Goal: Task Accomplishment & Management: Manage account settings

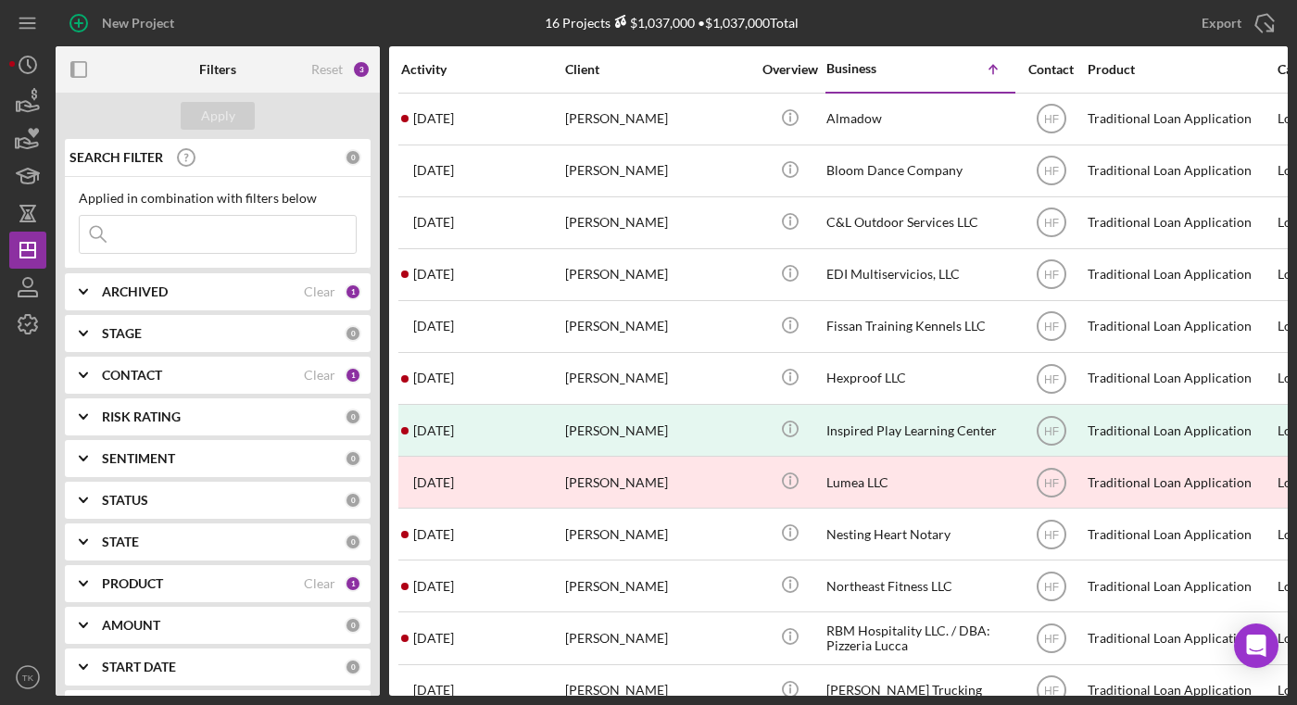
click at [139, 585] on b "PRODUCT" at bounding box center [132, 583] width 61 height 15
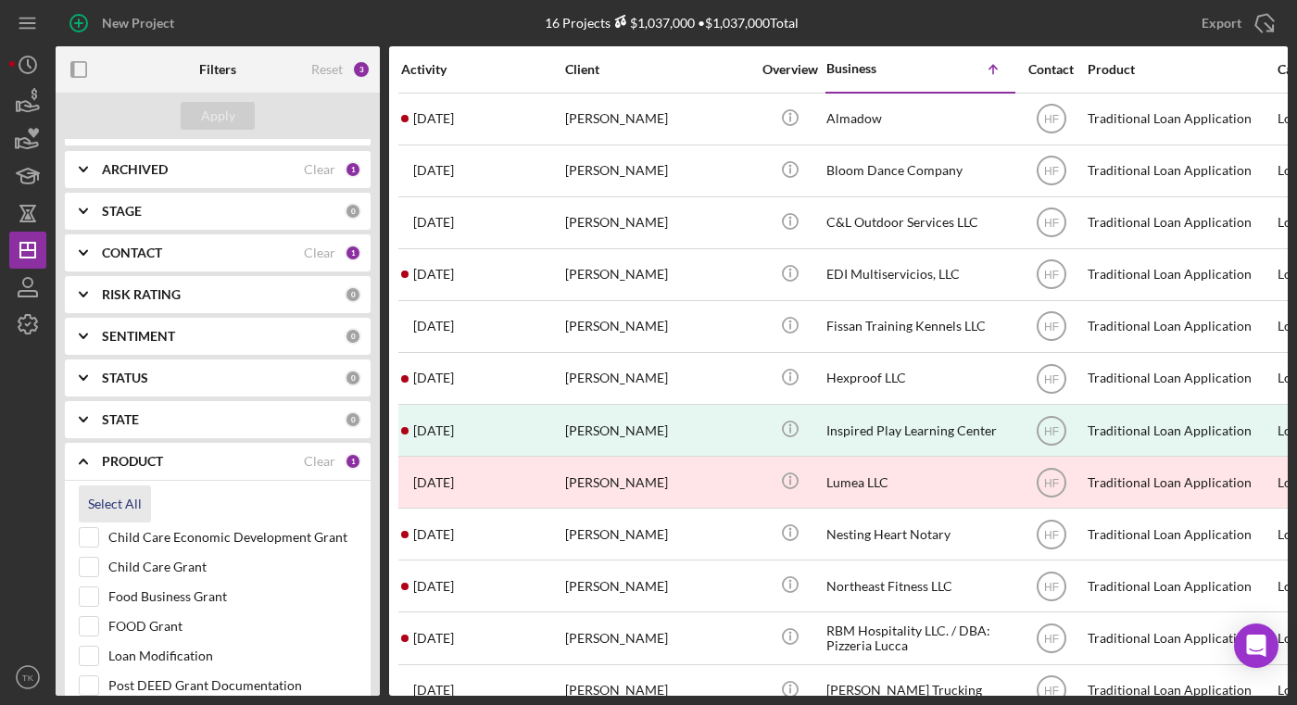
scroll to position [336, 0]
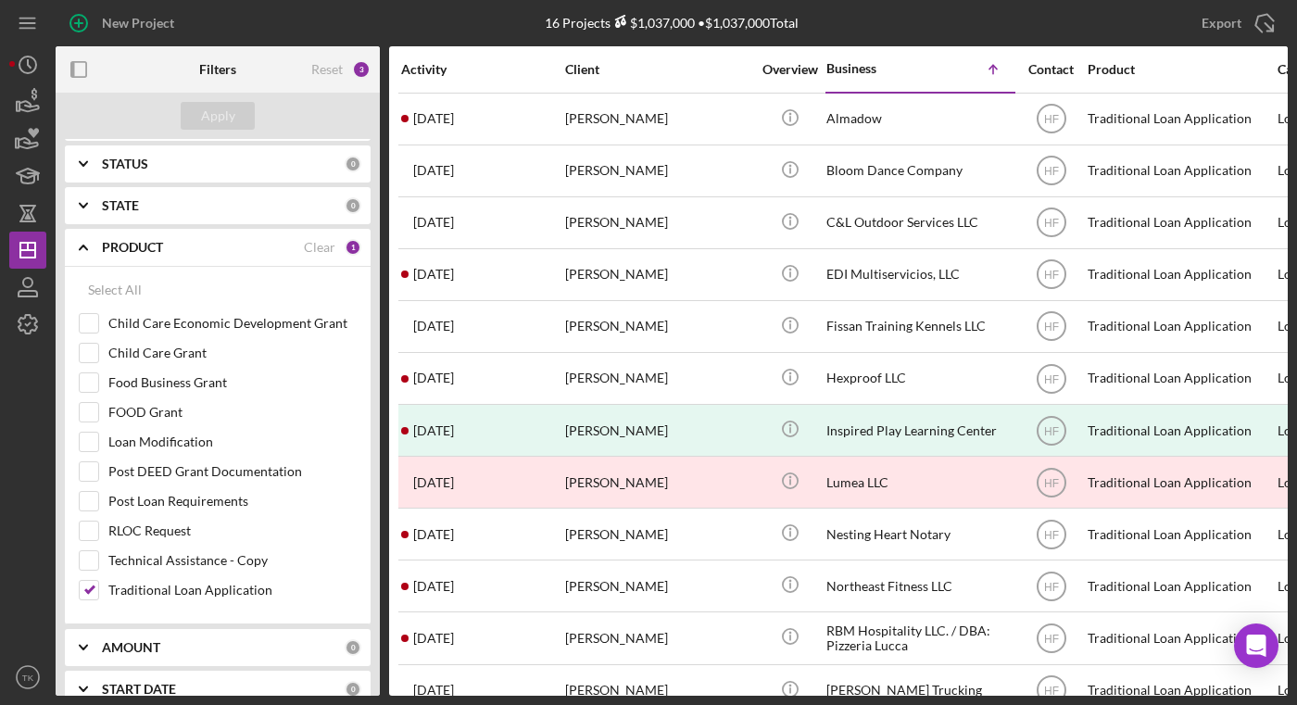
click at [455, 20] on div "New Project" at bounding box center [261, 23] width 410 height 46
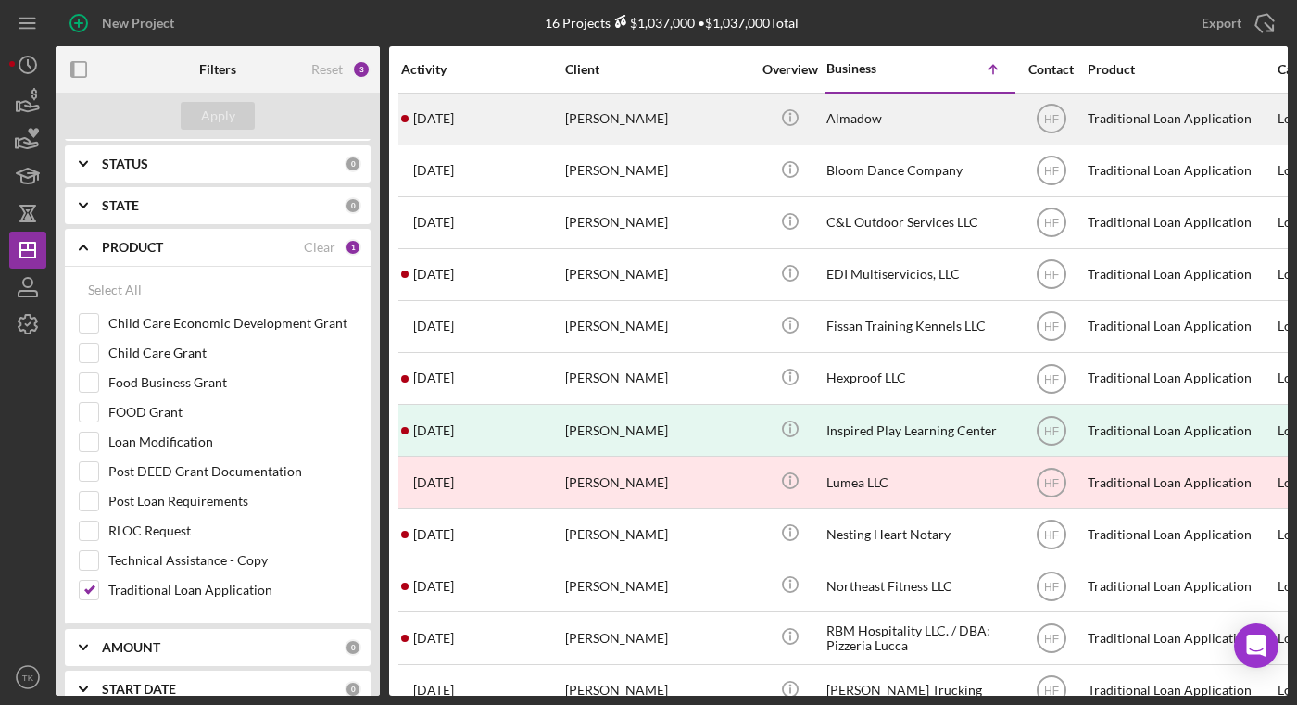
click at [600, 117] on div "[PERSON_NAME]" at bounding box center [657, 119] width 185 height 49
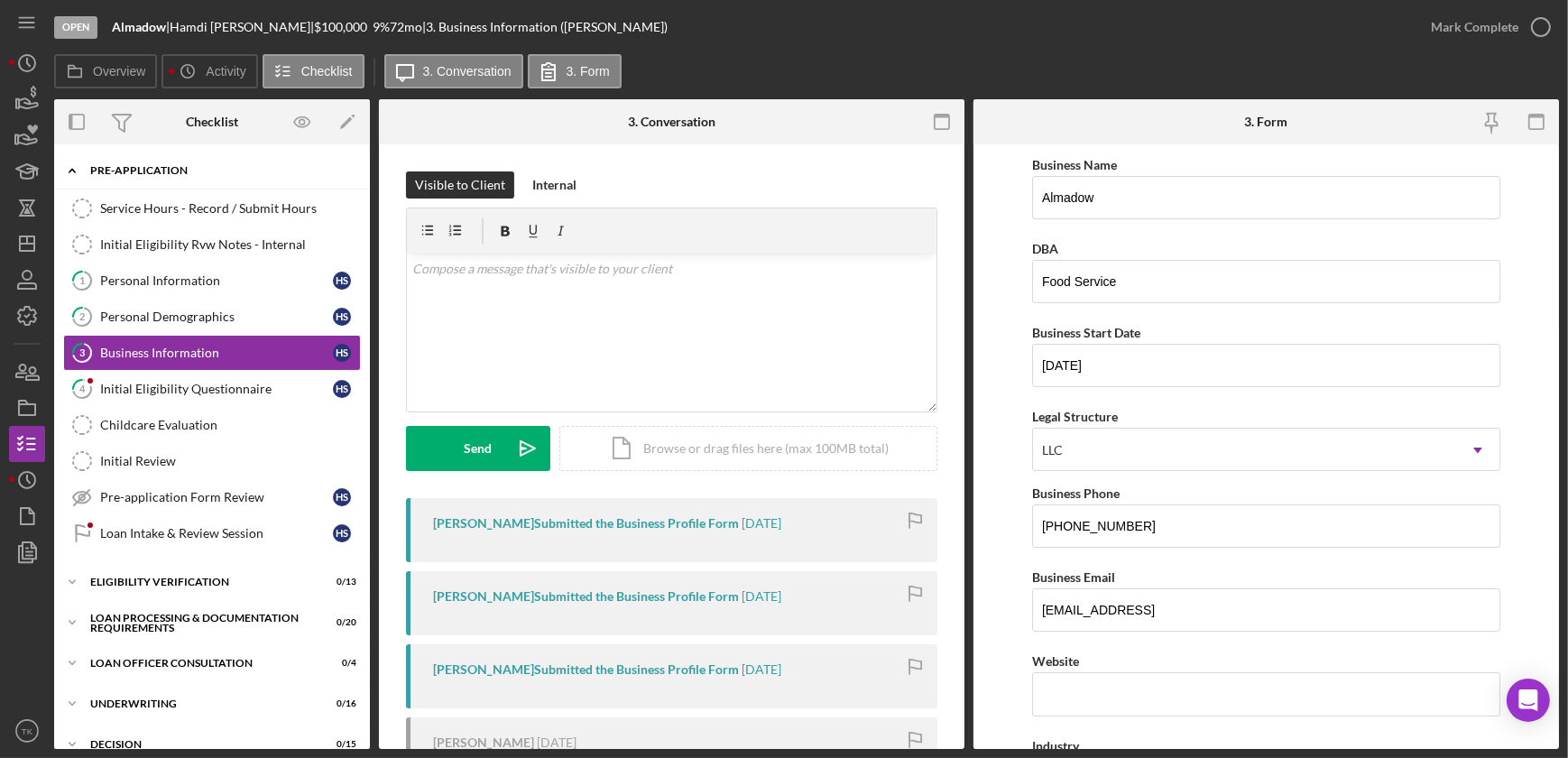
click at [72, 167] on icon "Icon/Expander" at bounding box center [72, 171] width 36 height 36
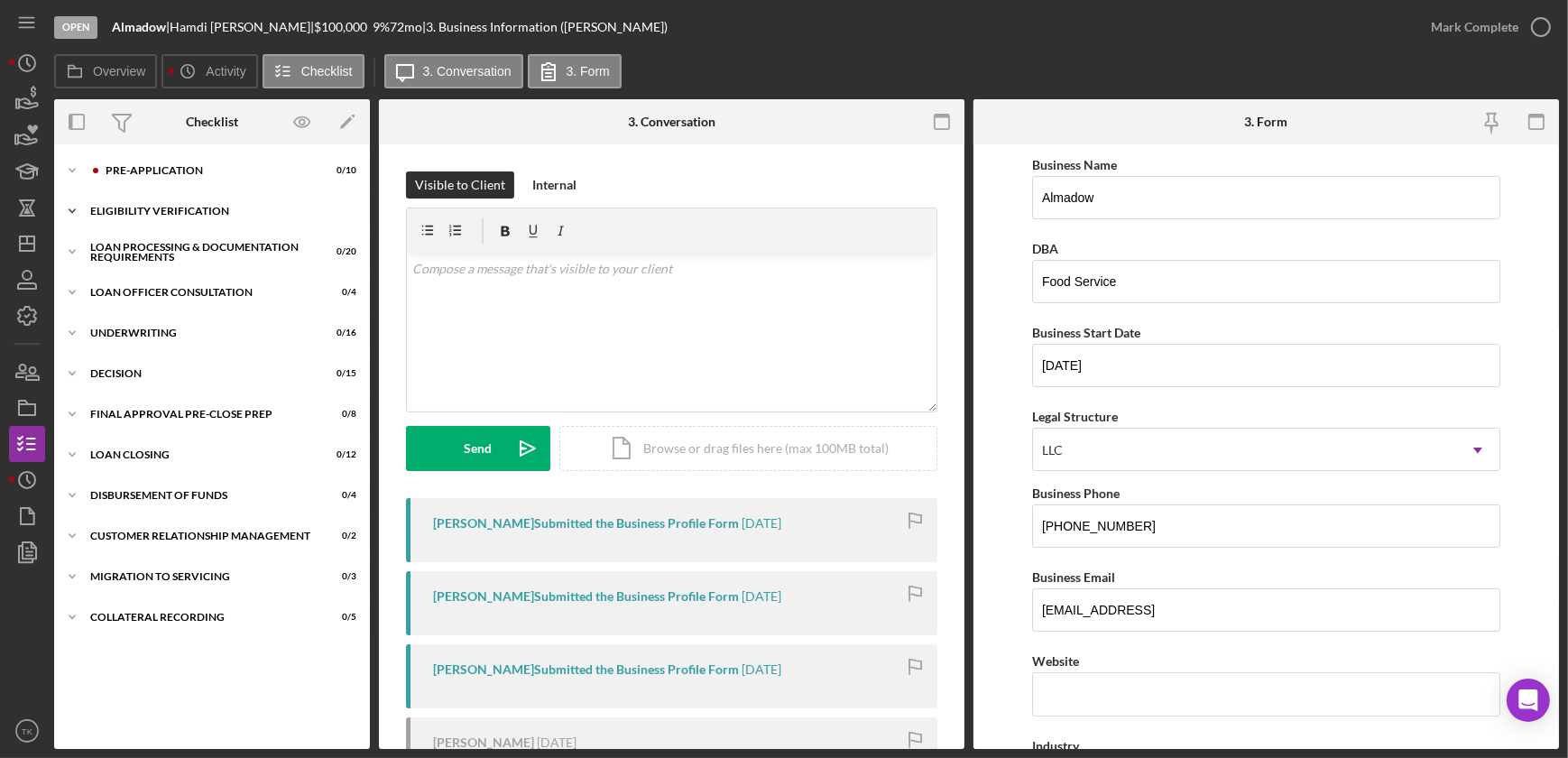
click at [71, 207] on icon "Icon/Expander" at bounding box center [72, 210] width 36 height 36
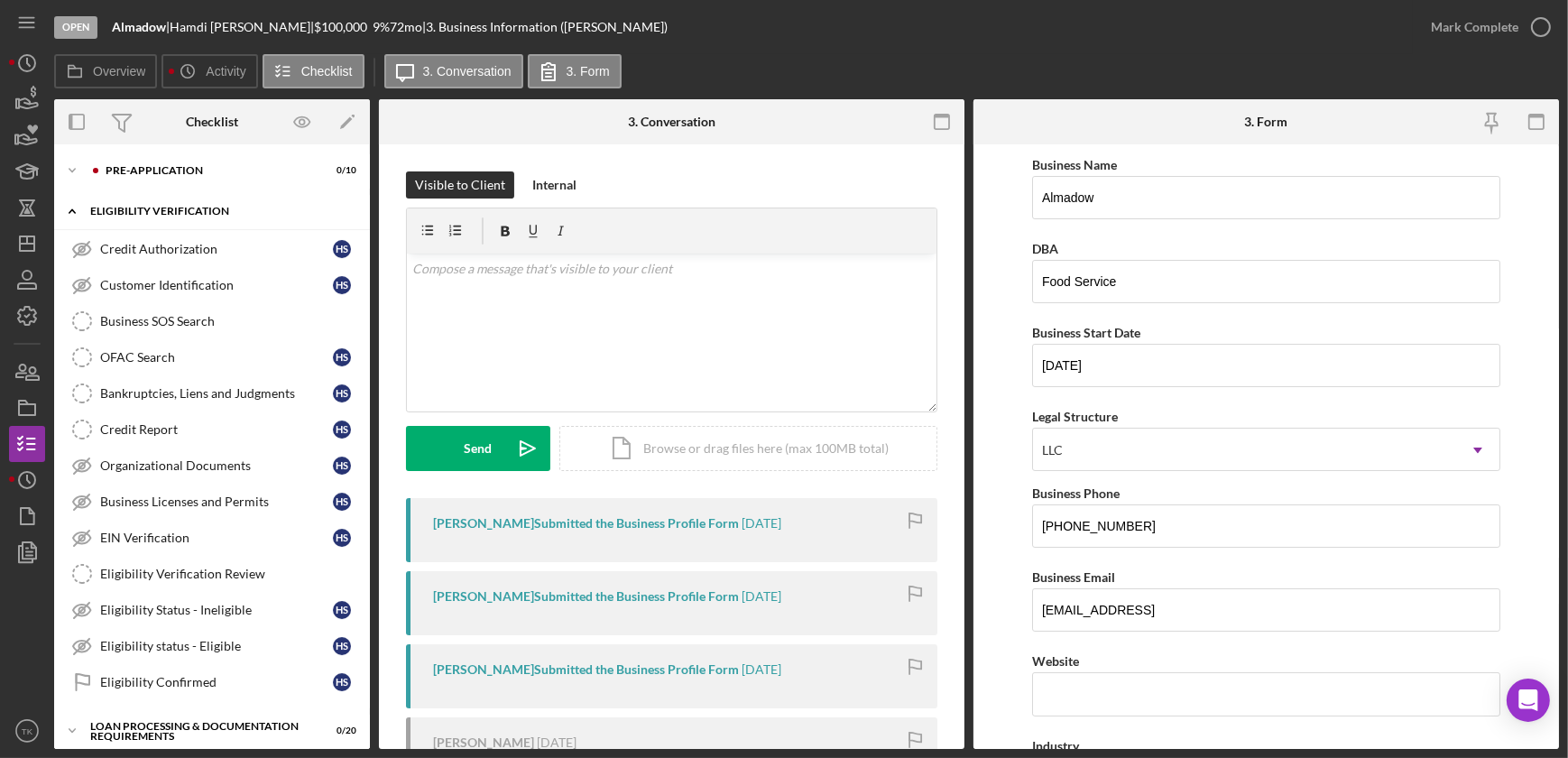
click at [72, 207] on icon "Icon/Expander" at bounding box center [72, 210] width 36 height 36
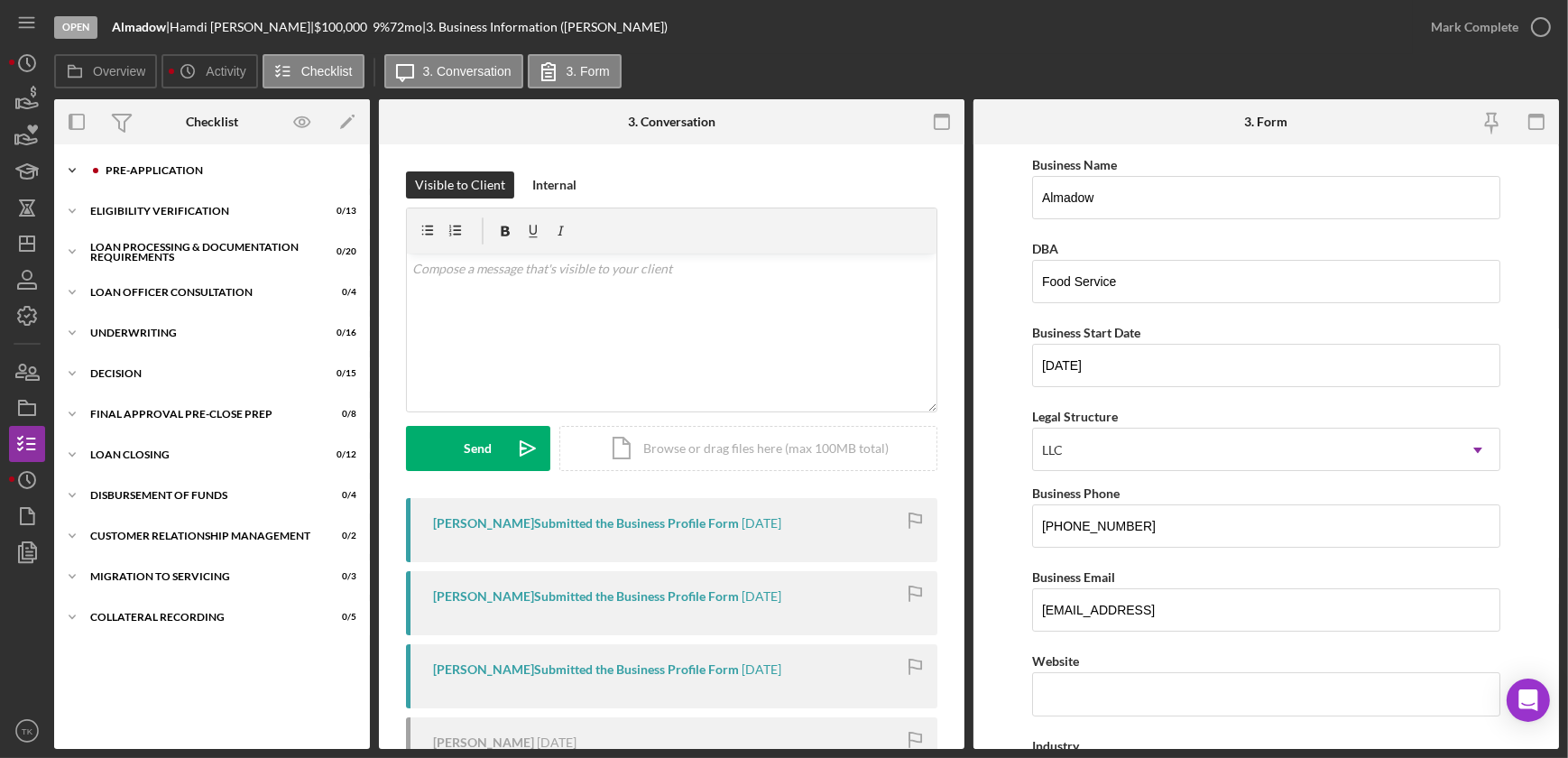
click at [68, 166] on icon "Icon/Expander" at bounding box center [72, 171] width 36 height 36
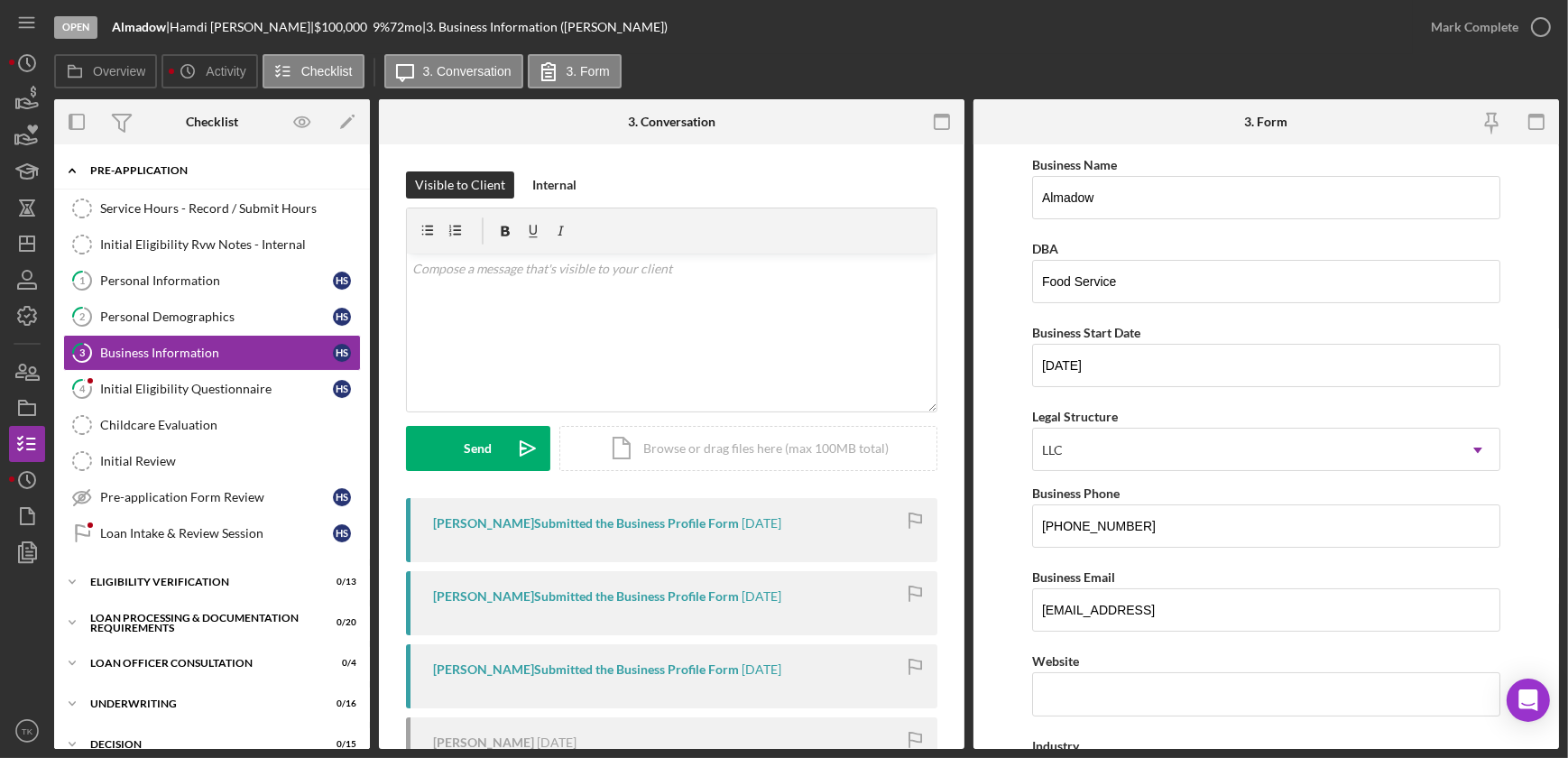
click at [67, 164] on icon "Icon/Expander" at bounding box center [72, 171] width 36 height 36
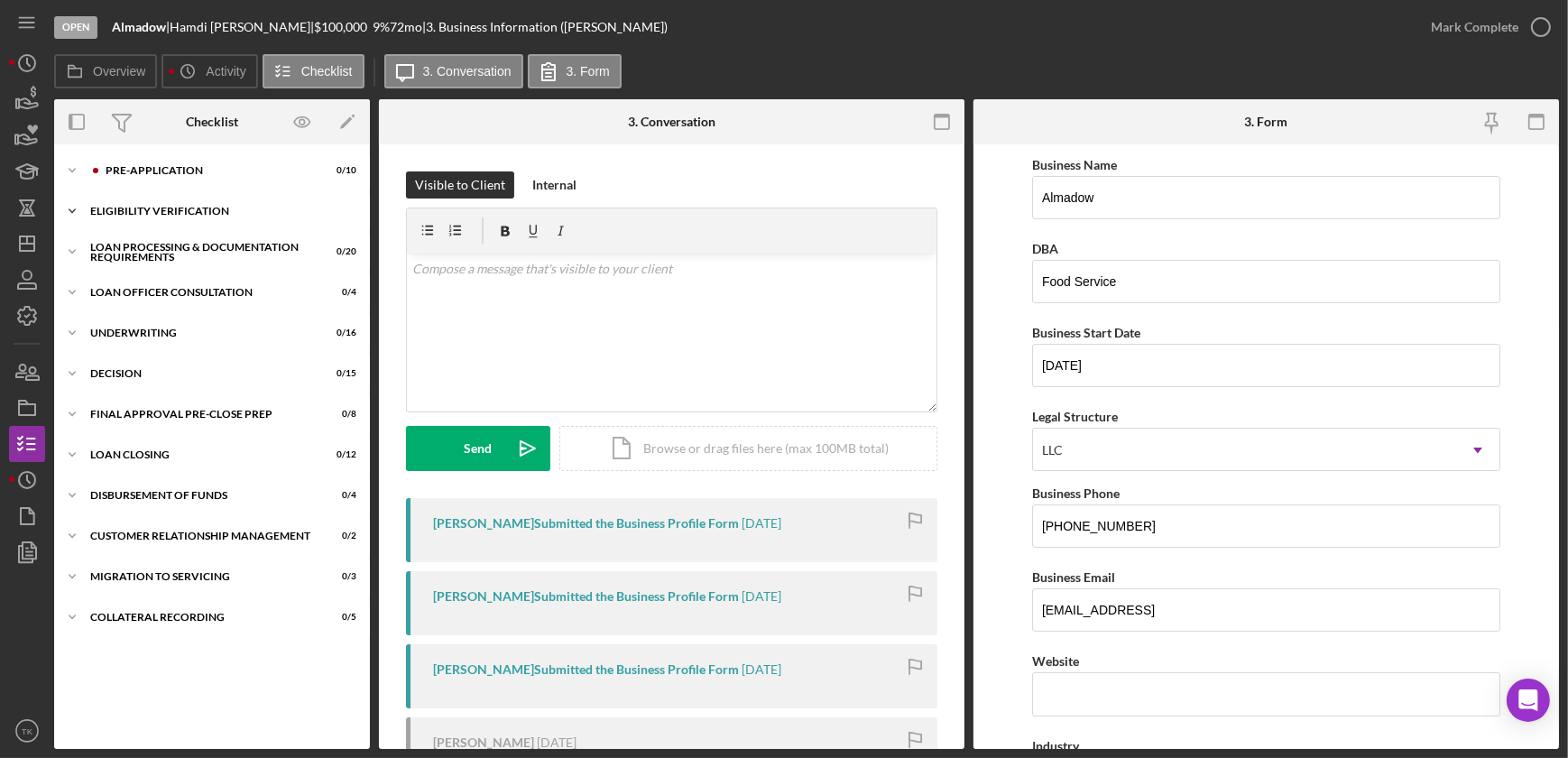
click at [69, 204] on icon "Icon/Expander" at bounding box center [72, 210] width 36 height 36
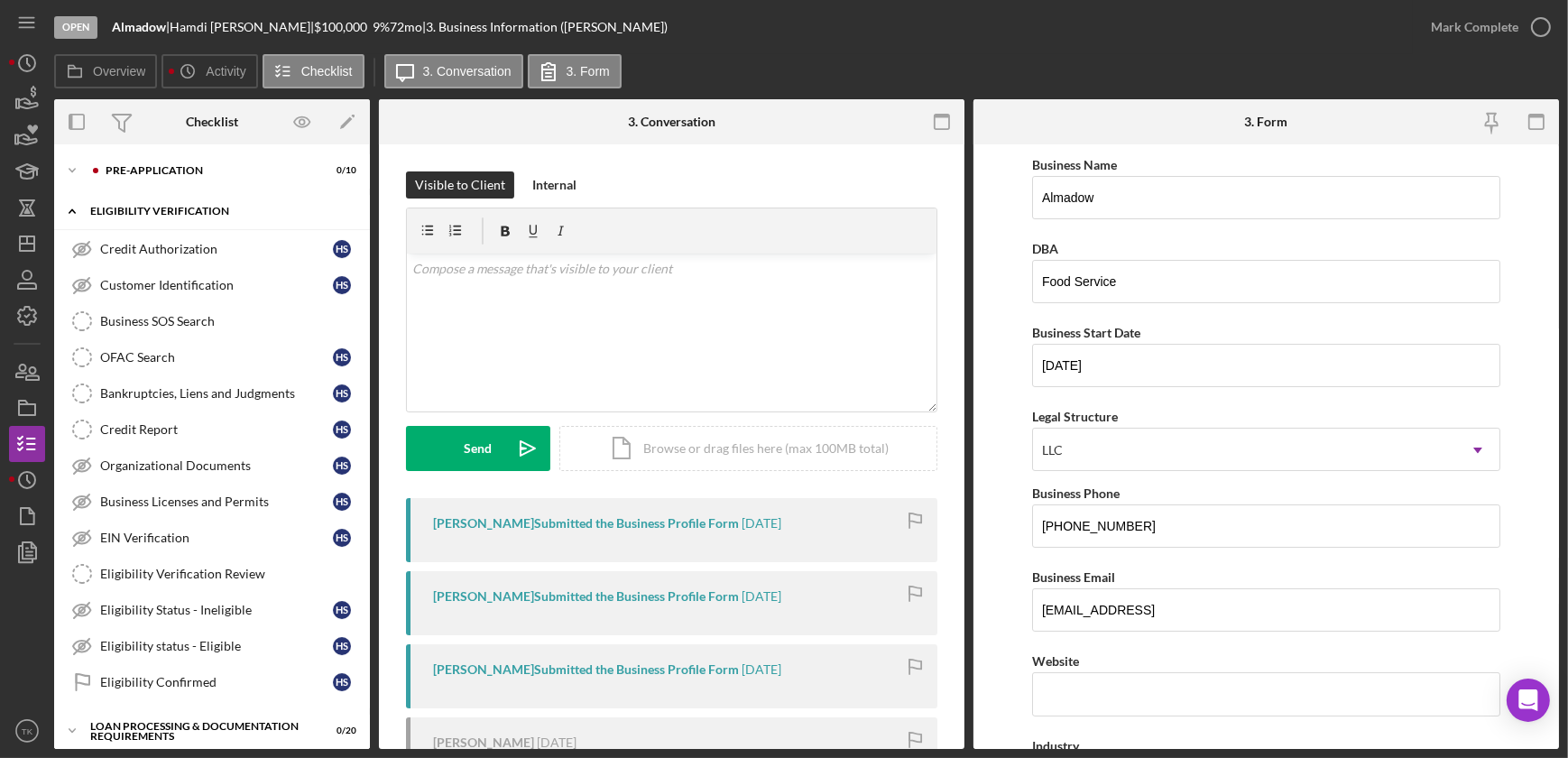
click at [72, 207] on icon "Icon/Expander" at bounding box center [72, 210] width 36 height 36
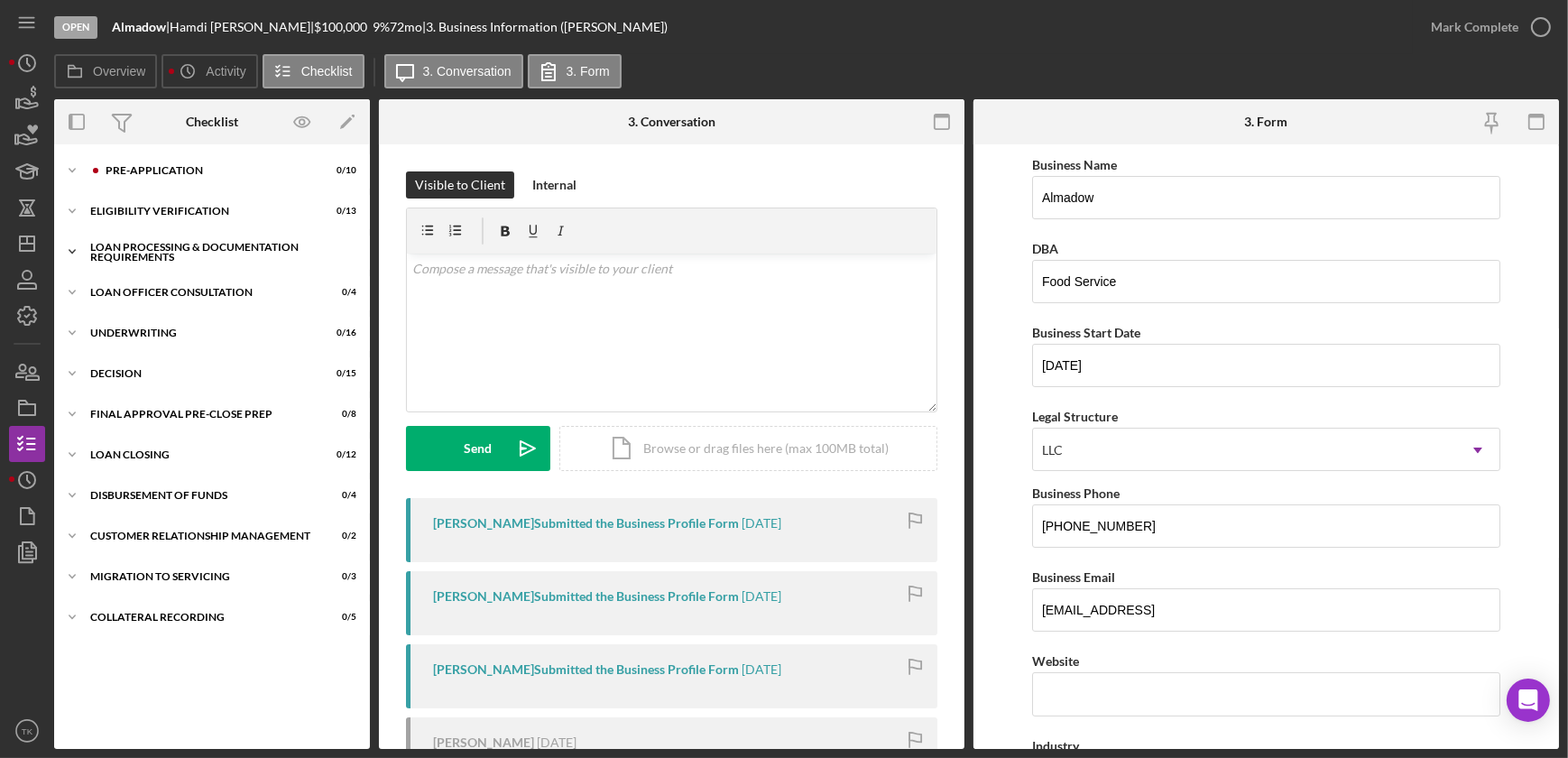
click at [72, 250] on icon "Icon/Expander" at bounding box center [72, 251] width 36 height 36
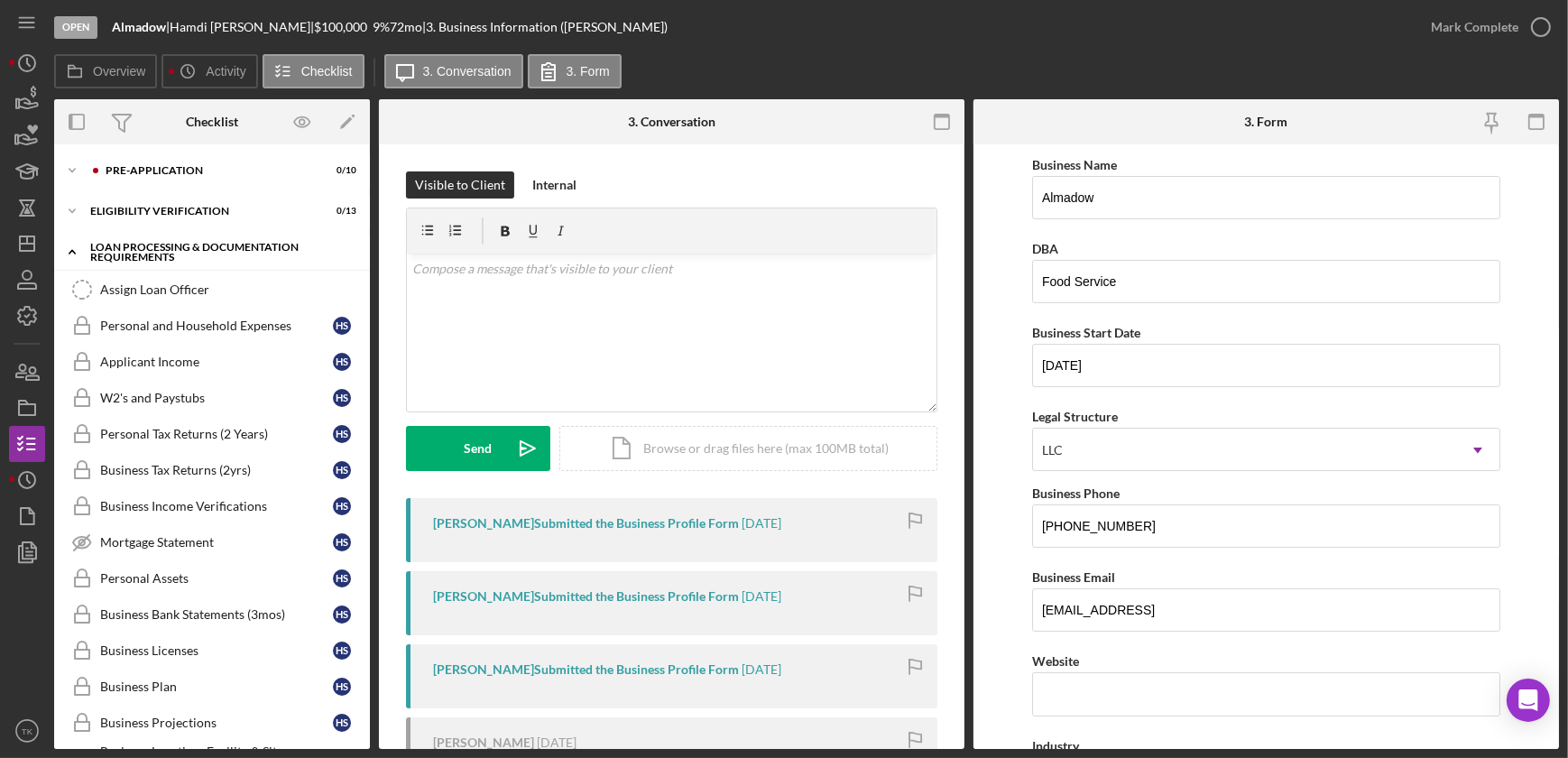
click at [72, 251] on polyline at bounding box center [72, 252] width 6 height 4
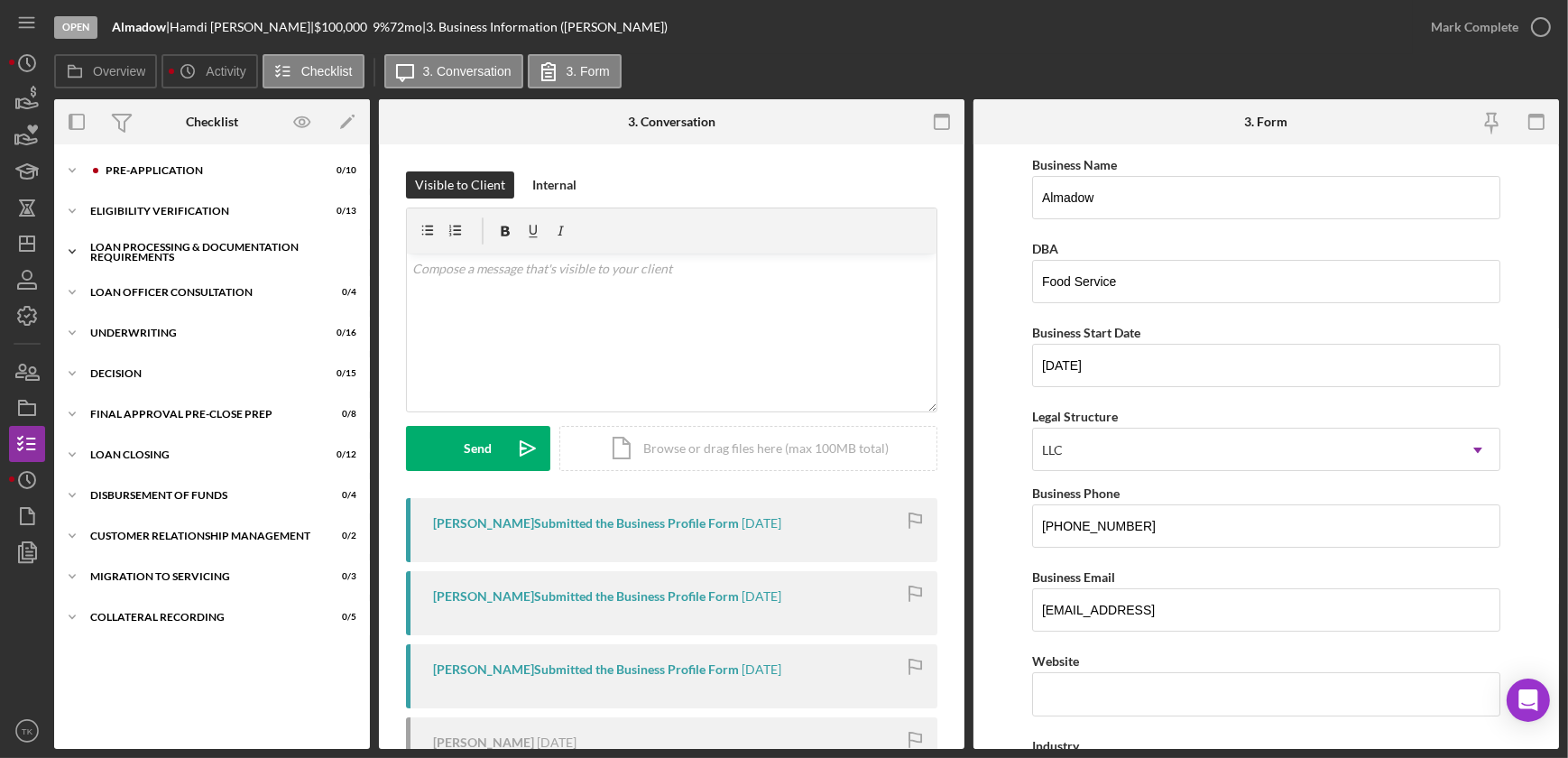
click at [71, 246] on icon "Icon/Expander" at bounding box center [72, 251] width 36 height 36
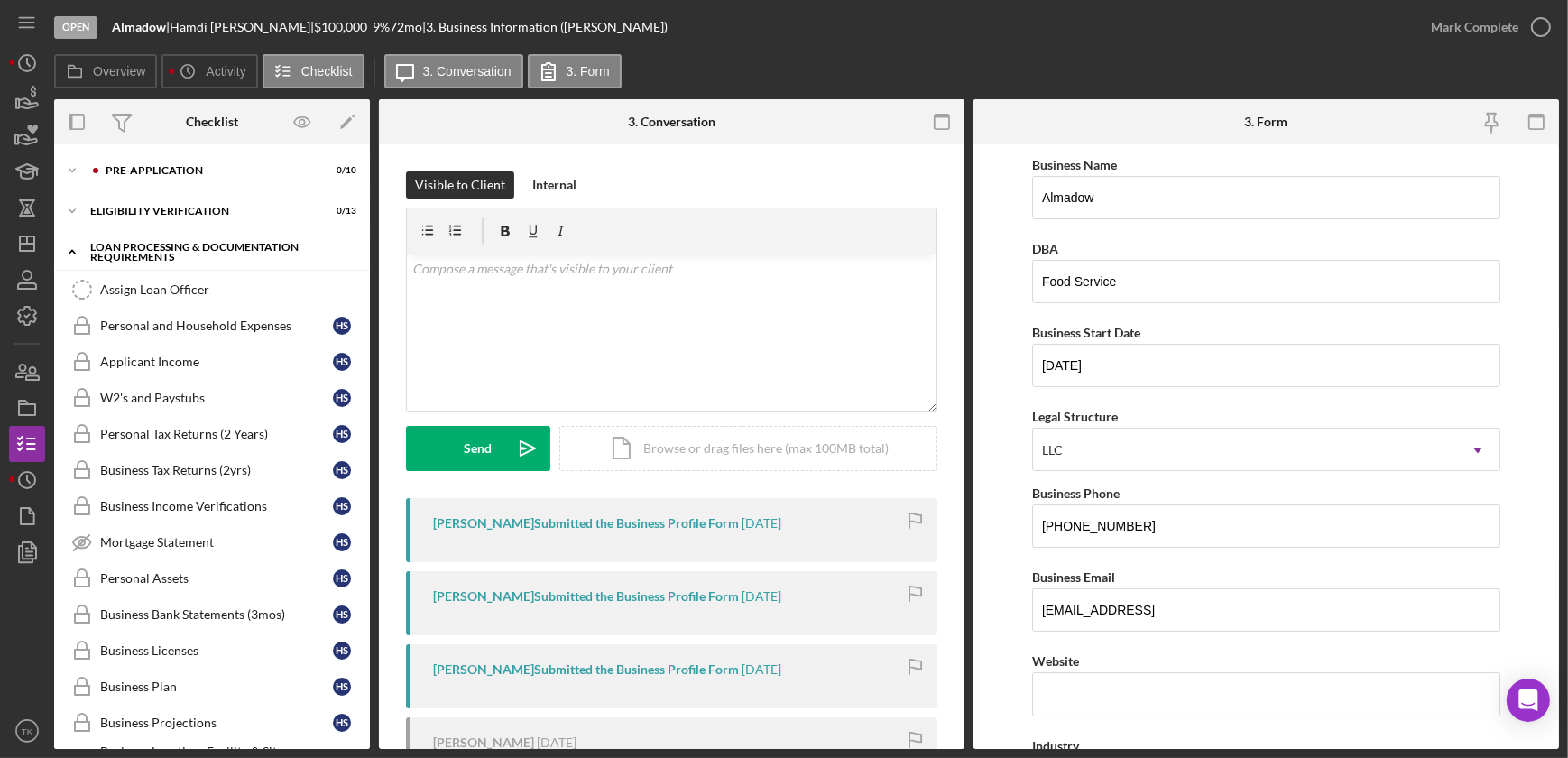
click at [72, 245] on icon "Icon/Expander" at bounding box center [72, 251] width 36 height 36
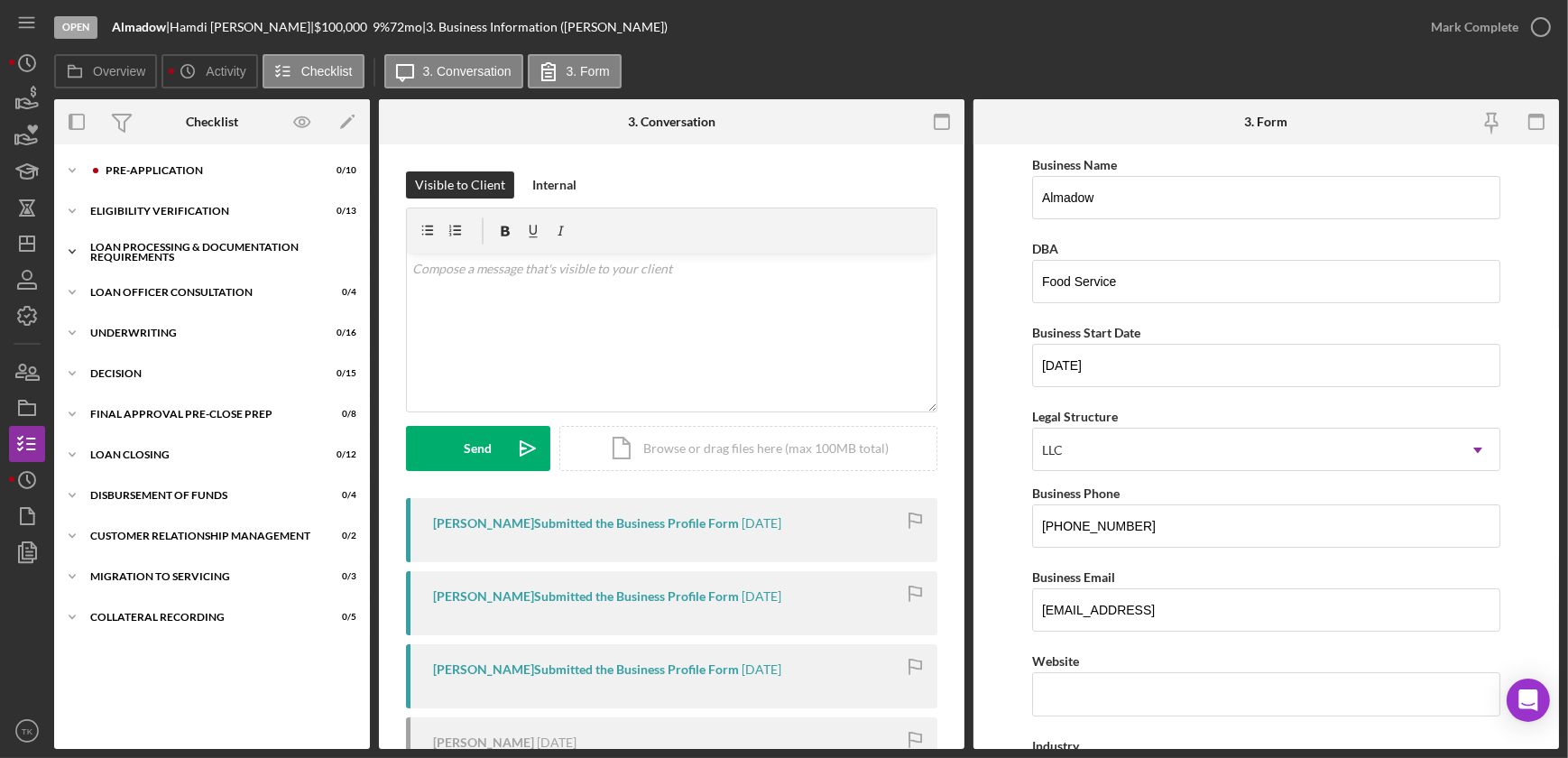
click at [96, 248] on div "Loan Processing & Documentation Requirements" at bounding box center [219, 251] width 257 height 20
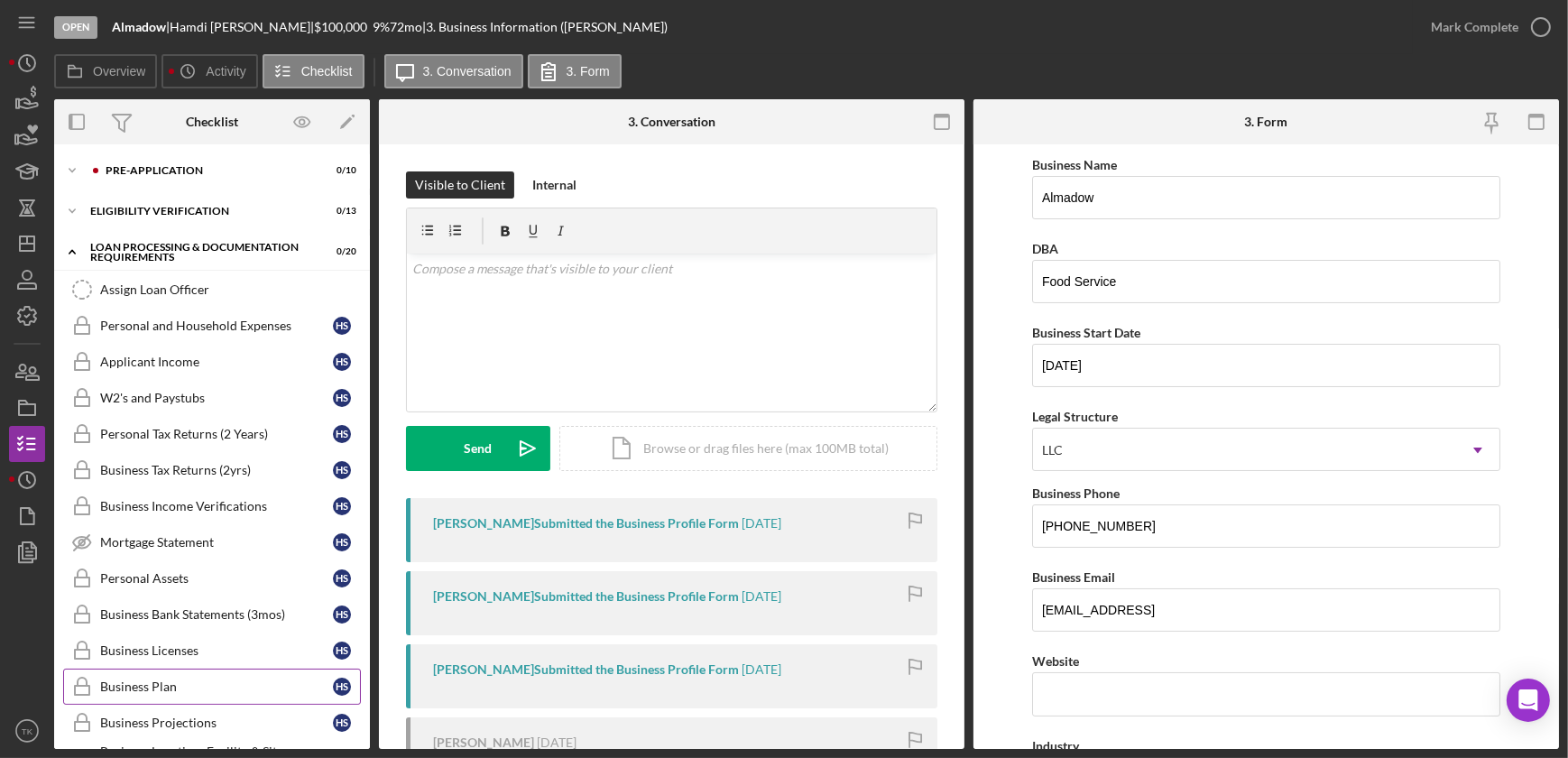
click at [164, 570] on div "Business Plan" at bounding box center [216, 687] width 233 height 15
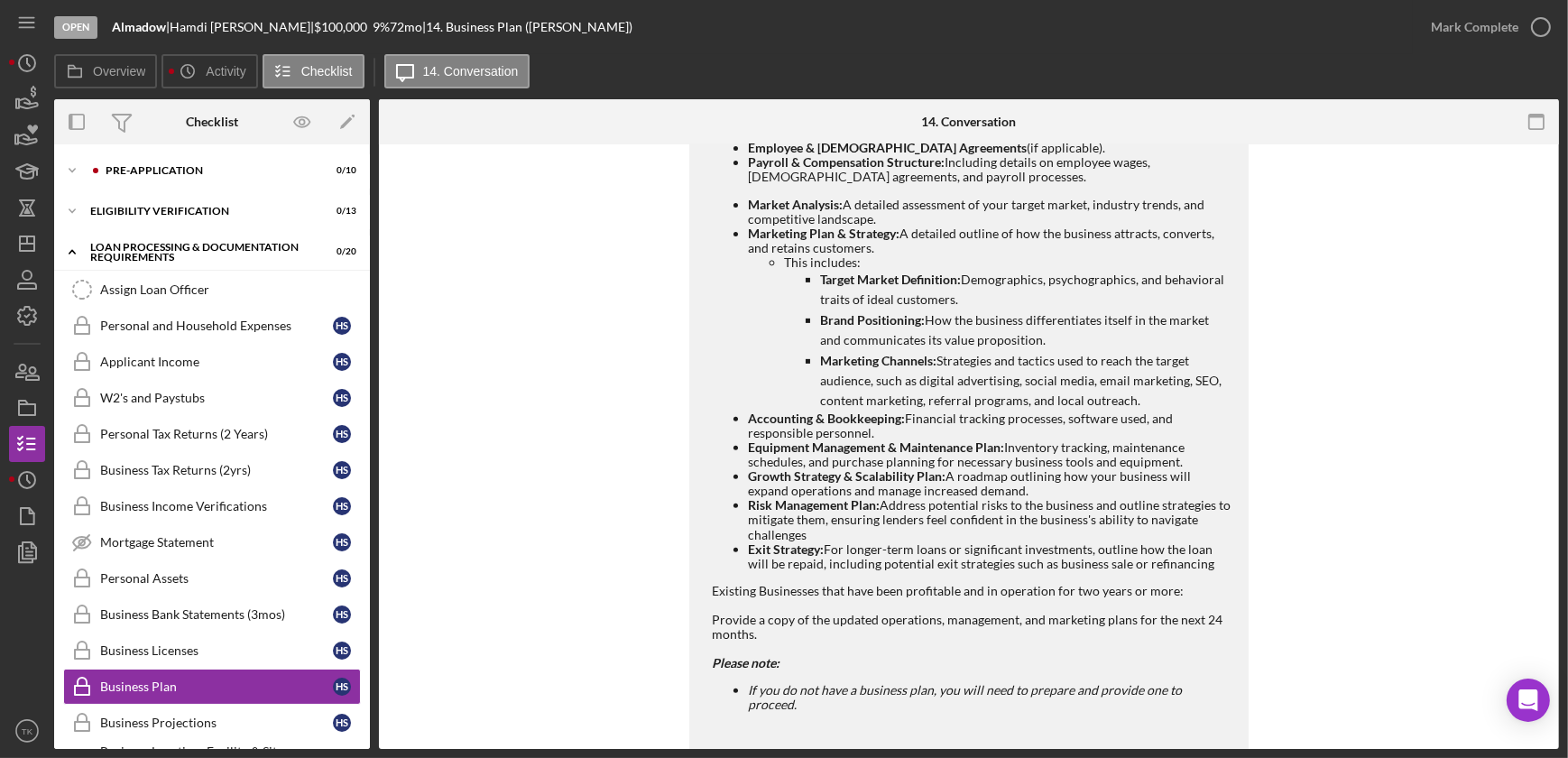
scroll to position [903, 0]
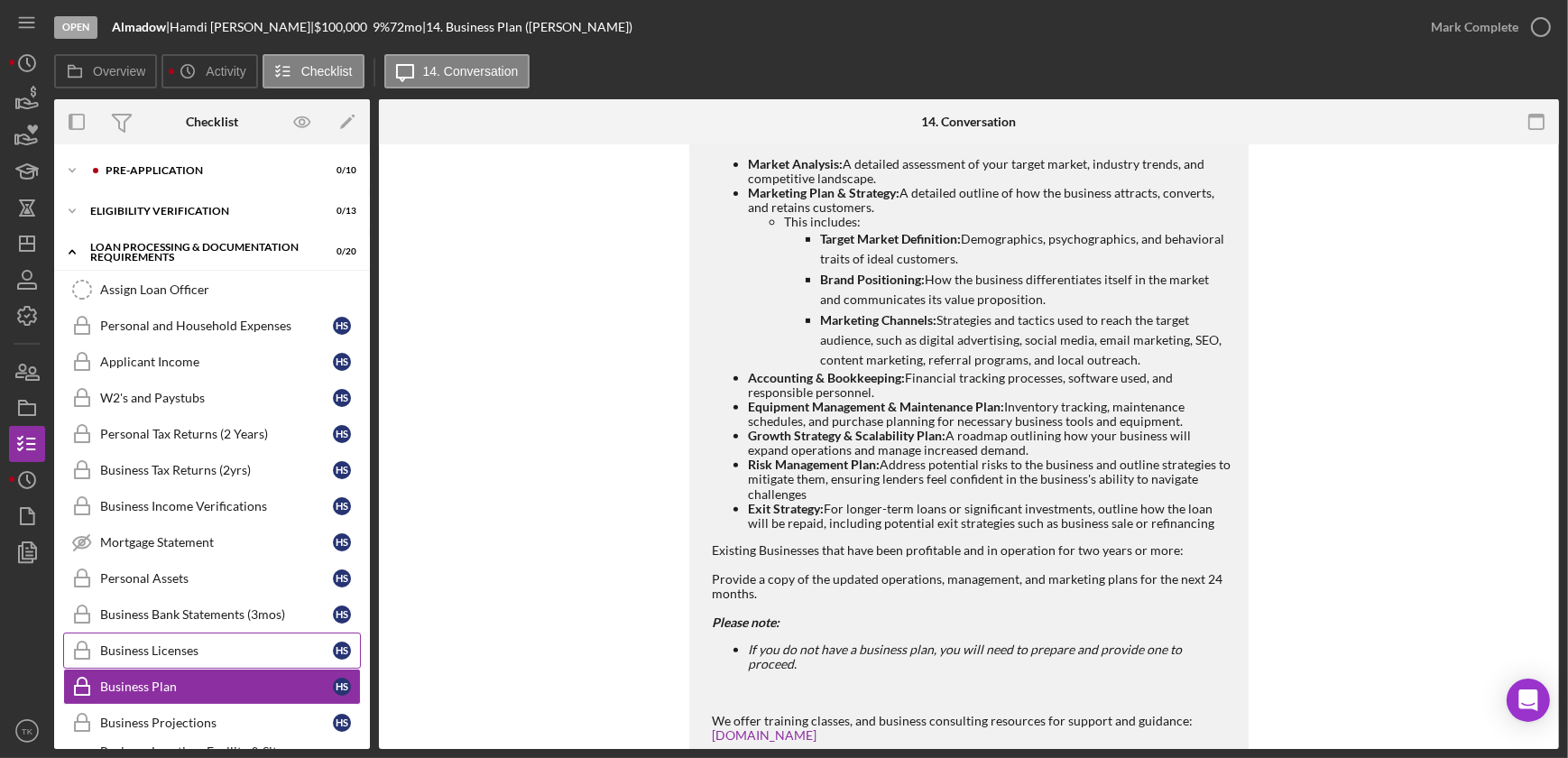
click at [225, 570] on link "Business Licenses Business Licenses H S" at bounding box center [212, 651] width 298 height 36
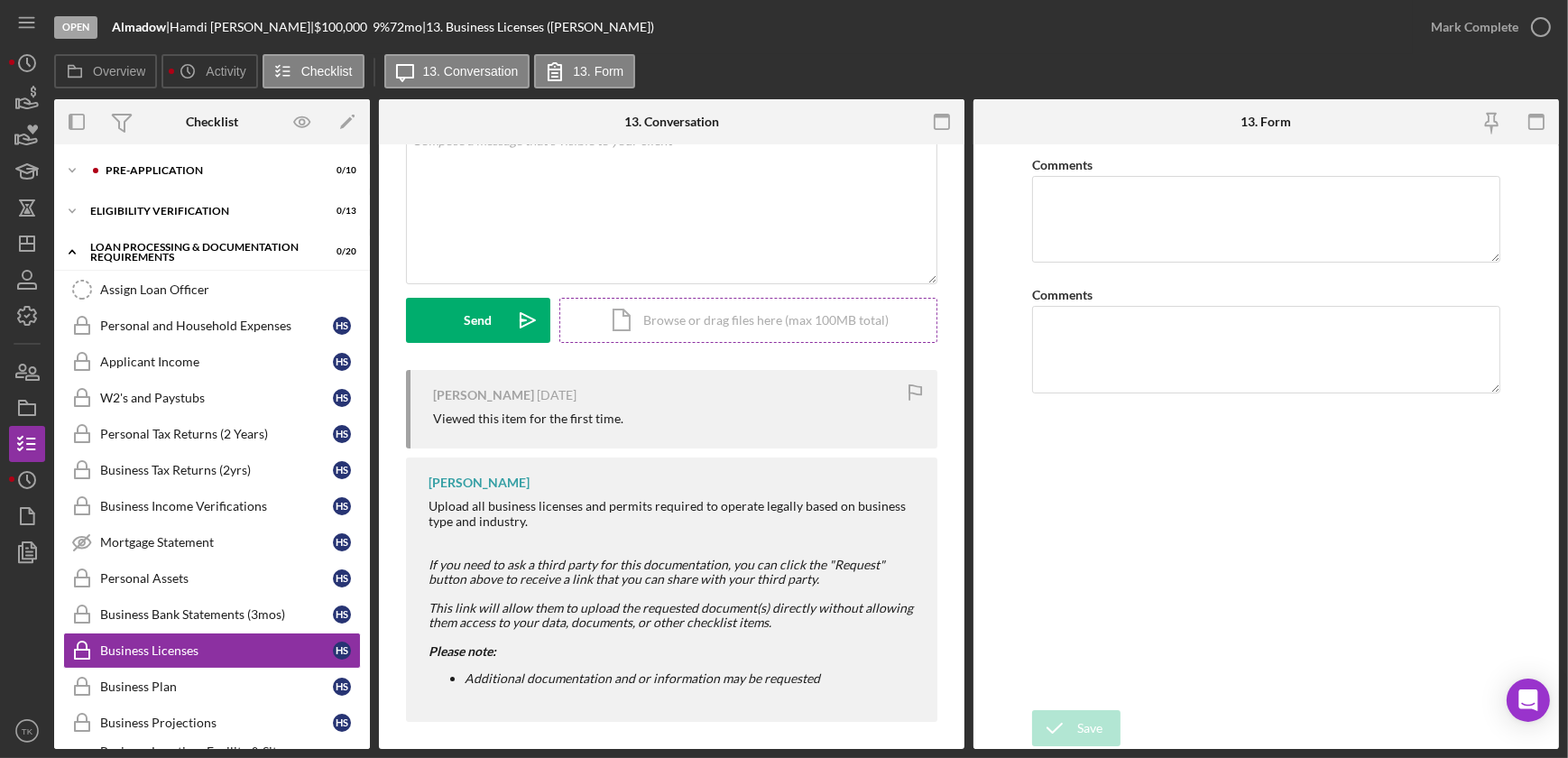
scroll to position [368, 0]
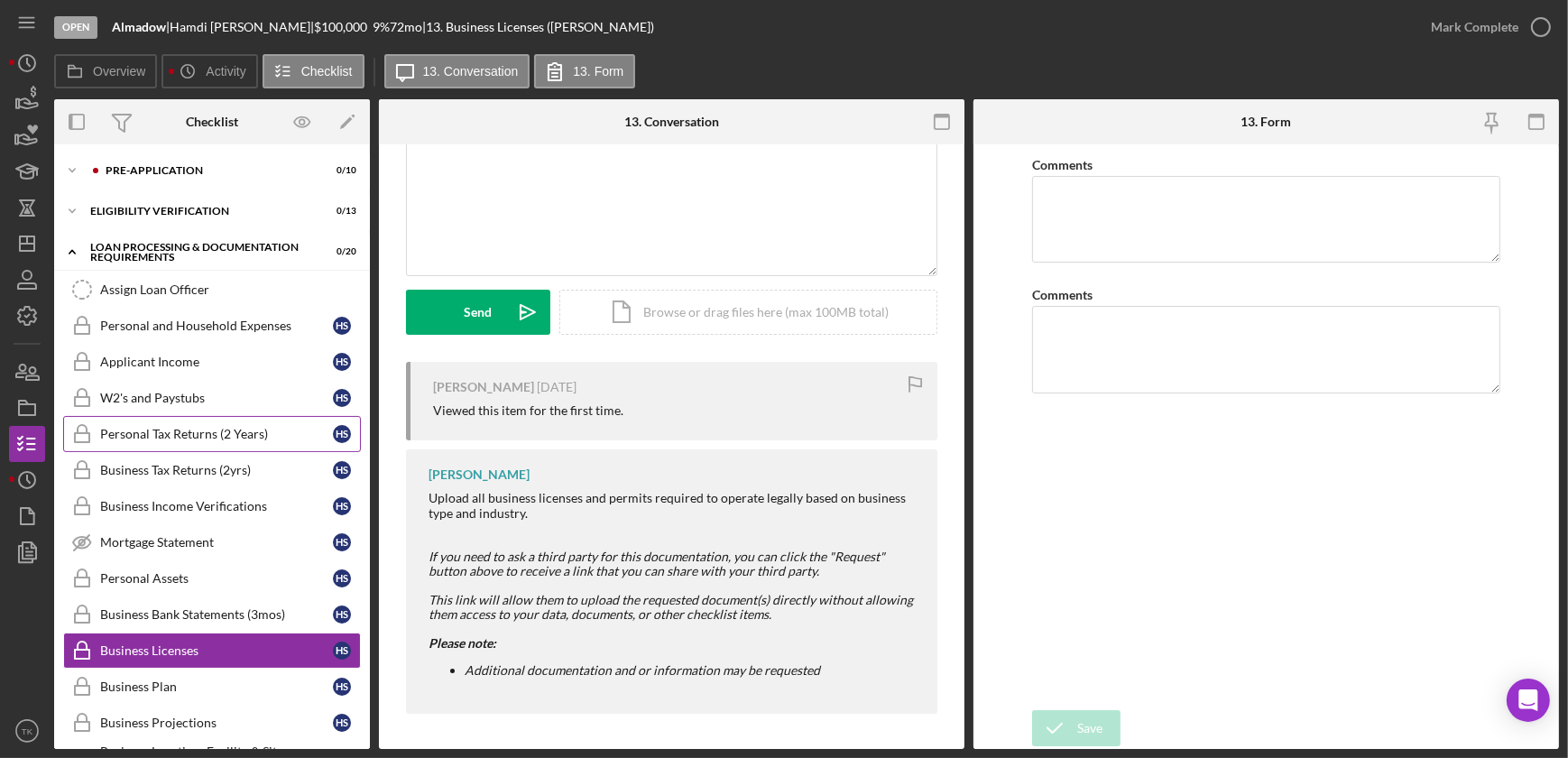
click at [197, 439] on div "Personal Tax Returns (2 Years)" at bounding box center [216, 434] width 233 height 15
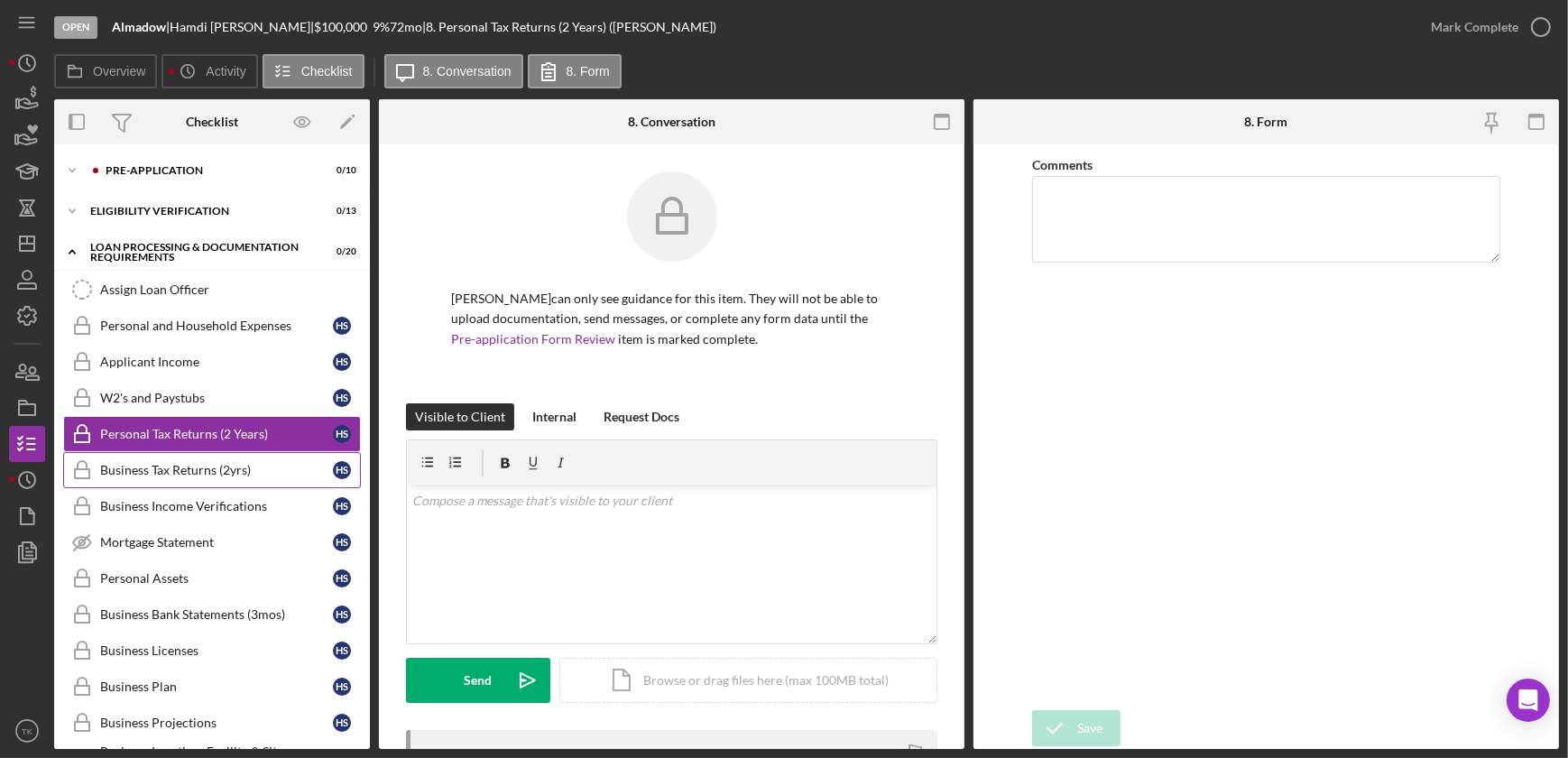
scroll to position [81, 0]
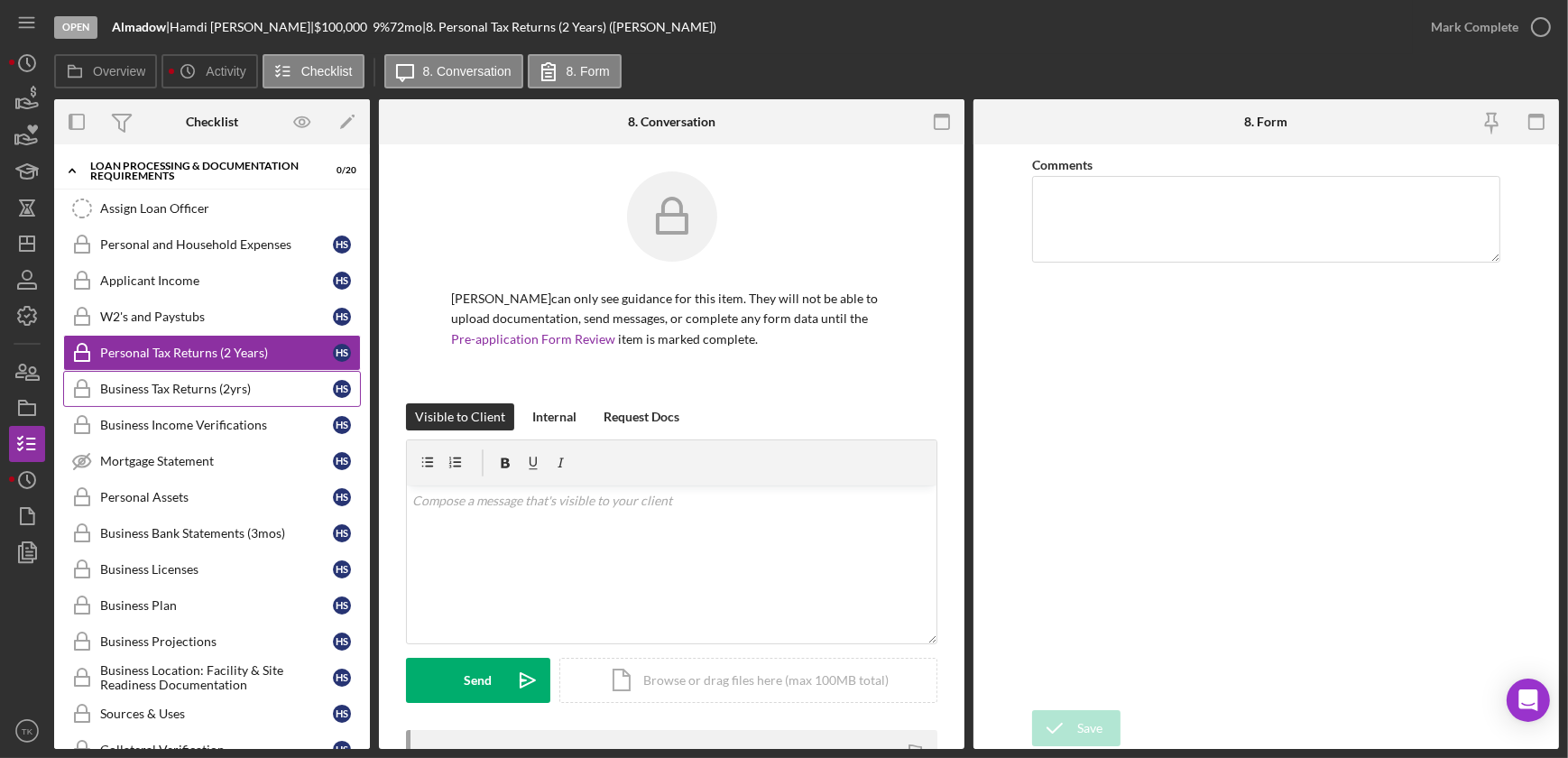
click at [169, 389] on div "Business Tax Returns (2yrs)" at bounding box center [216, 389] width 233 height 15
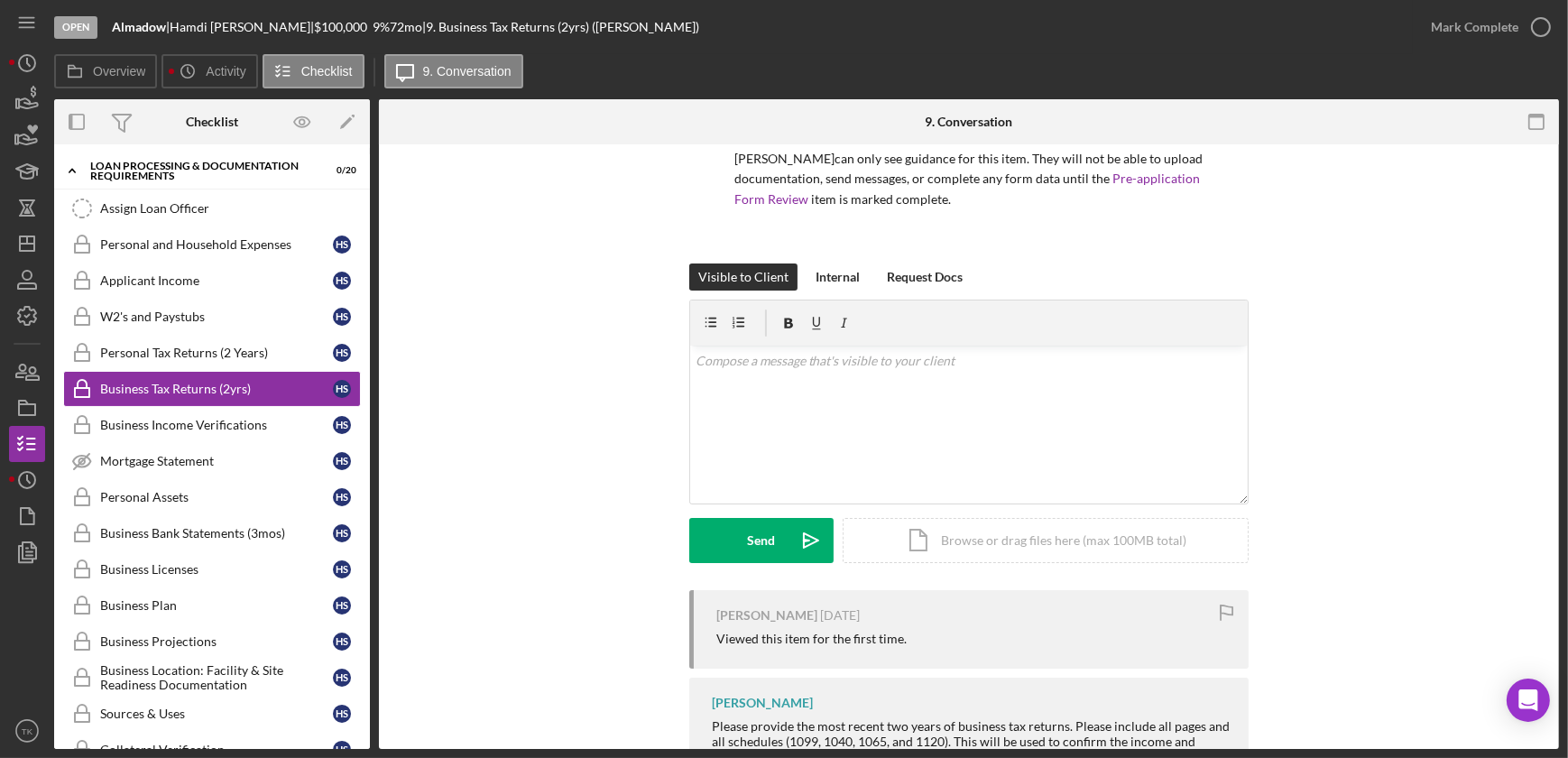
scroll to position [354, 0]
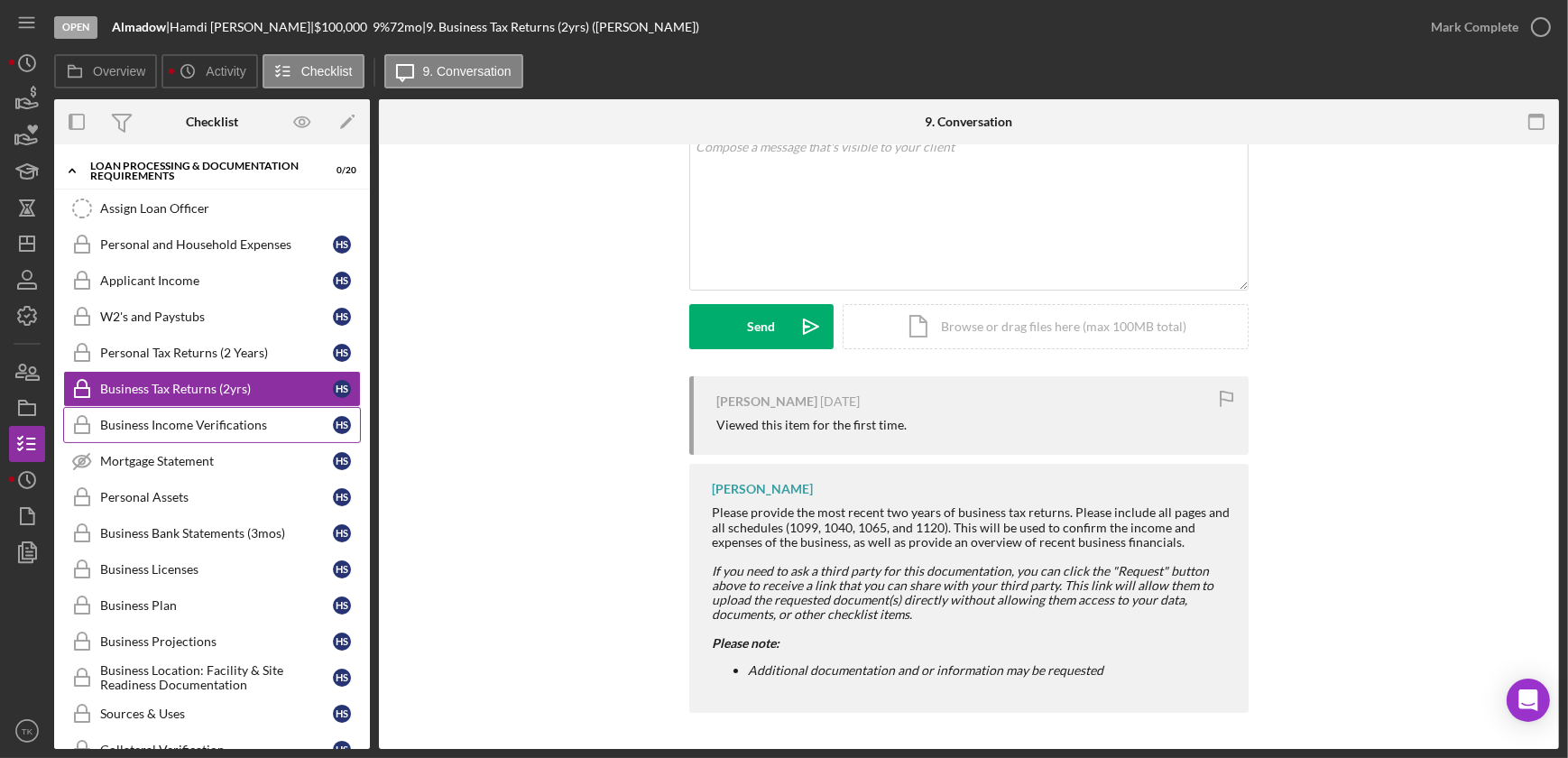
click at [159, 418] on div "Business Income Verifications" at bounding box center [216, 425] width 233 height 15
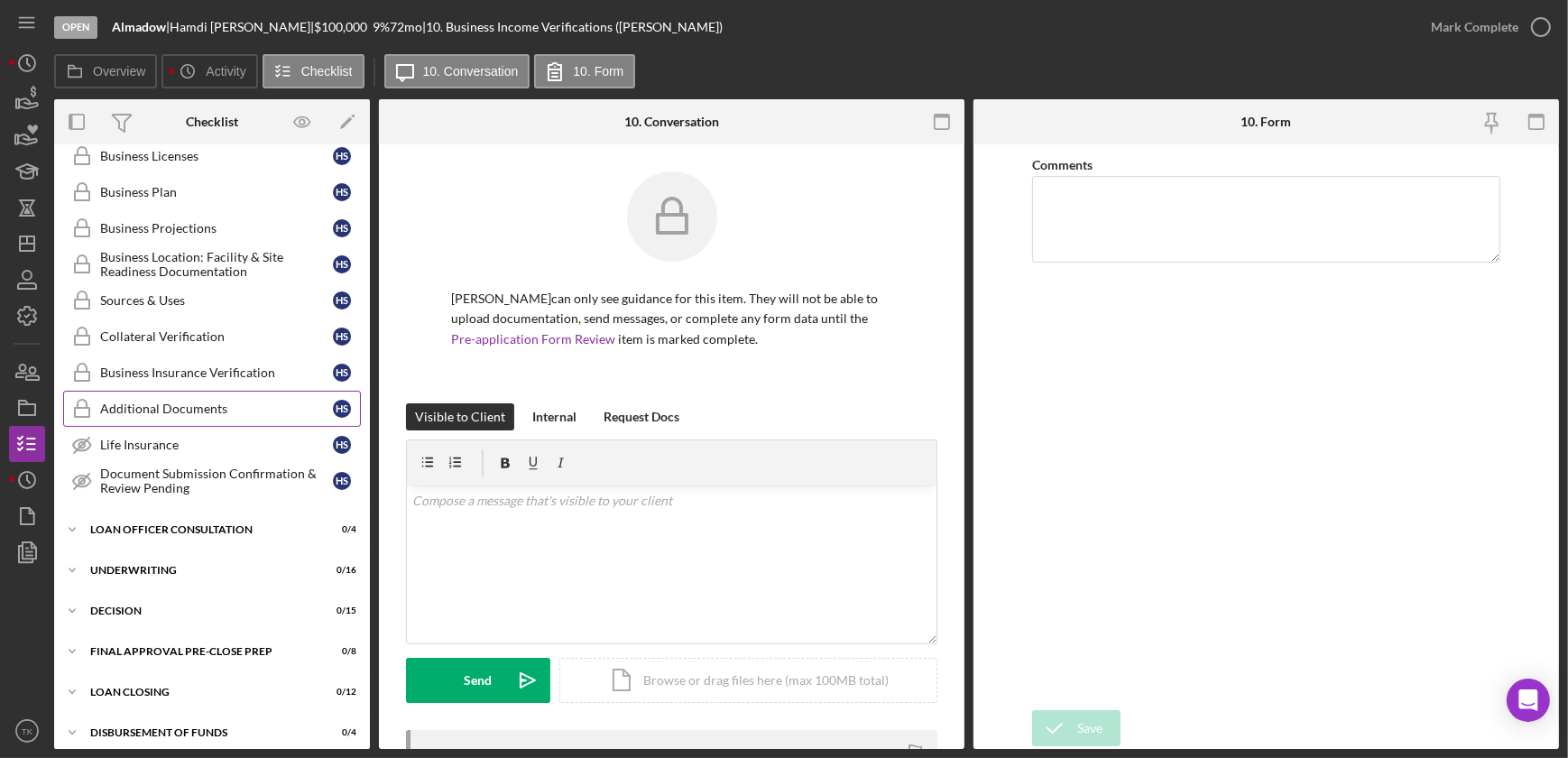
scroll to position [624, 0]
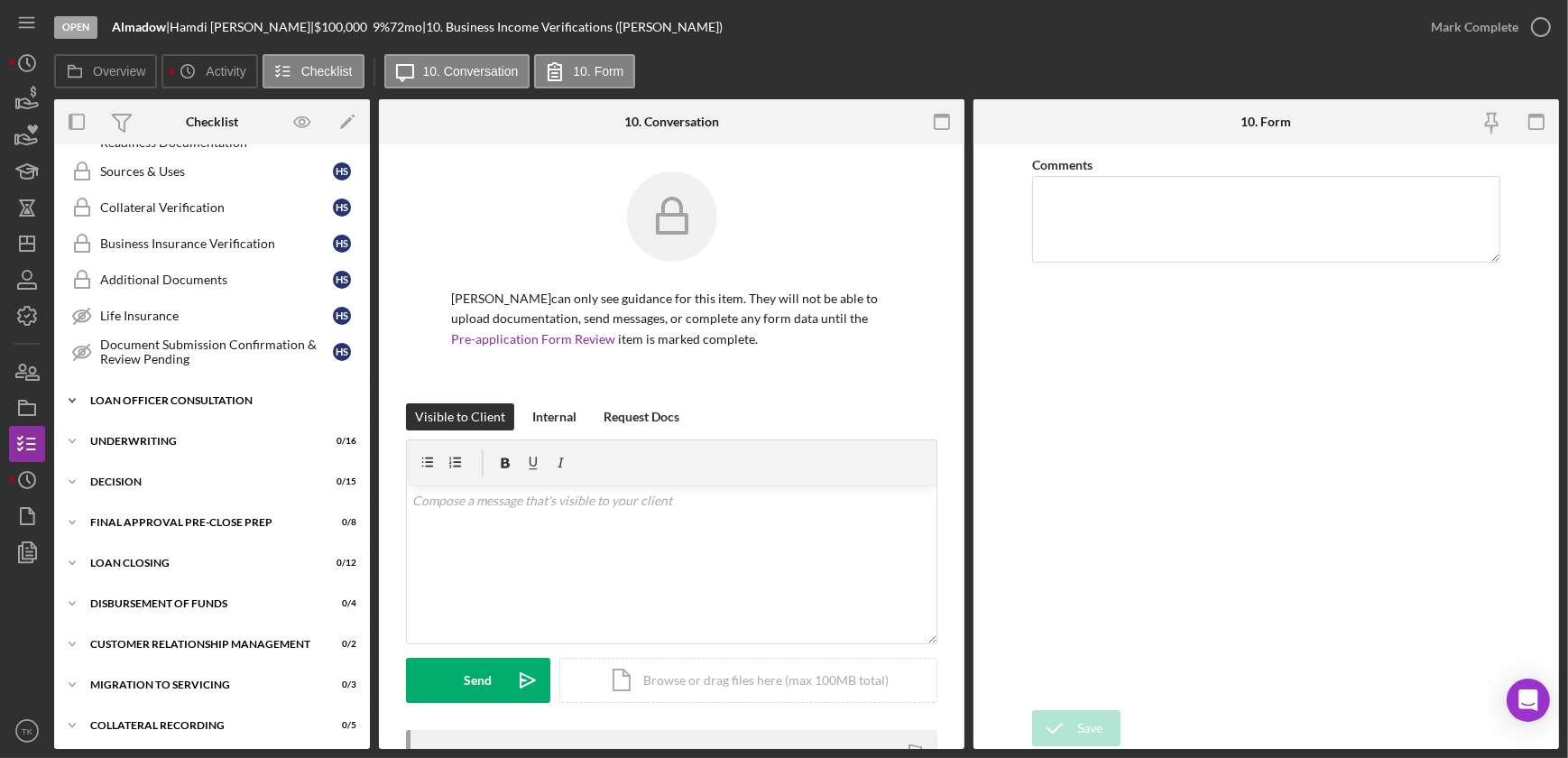
click at [72, 396] on icon "Icon/Expander" at bounding box center [72, 400] width 36 height 36
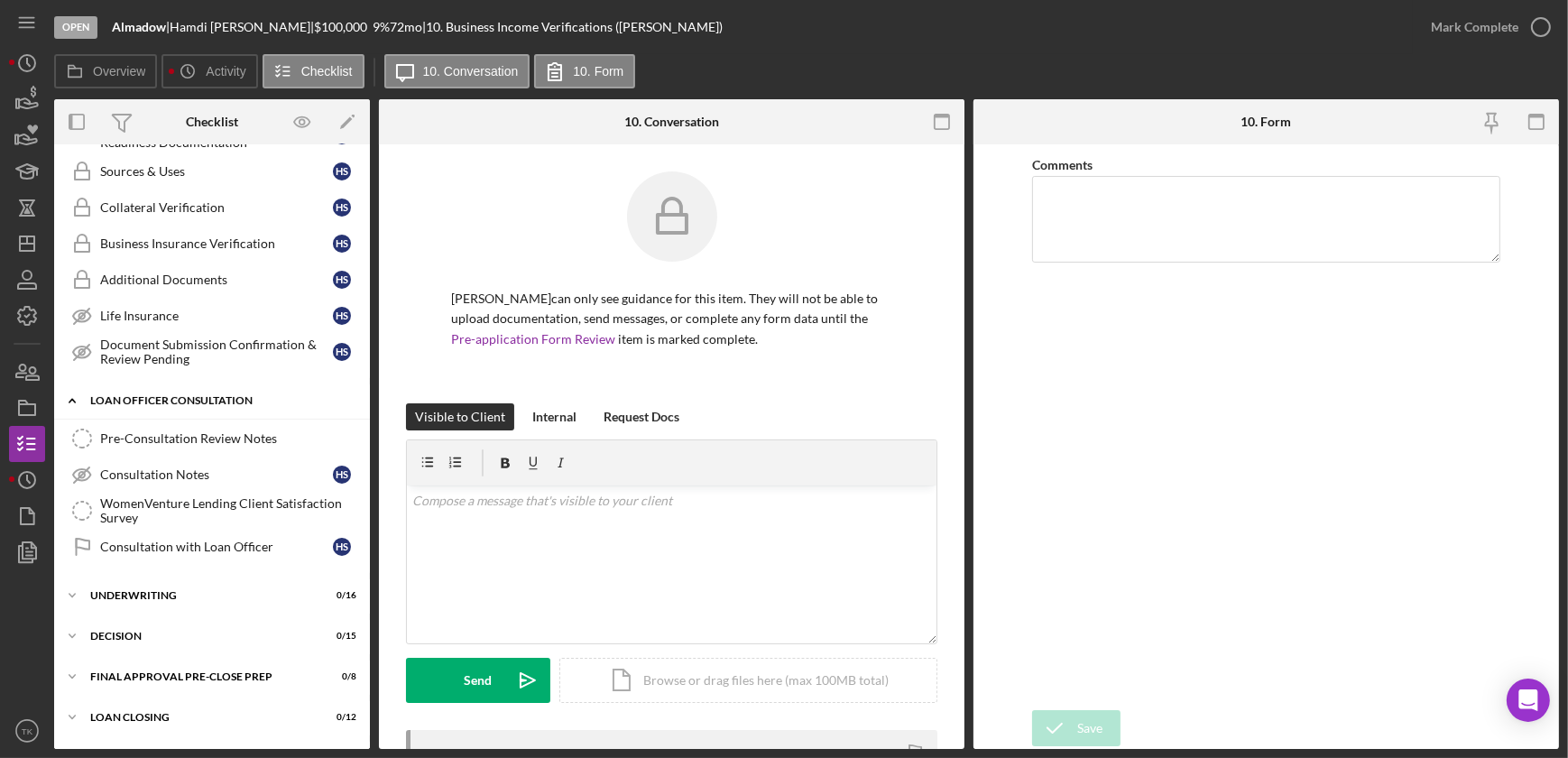
click at [72, 399] on polyline at bounding box center [72, 401] width 6 height 4
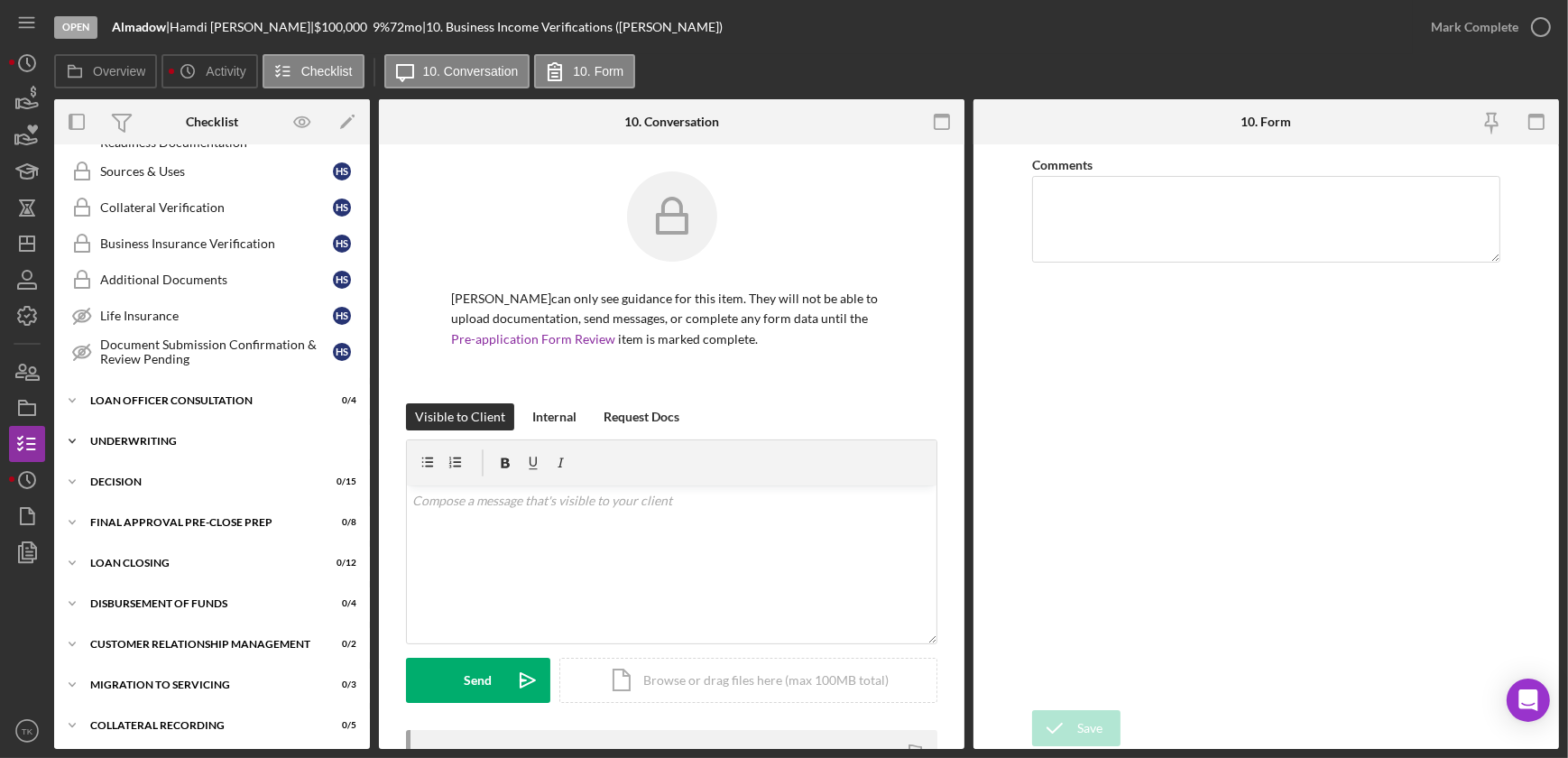
click at [63, 435] on icon "Icon/Expander" at bounding box center [72, 441] width 36 height 36
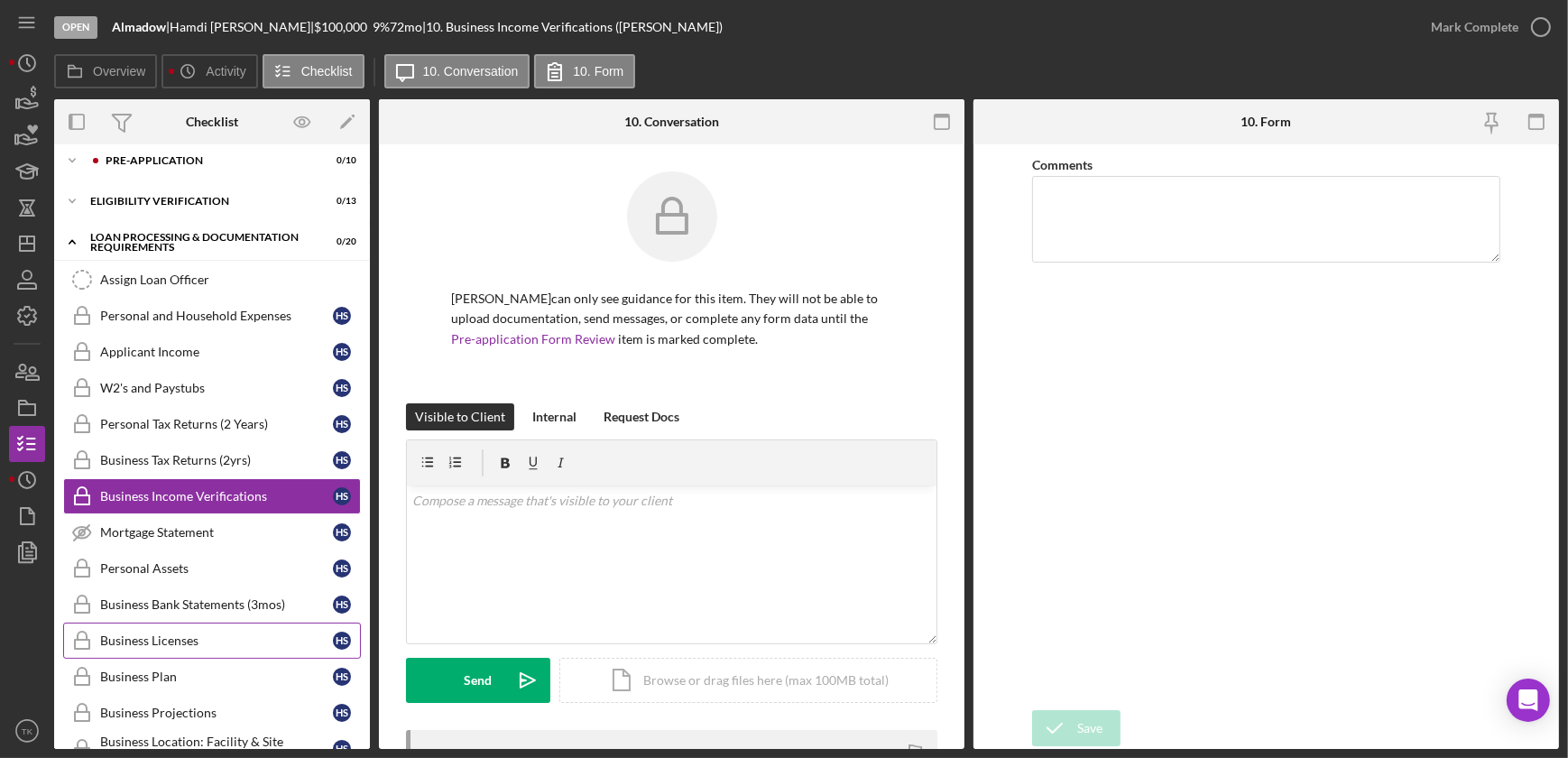
scroll to position [0, 0]
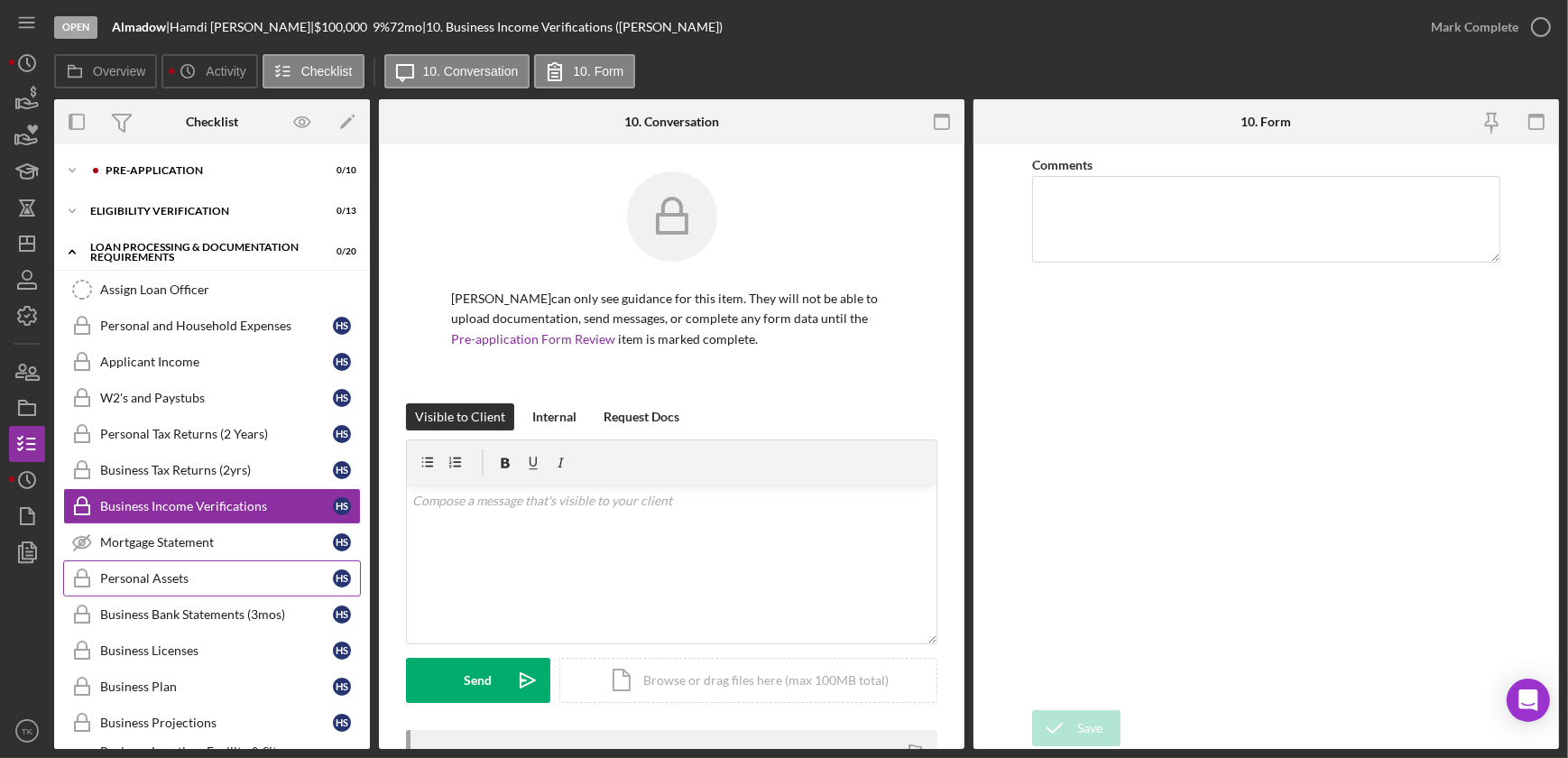
click at [160, 570] on div "Personal Assets" at bounding box center [216, 579] width 233 height 15
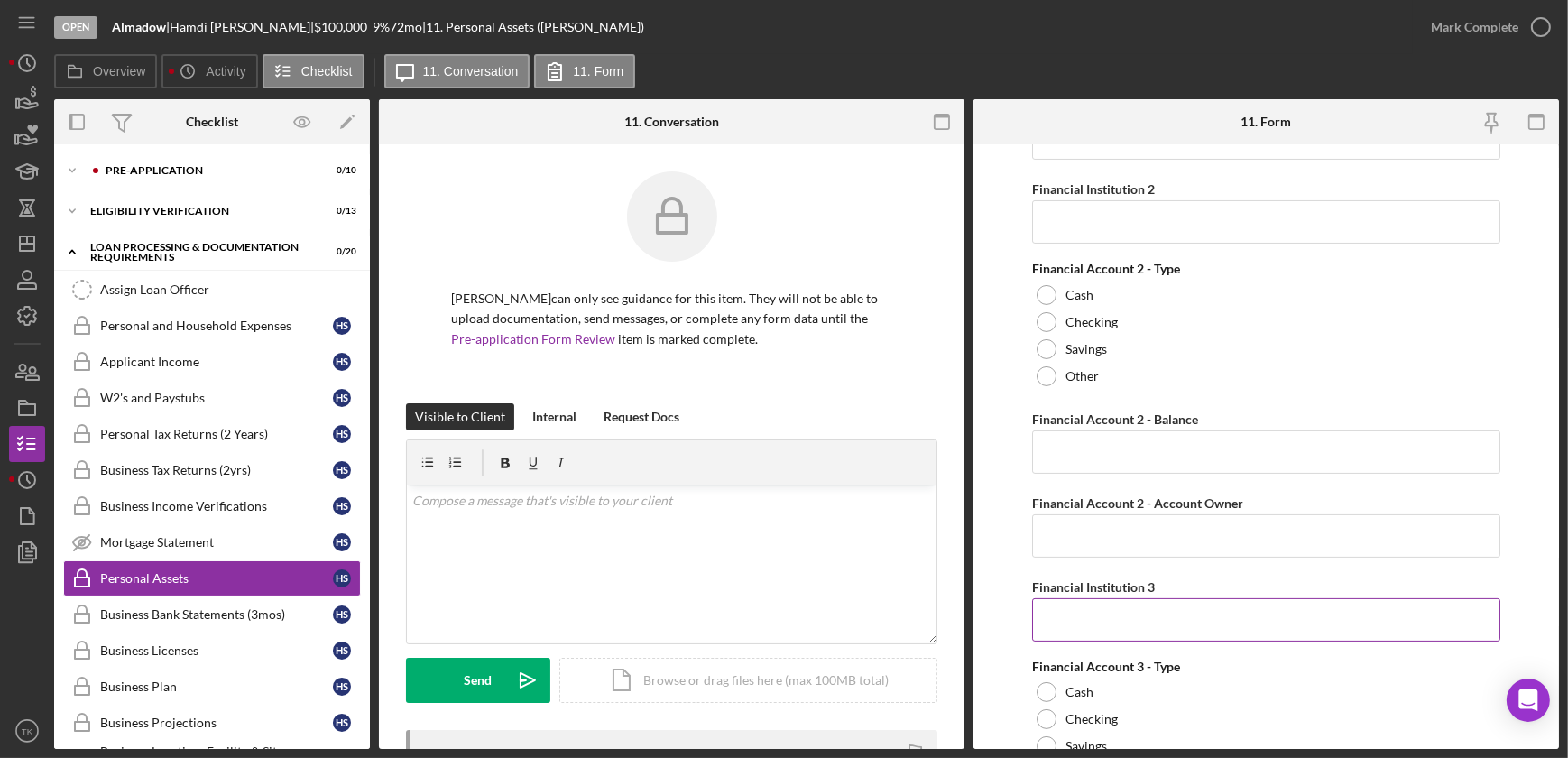
scroll to position [410, 0]
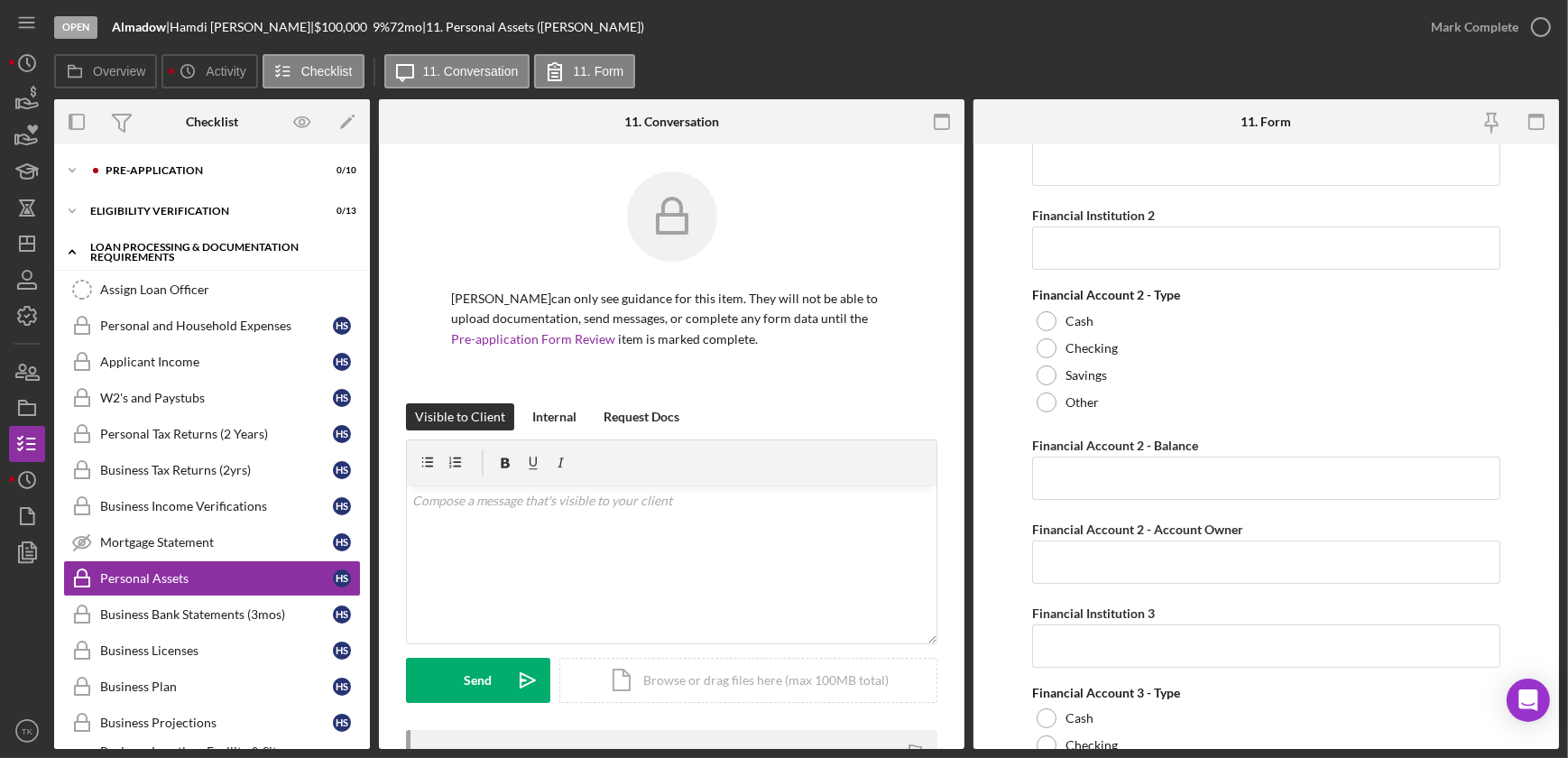
click at [70, 245] on icon "Icon/Expander" at bounding box center [72, 251] width 36 height 36
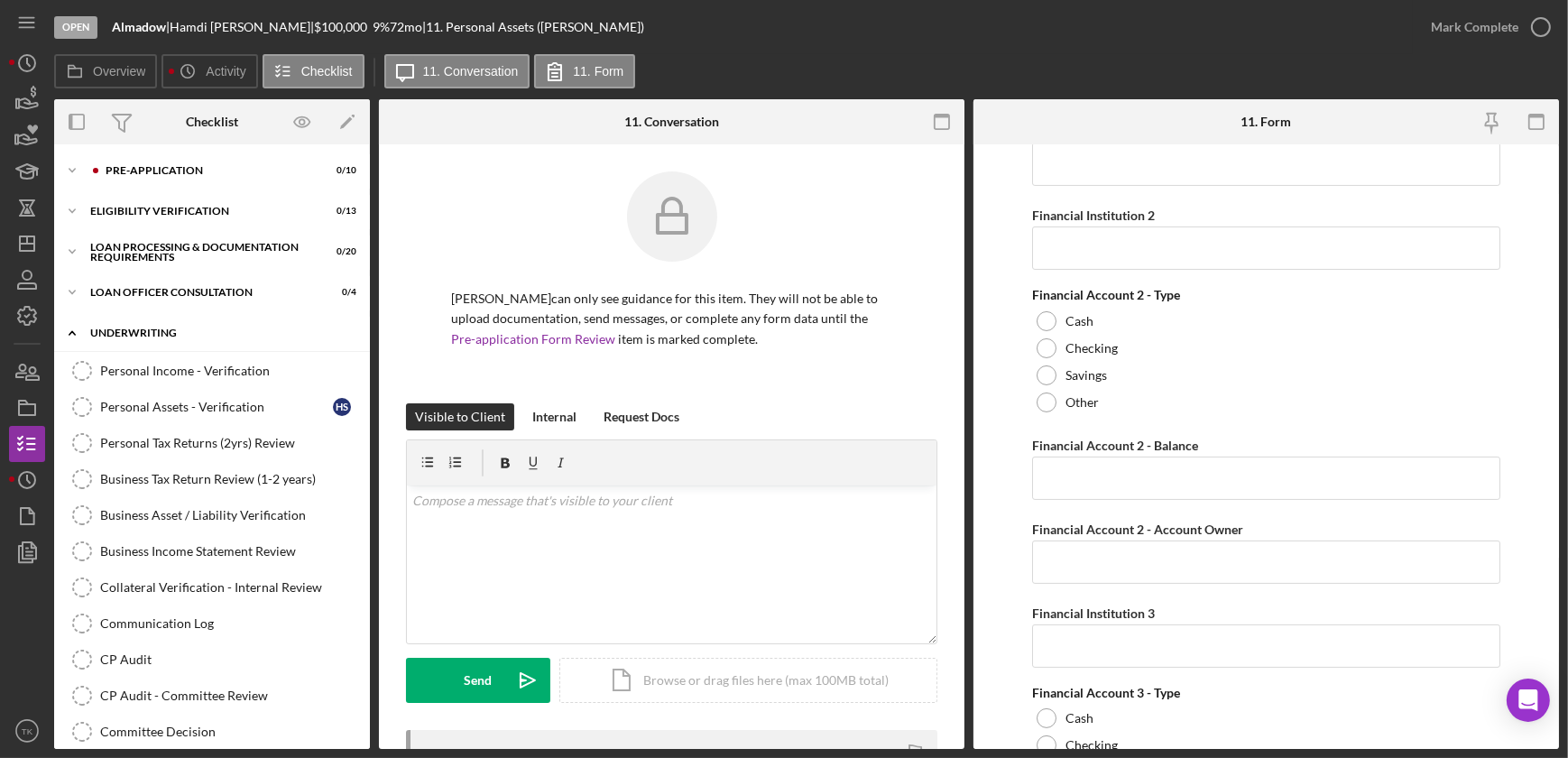
click at [68, 332] on icon "Icon/Expander" at bounding box center [72, 332] width 36 height 36
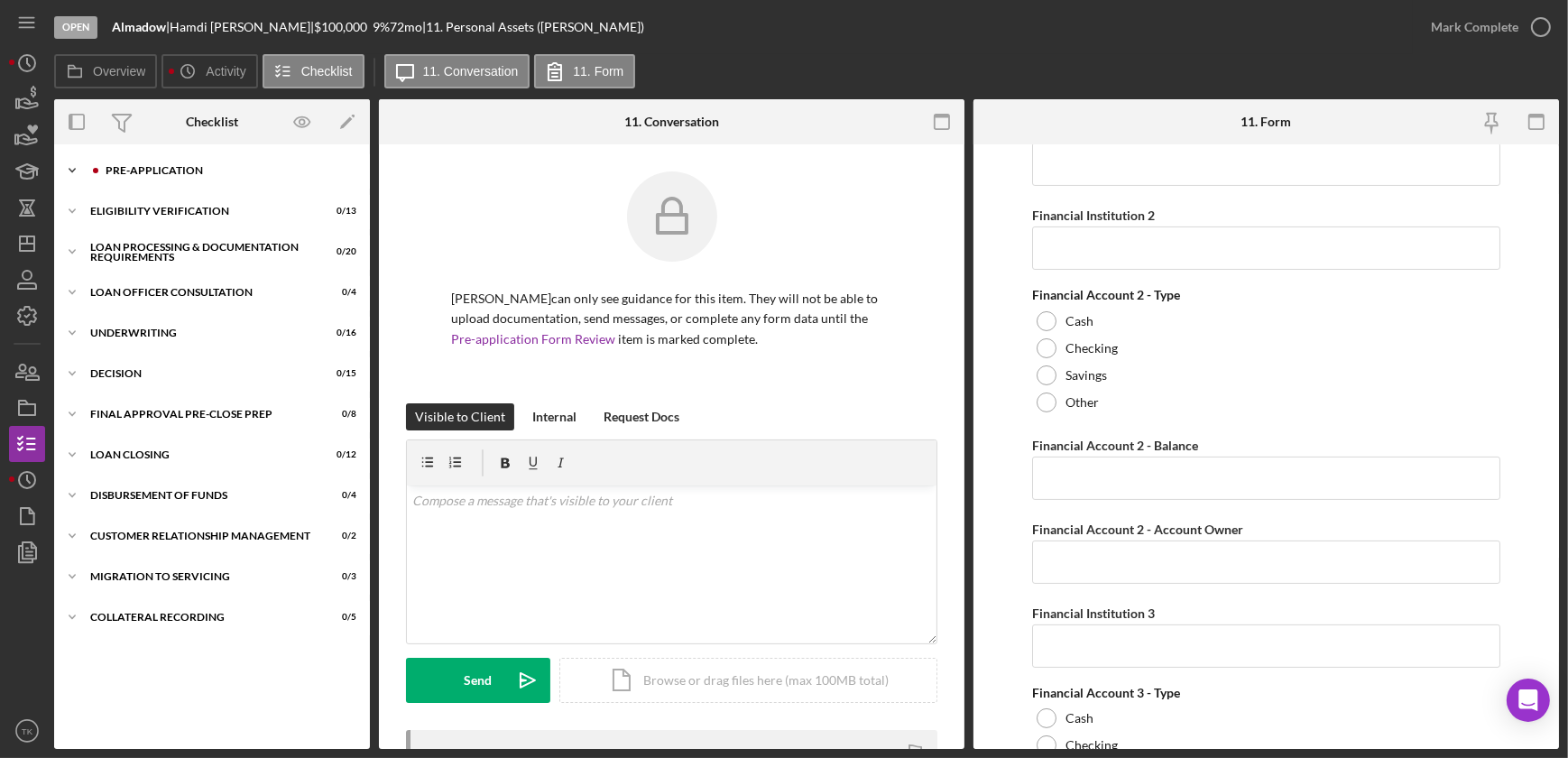
click at [134, 162] on div "Icon/Expander Pre-Application 0 / 10" at bounding box center [212, 171] width 316 height 36
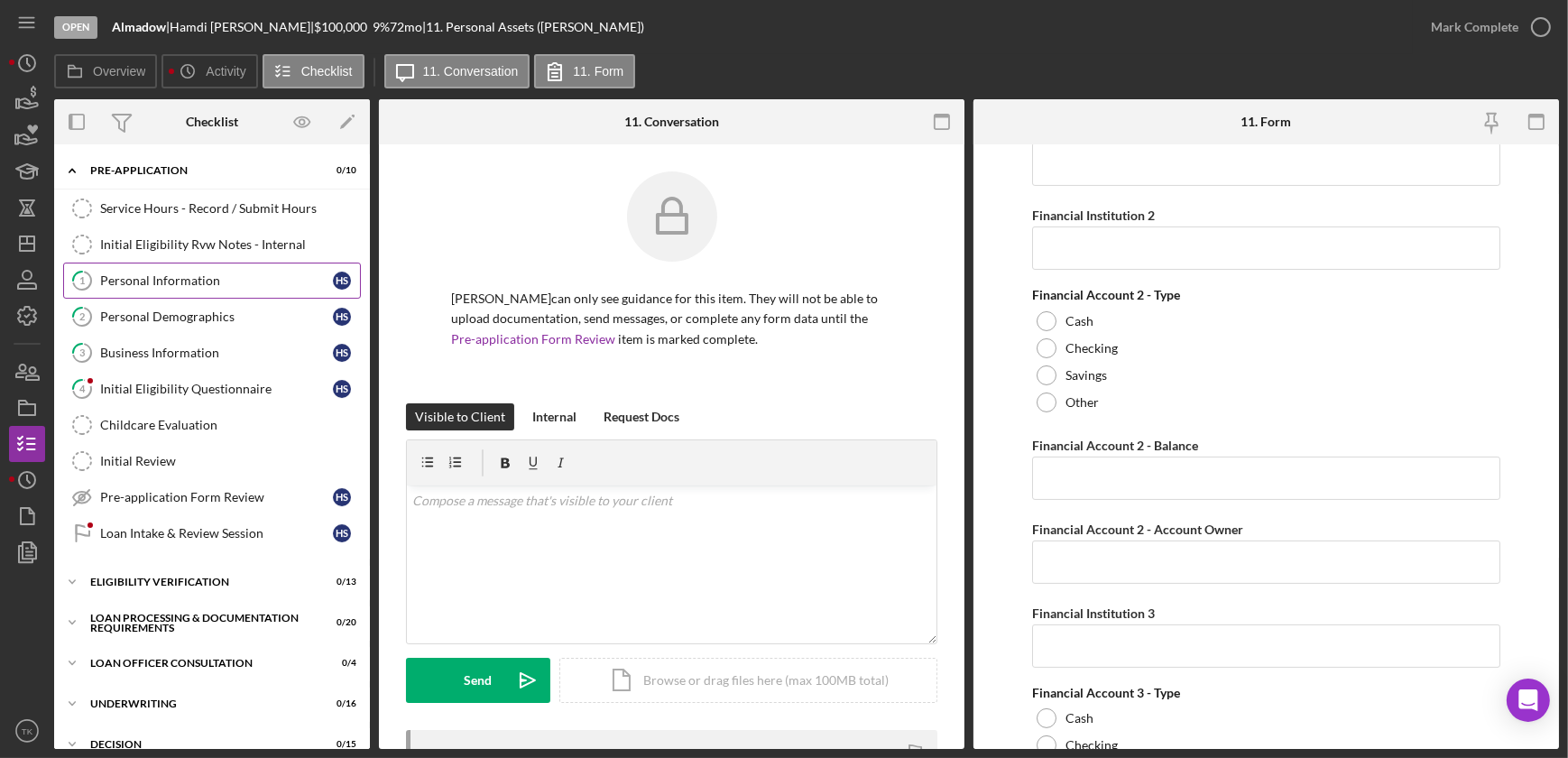
click at [191, 281] on div "Personal Information" at bounding box center [216, 281] width 233 height 15
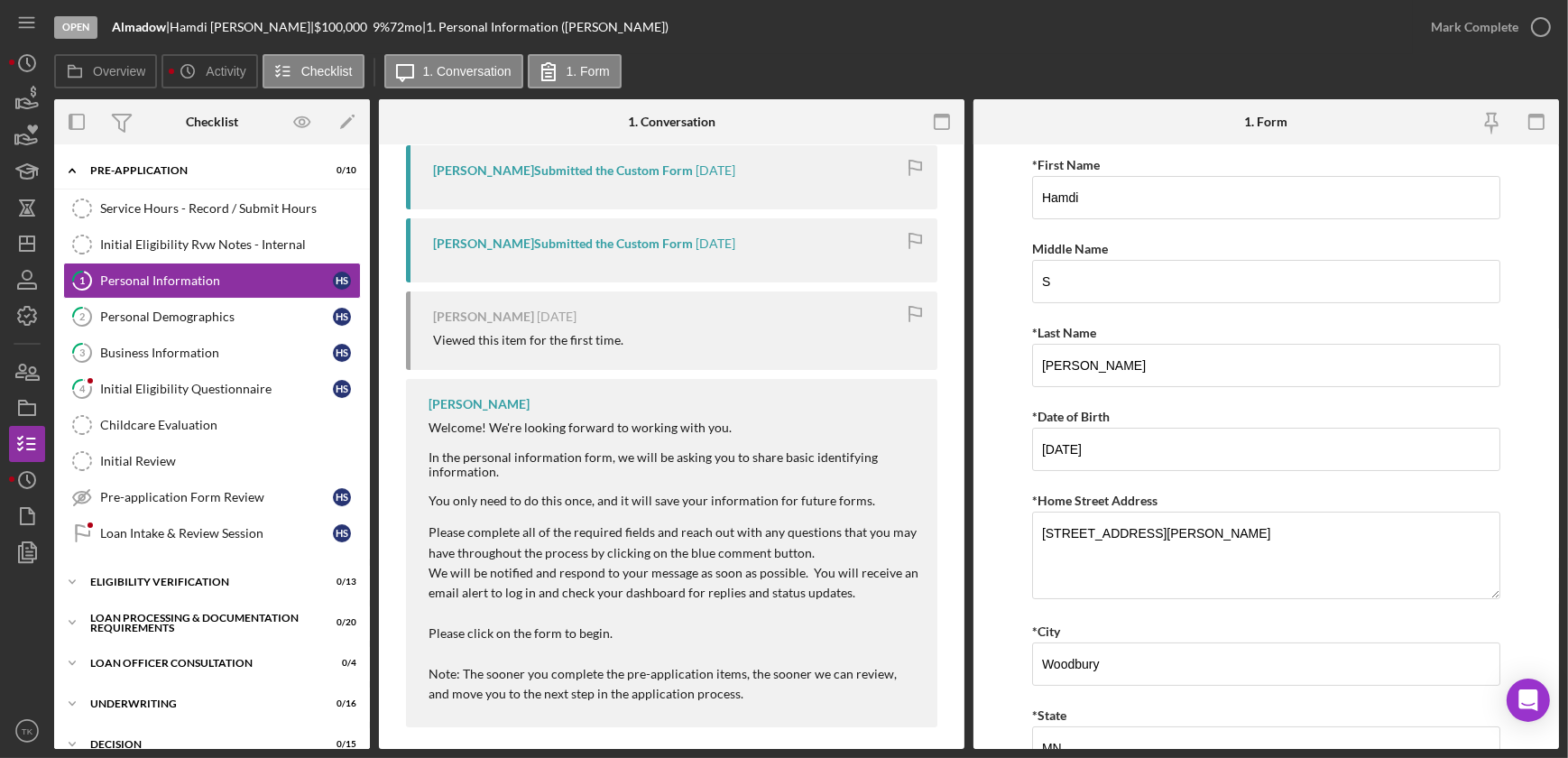
scroll to position [366, 0]
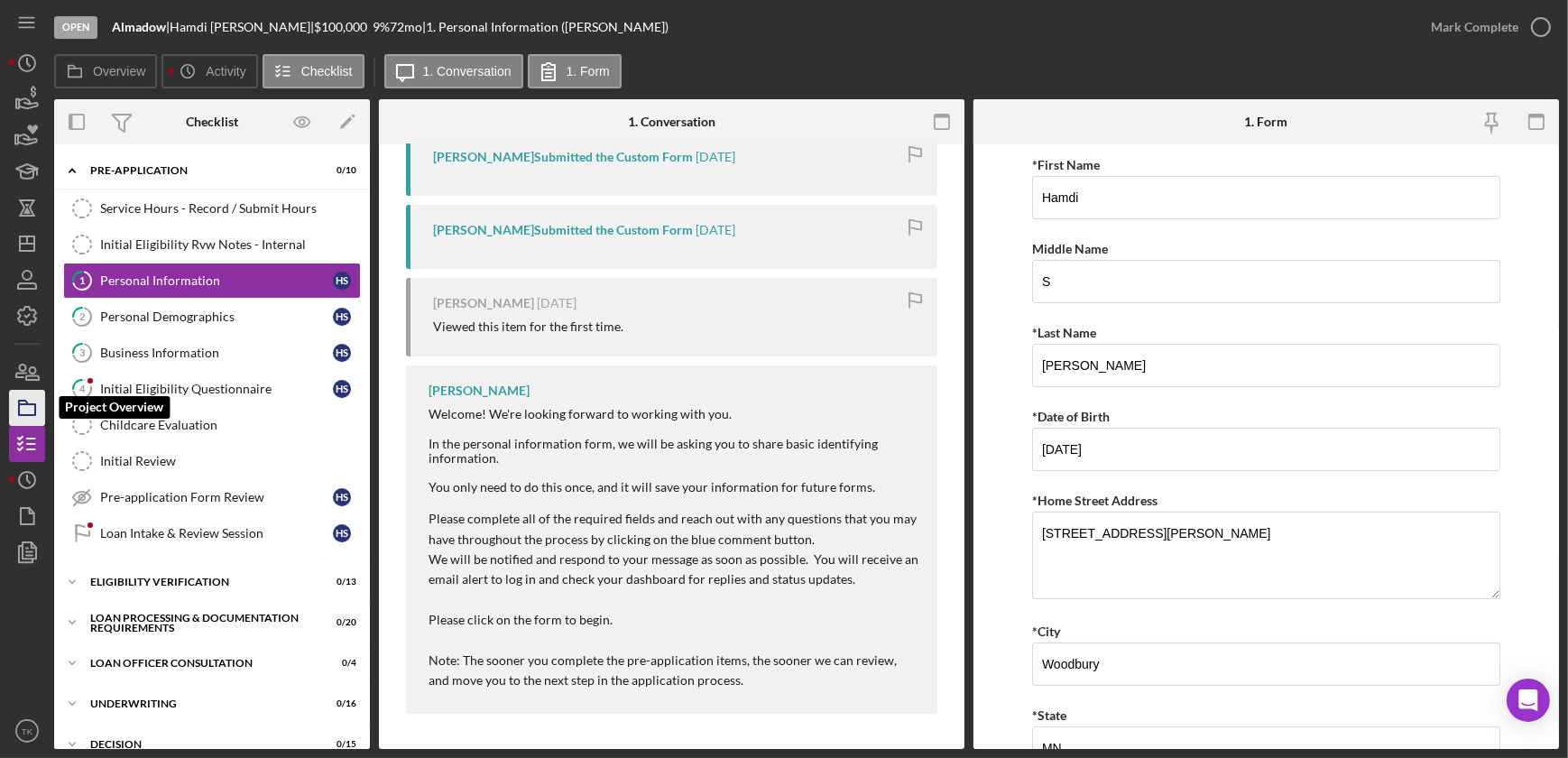
click at [26, 410] on icon "button" at bounding box center [27, 408] width 45 height 45
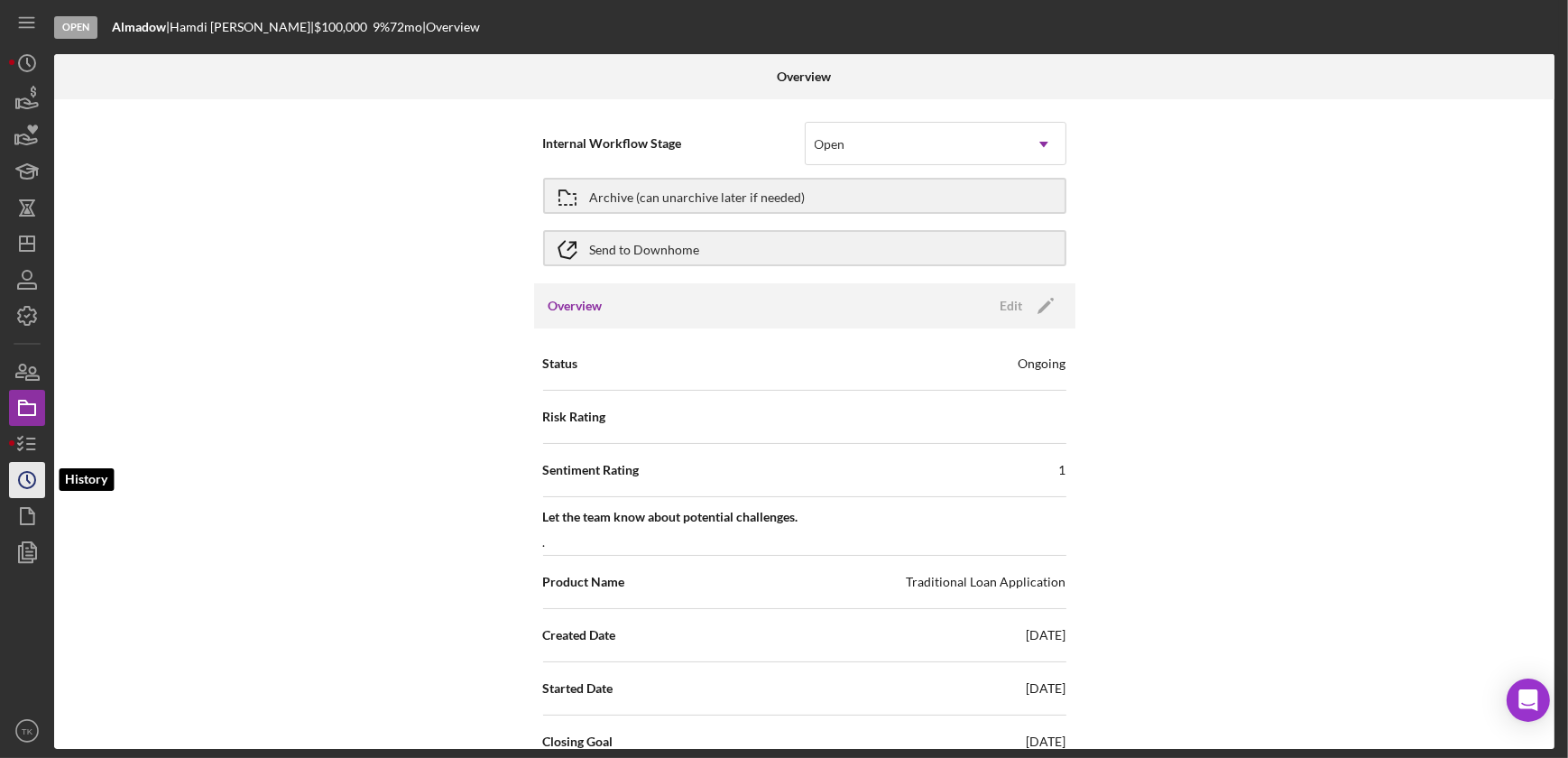
click at [30, 485] on icon "Icon/History" at bounding box center [27, 480] width 45 height 45
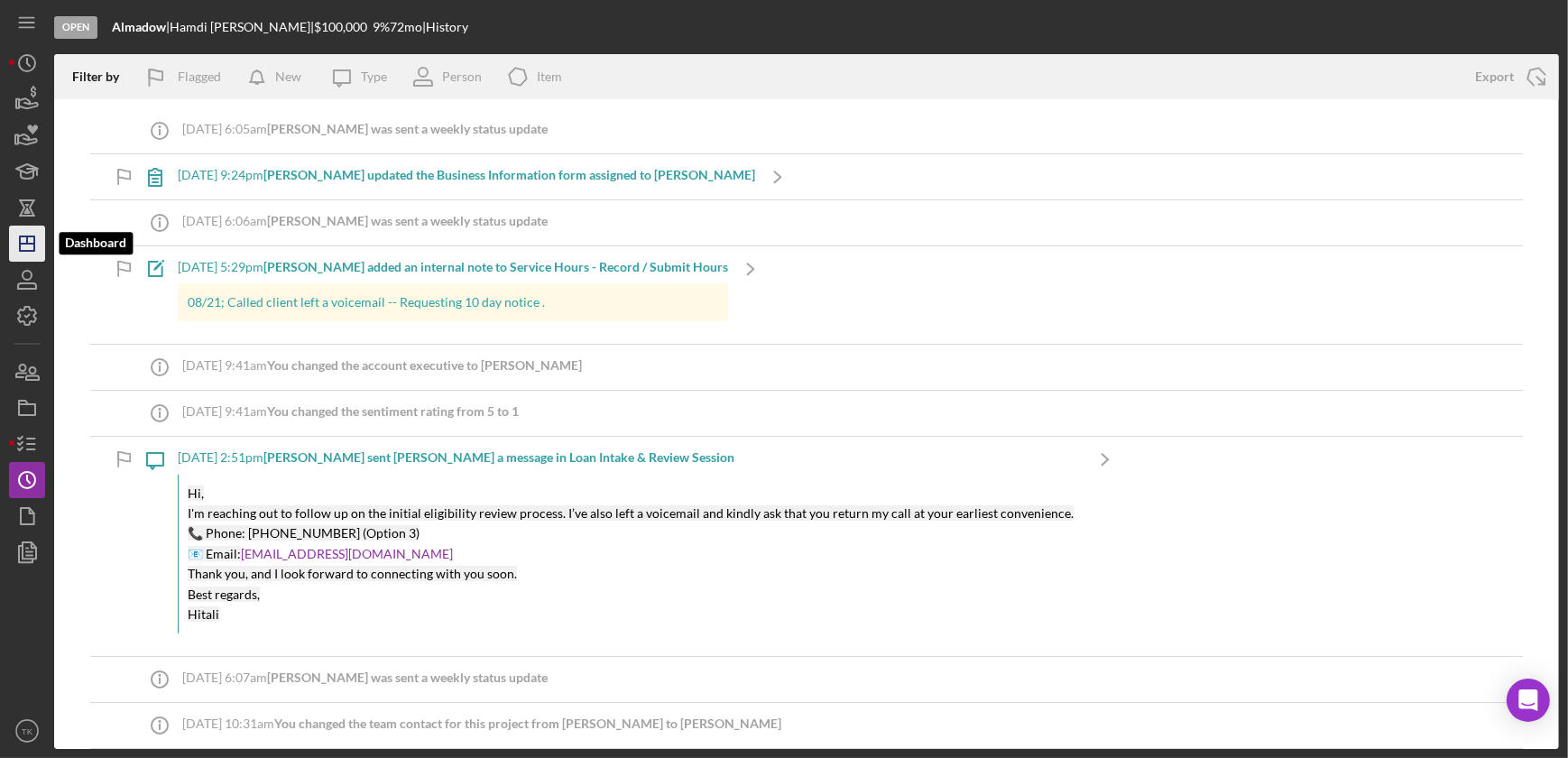
click at [31, 248] on icon "Icon/Dashboard" at bounding box center [27, 244] width 45 height 45
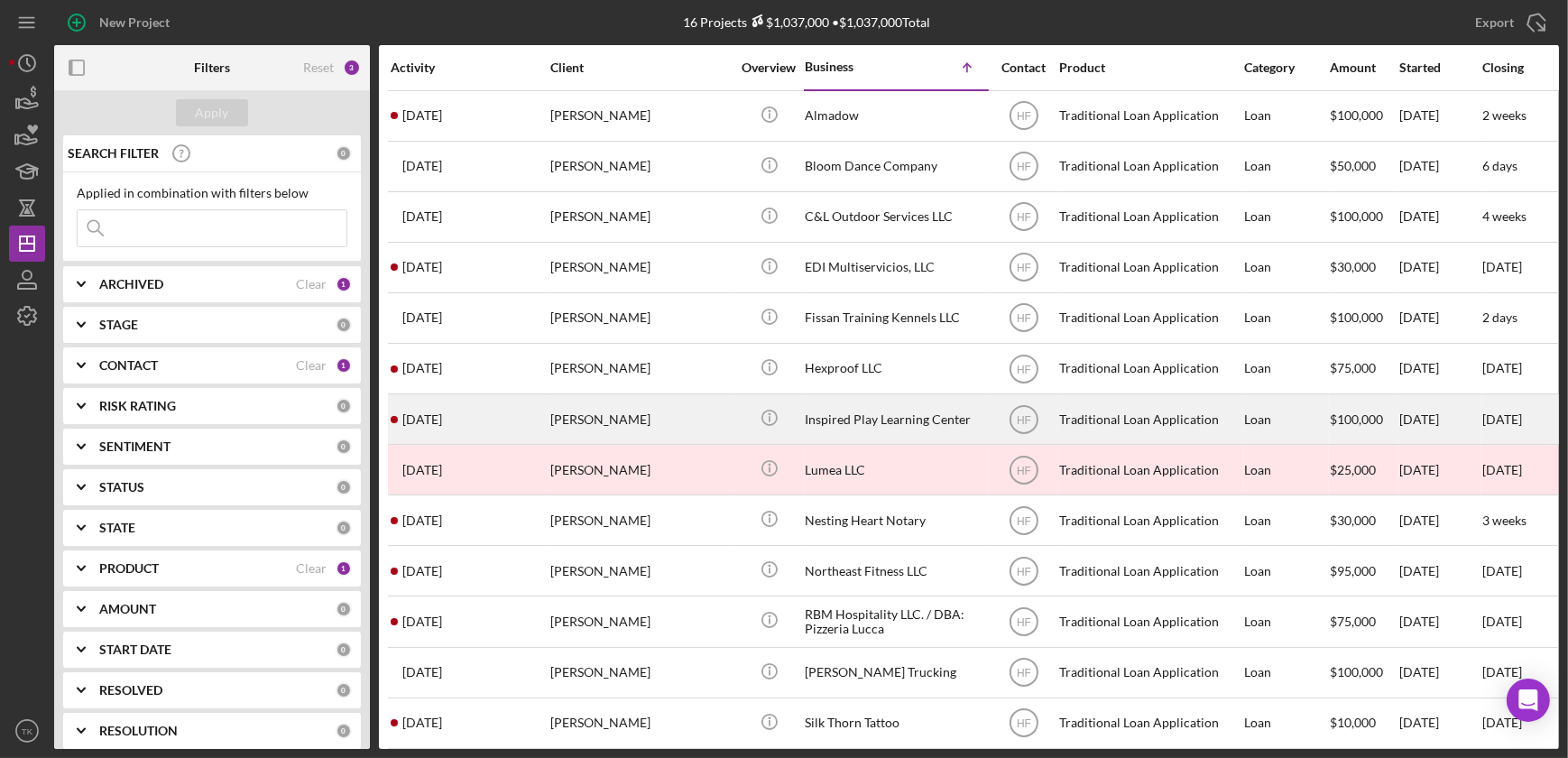
click at [635, 415] on div "[PERSON_NAME]" at bounding box center [640, 419] width 180 height 48
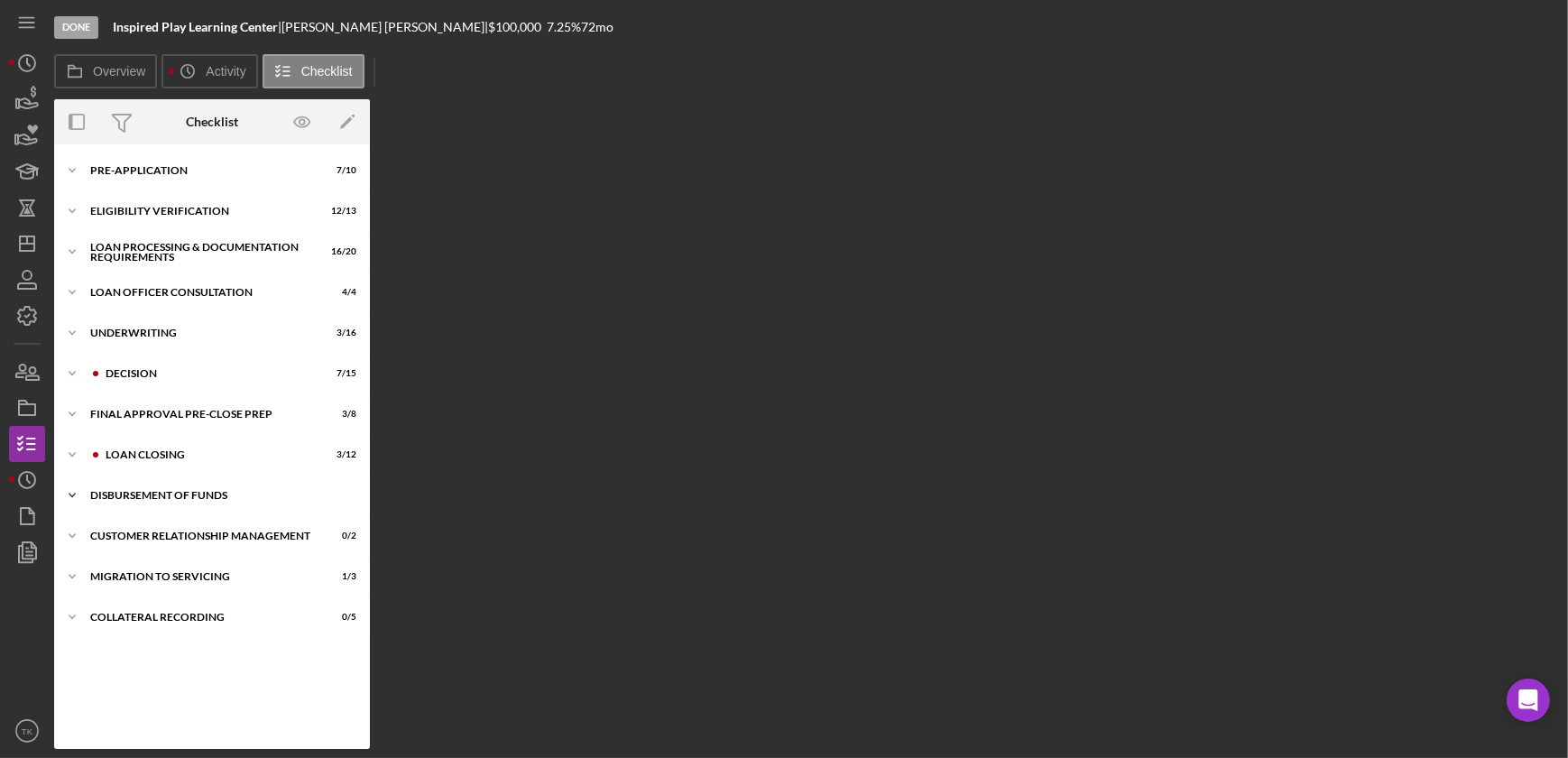
scroll to position [12, 0]
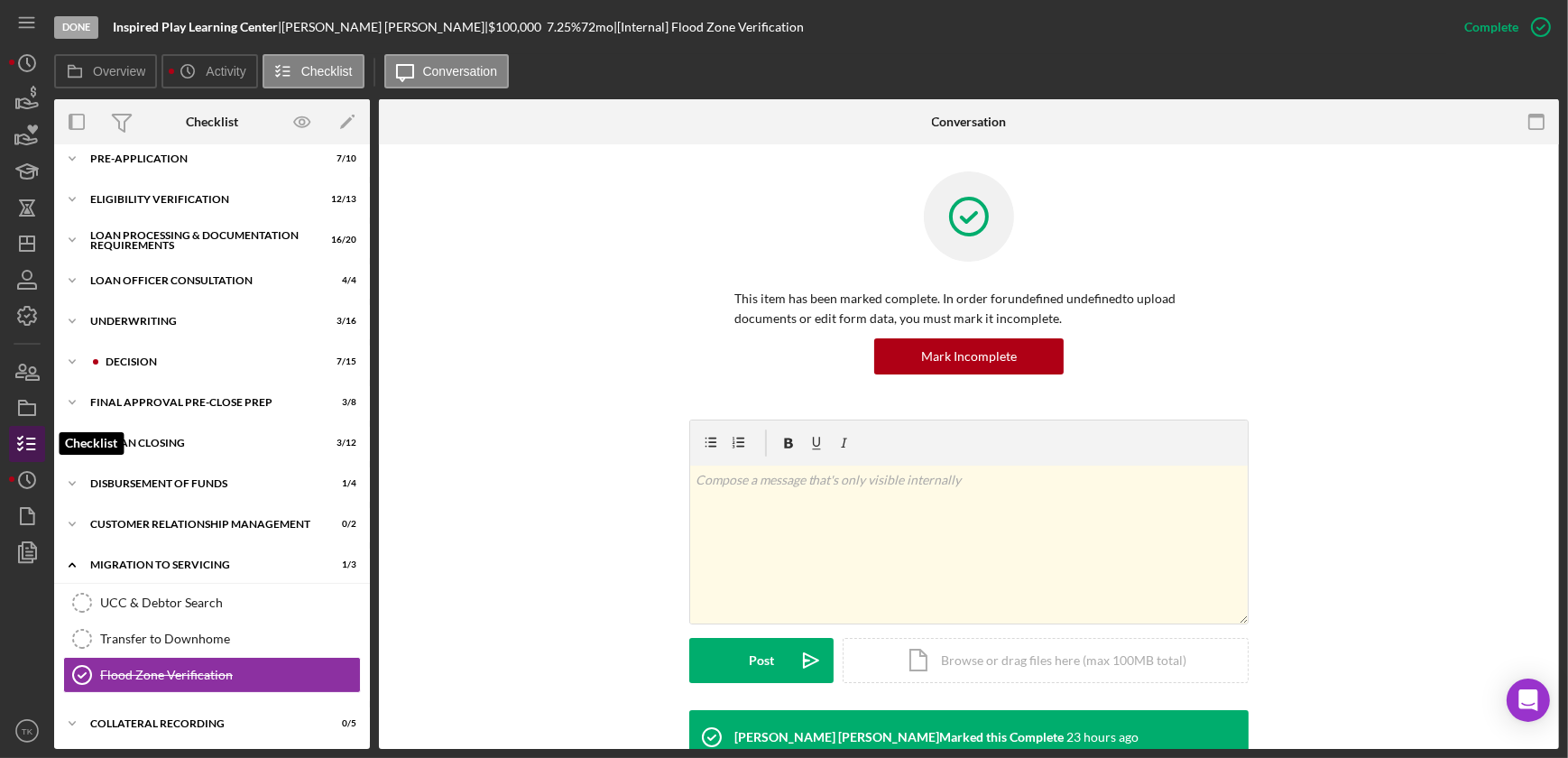
click at [36, 443] on icon "button" at bounding box center [27, 444] width 45 height 45
click at [26, 474] on icon "Icon/History" at bounding box center [27, 480] width 45 height 45
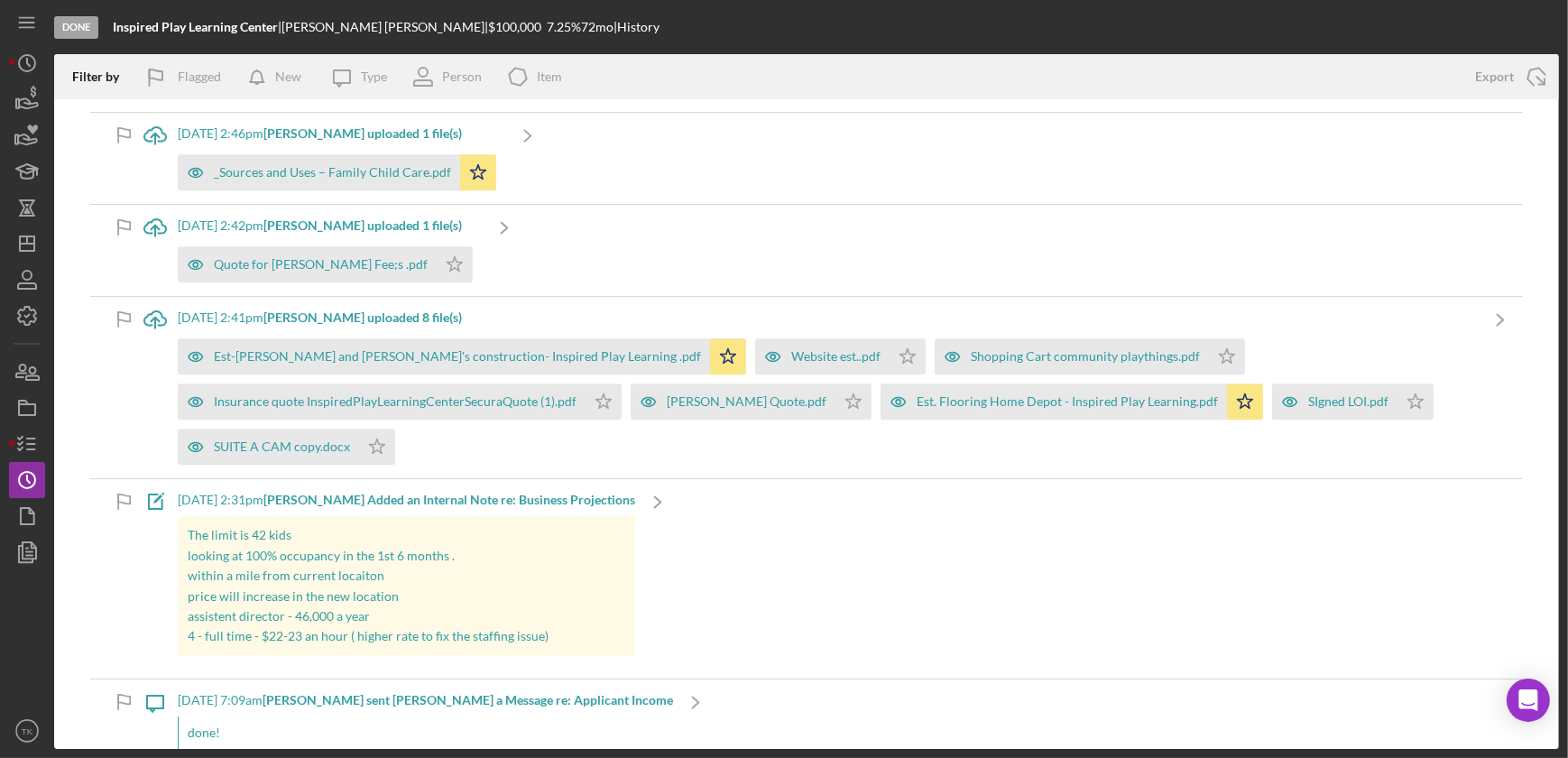
scroll to position [5993, 0]
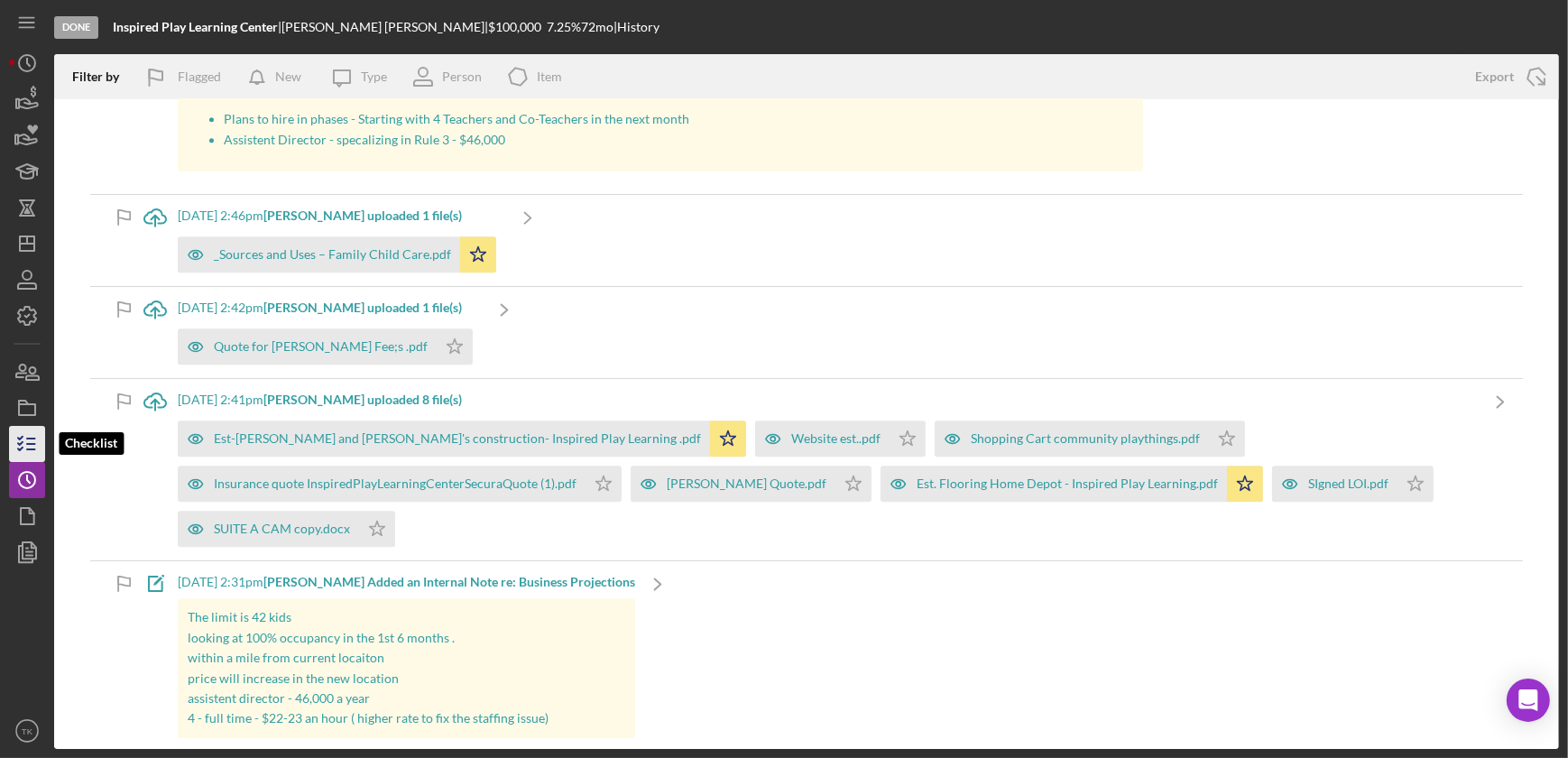
click at [32, 442] on icon "button" at bounding box center [27, 444] width 45 height 45
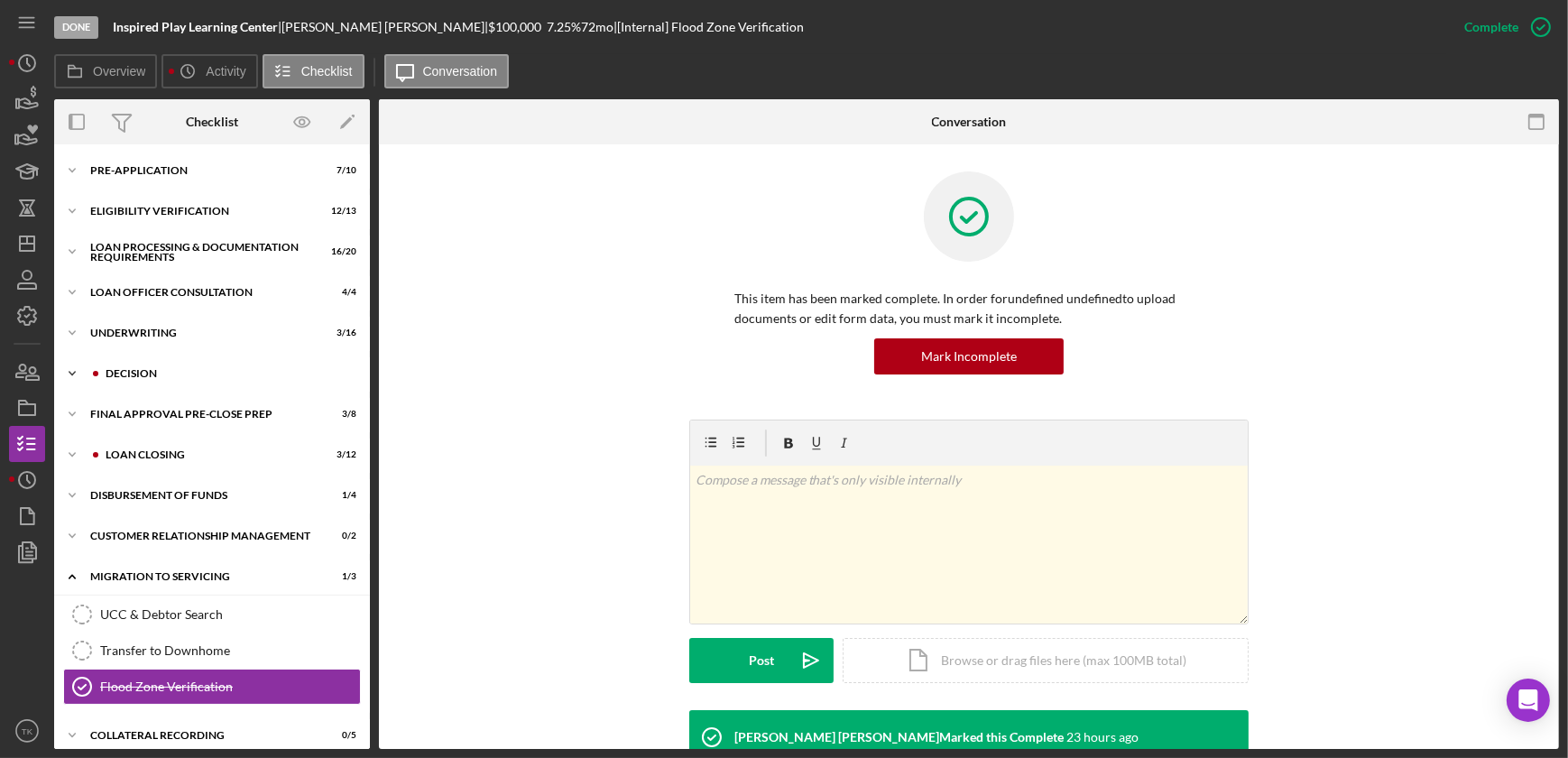
scroll to position [12, 0]
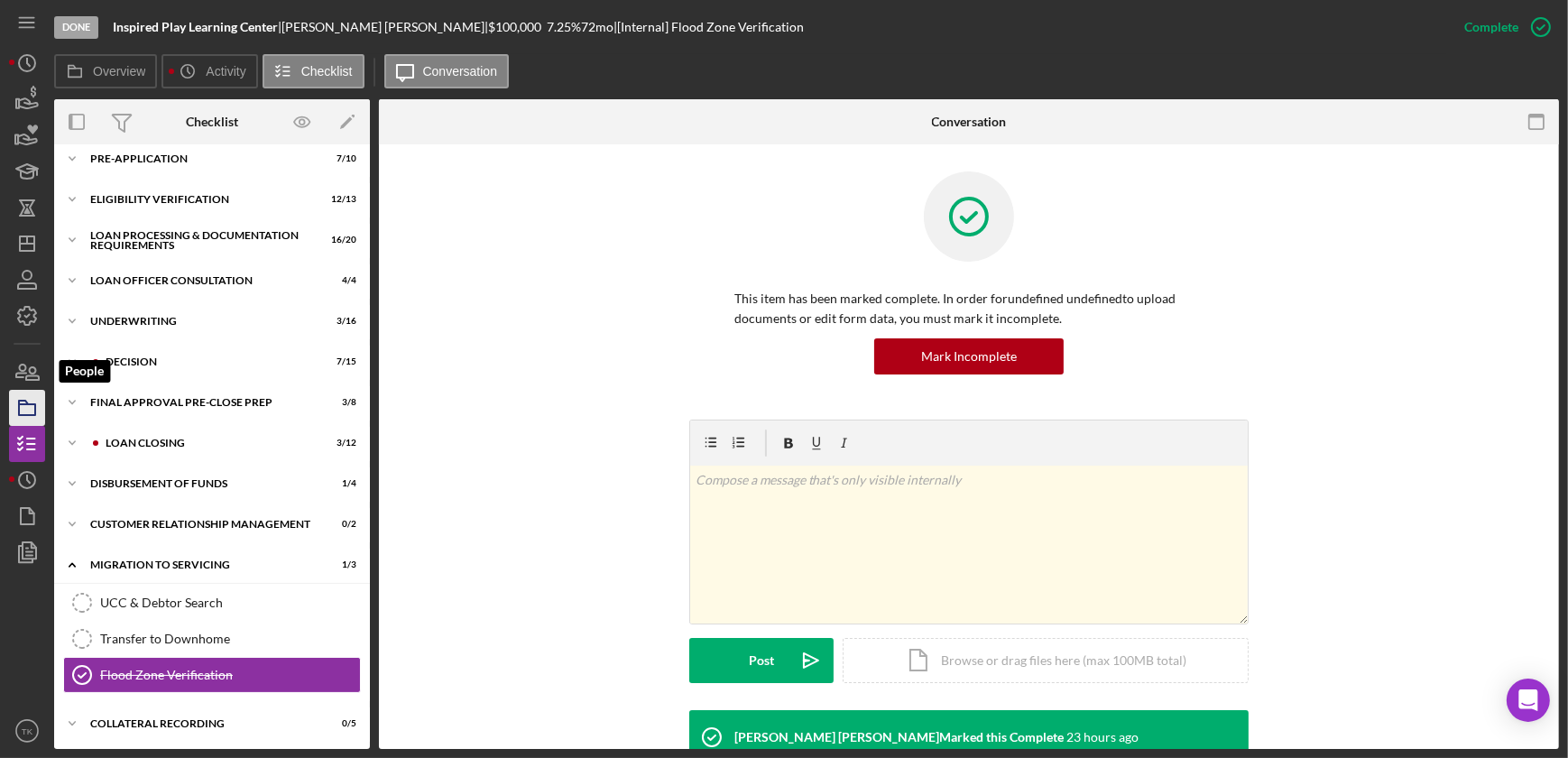
click at [21, 389] on icon "button" at bounding box center [27, 408] width 45 height 45
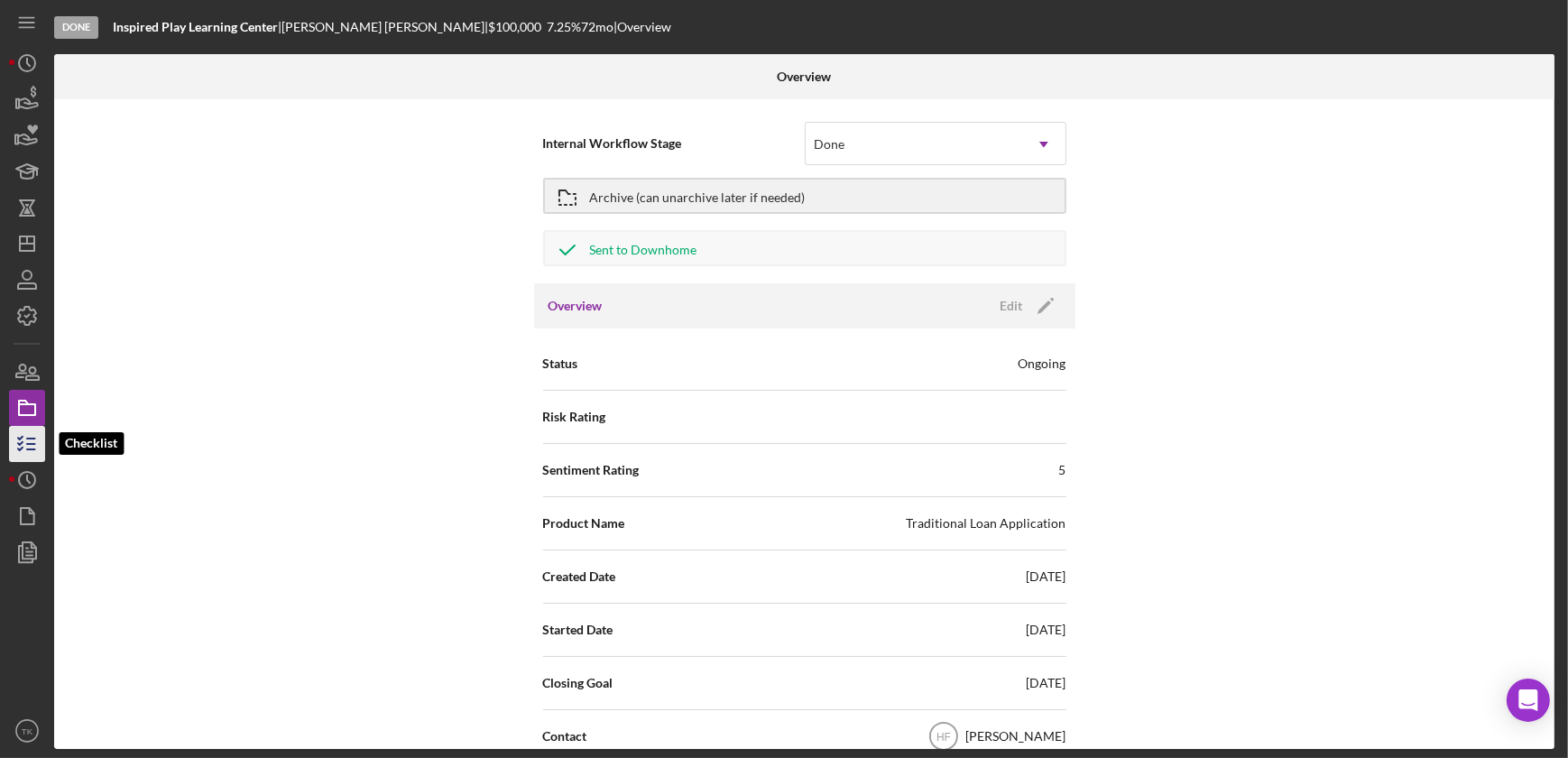
drag, startPoint x: 22, startPoint y: 436, endPoint x: 33, endPoint y: 433, distance: 11.4
click at [22, 437] on icon "button" at bounding box center [27, 444] width 45 height 45
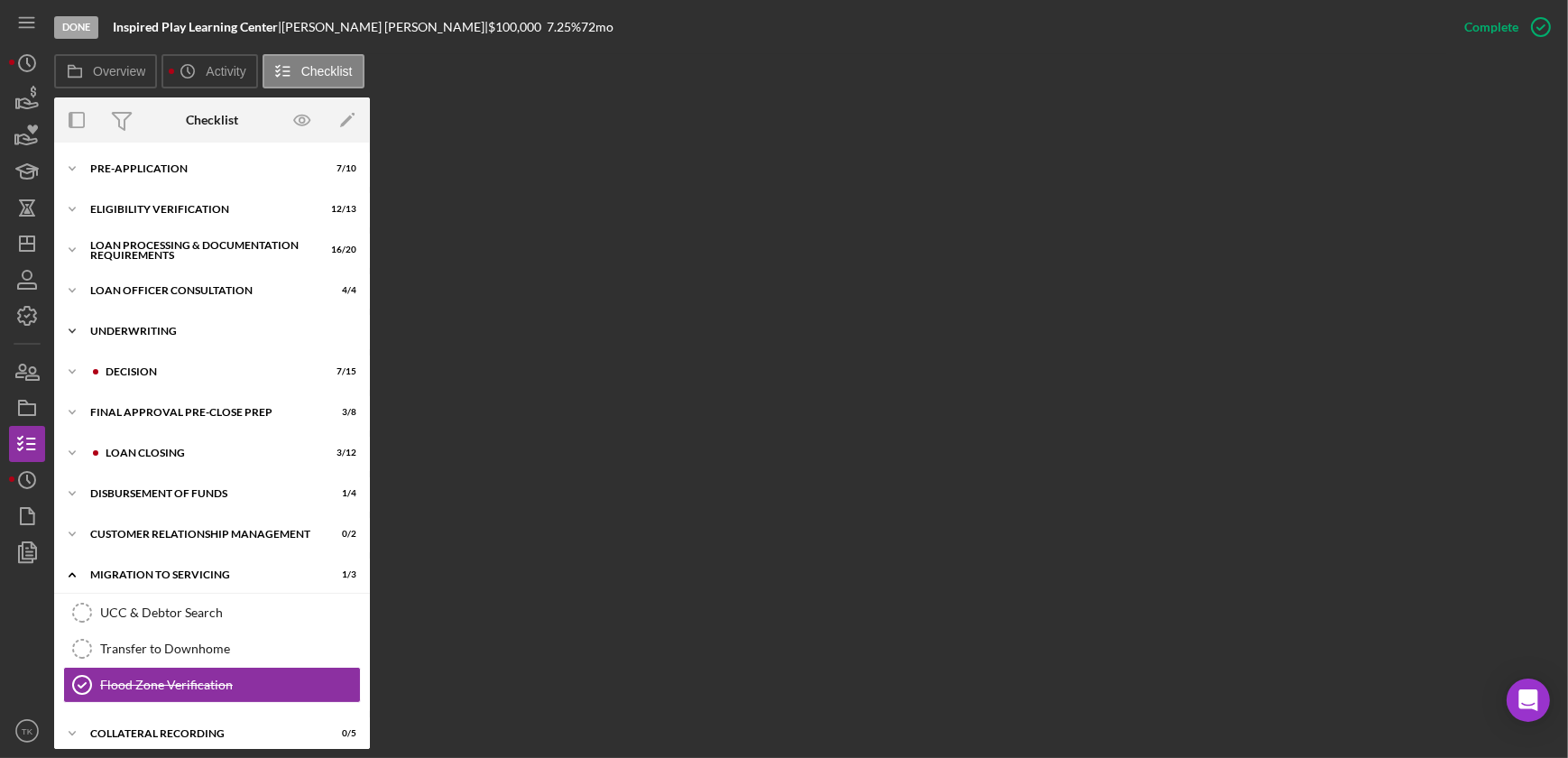
scroll to position [12, 0]
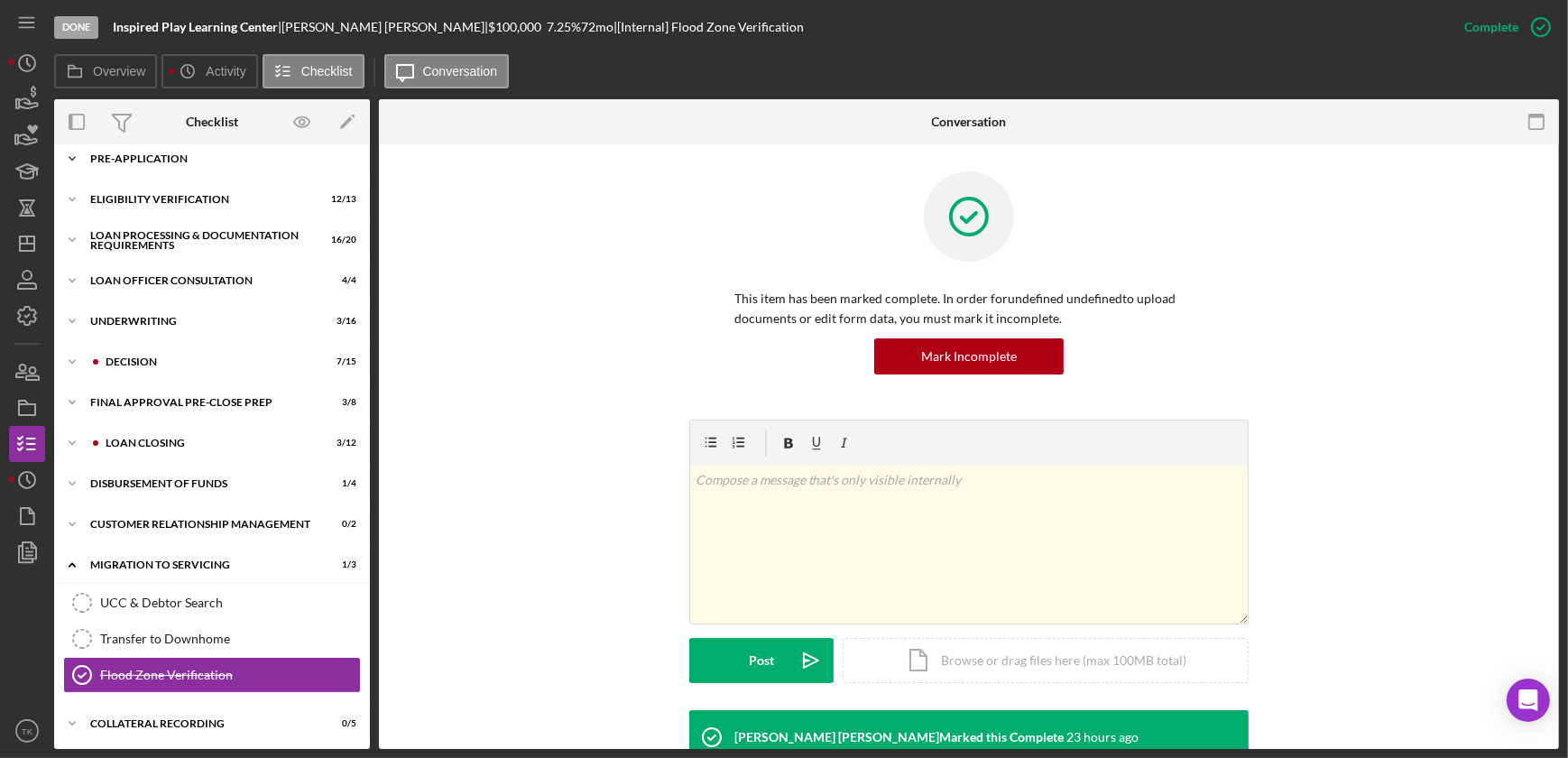
click at [72, 158] on polyline at bounding box center [72, 159] width 6 height 4
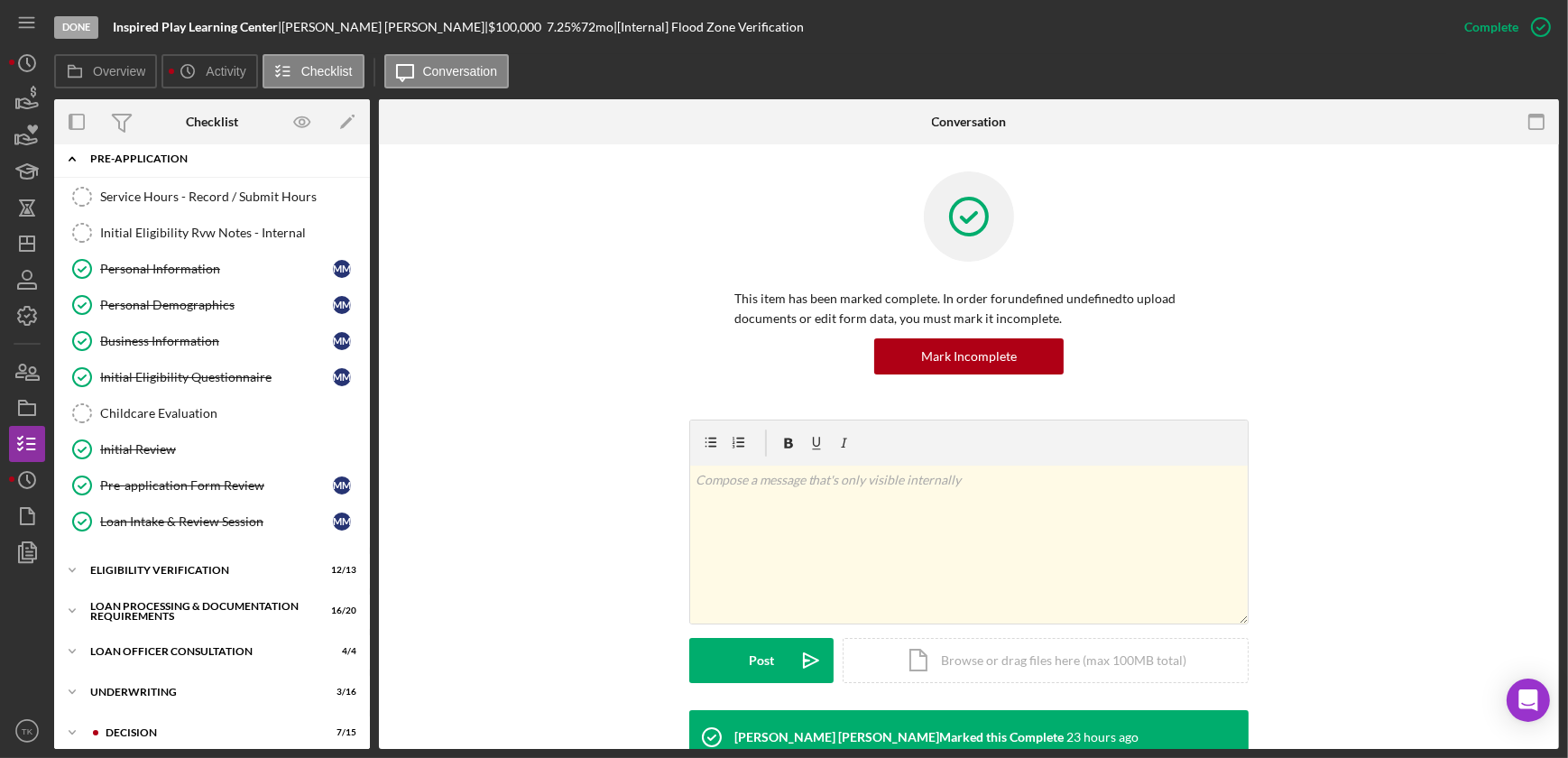
click at [72, 158] on polyline at bounding box center [72, 159] width 6 height 4
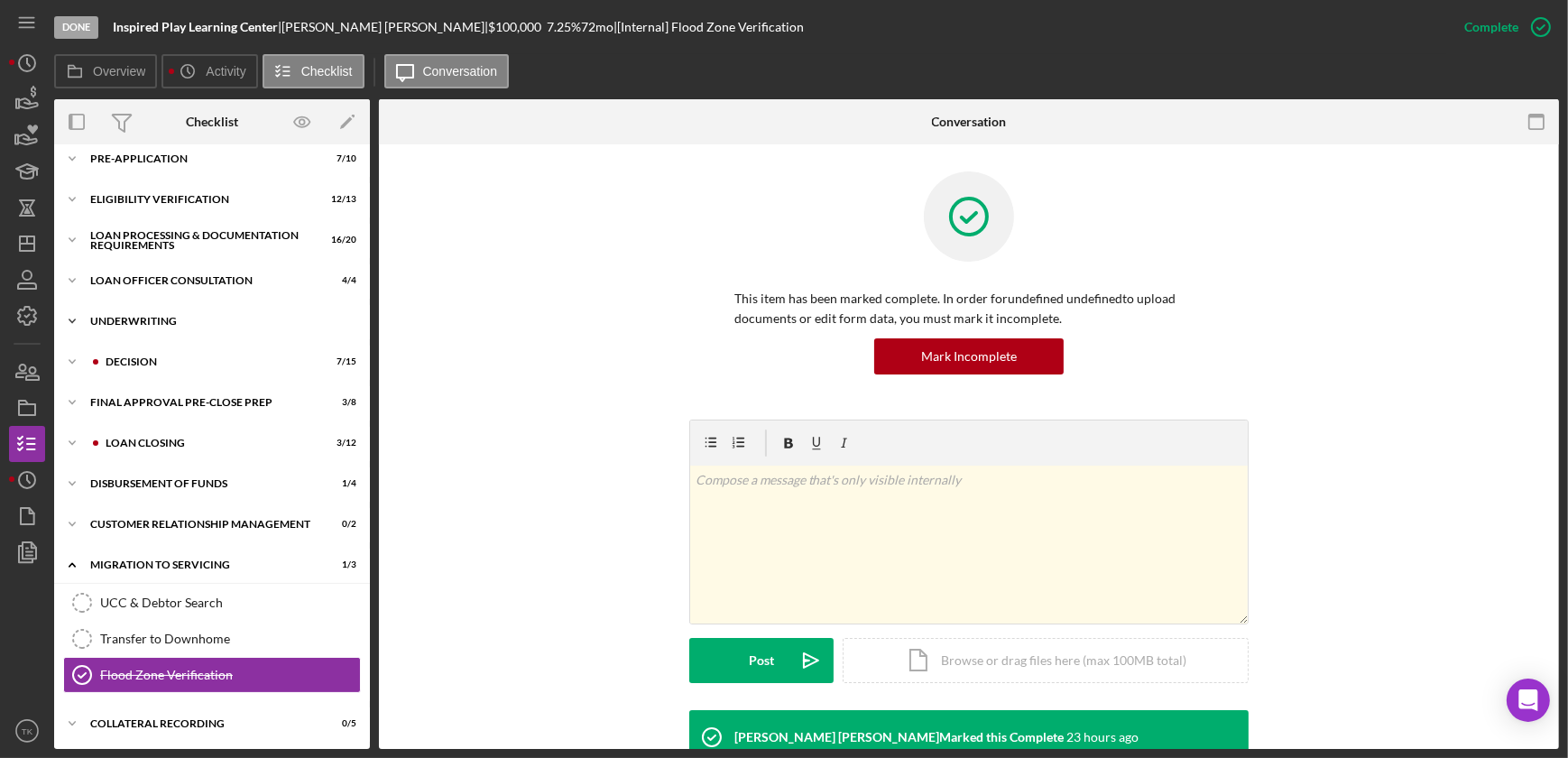
click at [69, 321] on icon "Icon/Expander" at bounding box center [72, 321] width 36 height 36
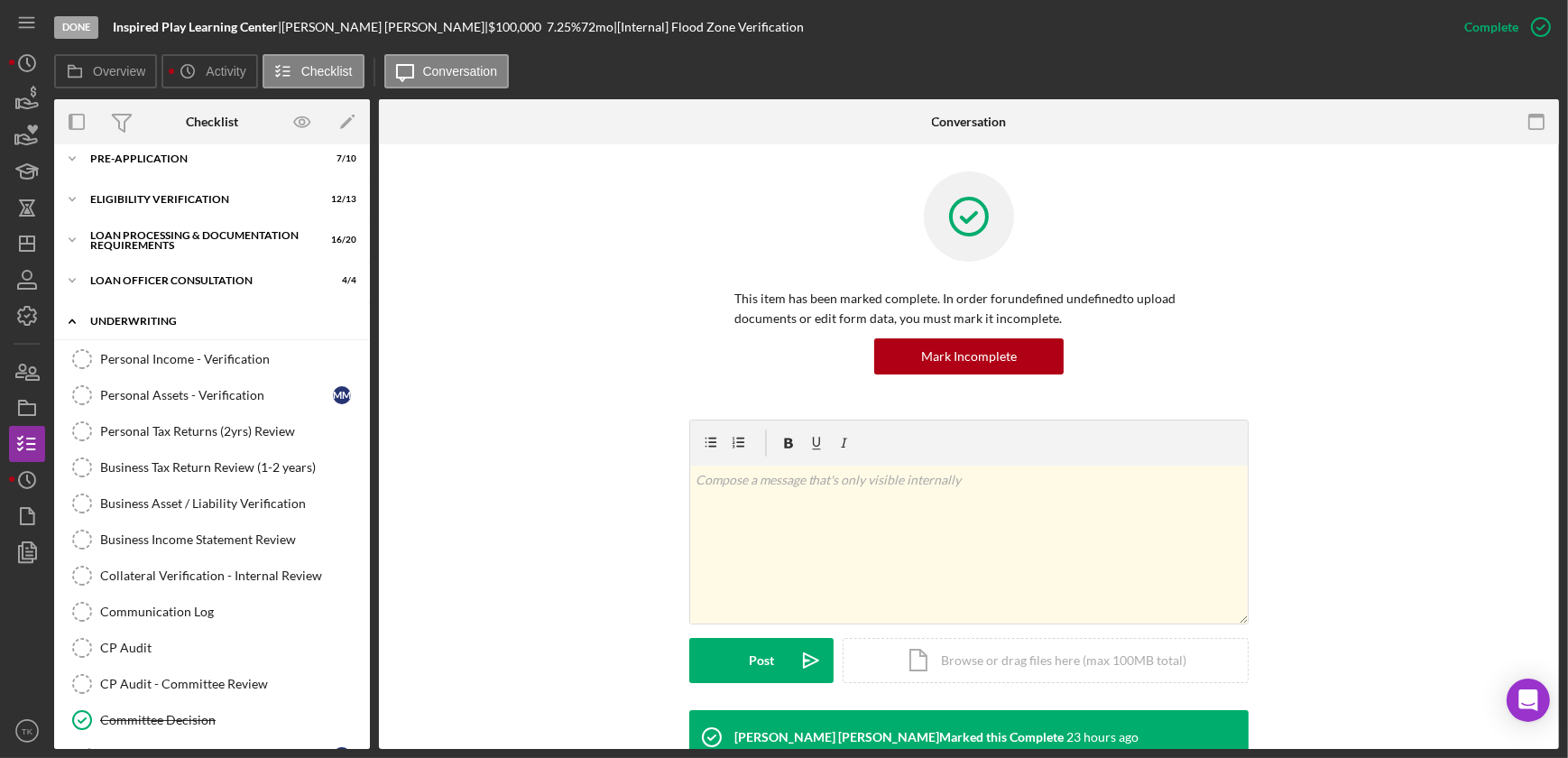
click at [69, 321] on icon "Icon/Expander" at bounding box center [72, 321] width 36 height 36
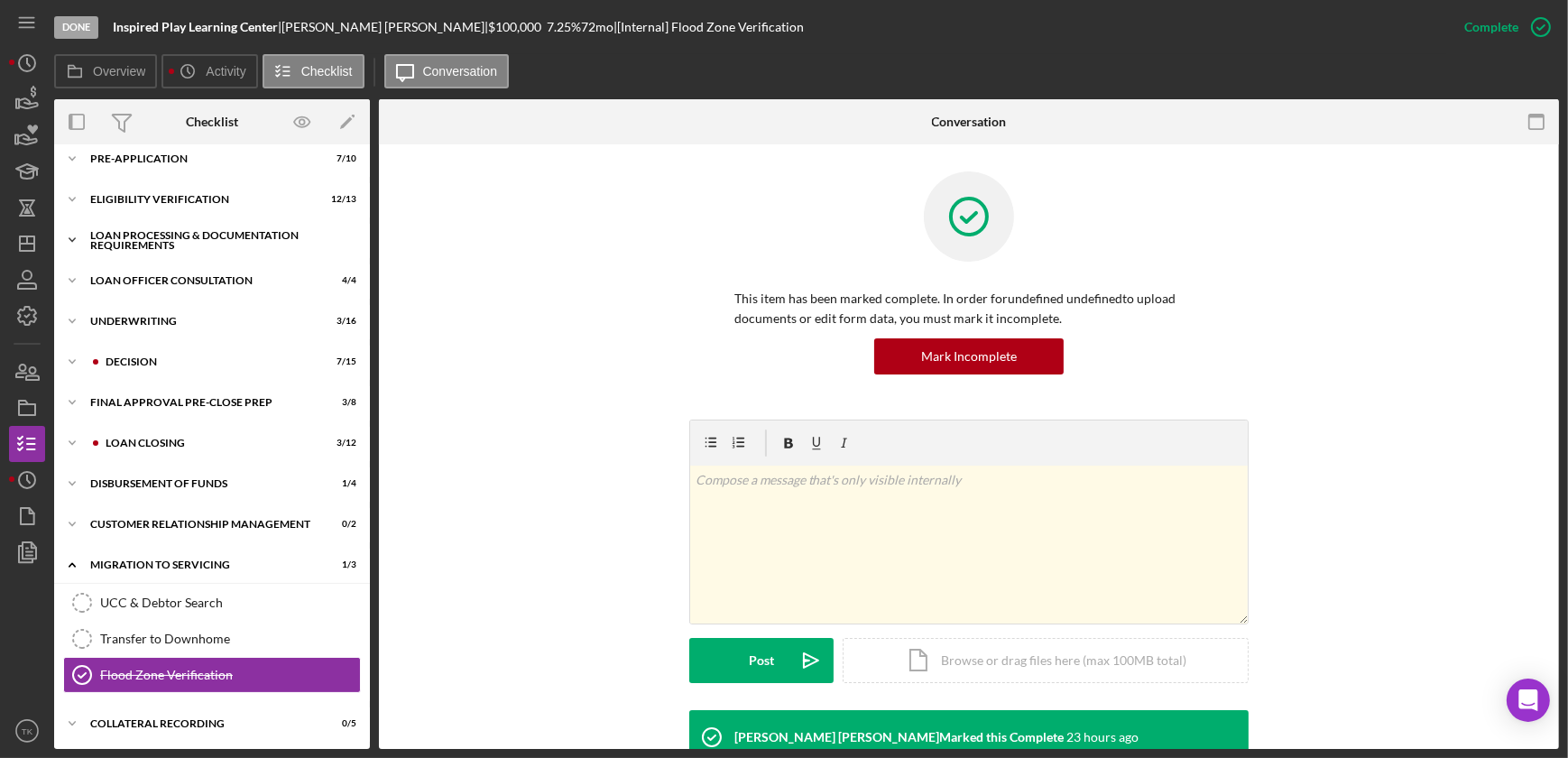
click at [69, 237] on icon "Icon/Expander" at bounding box center [72, 240] width 36 height 36
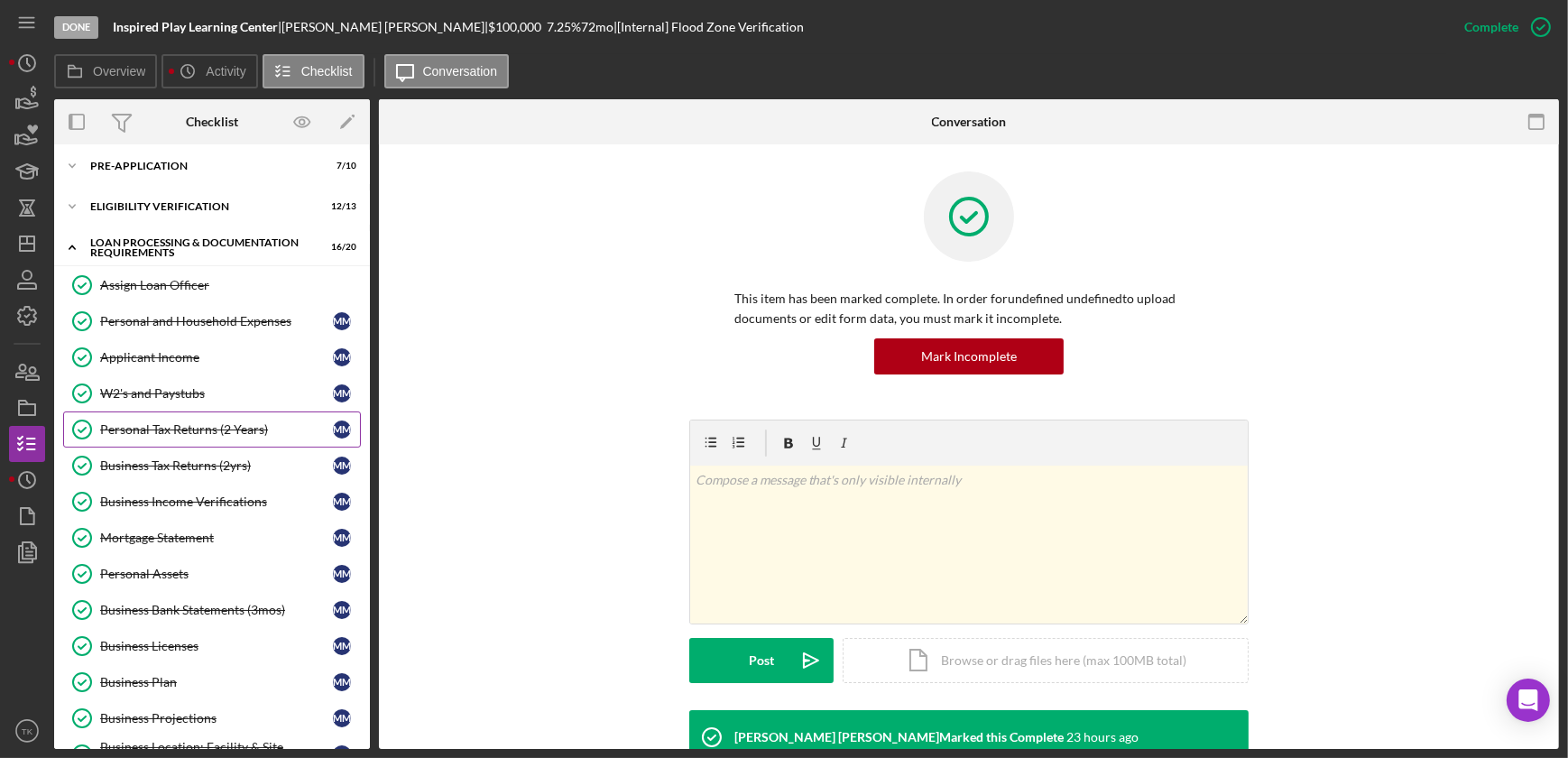
scroll to position [0, 0]
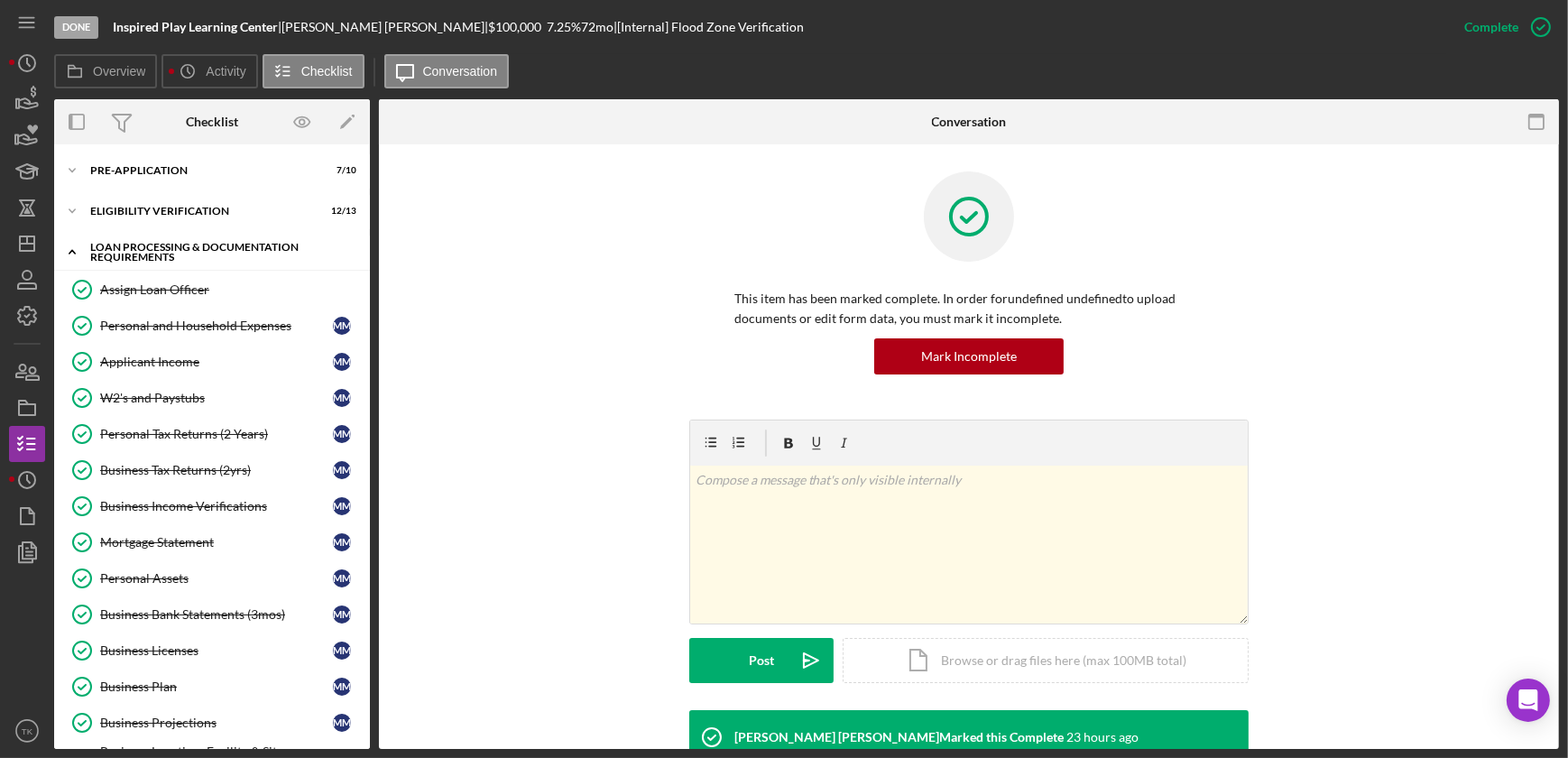
click at [79, 250] on icon "Icon/Expander" at bounding box center [72, 251] width 36 height 36
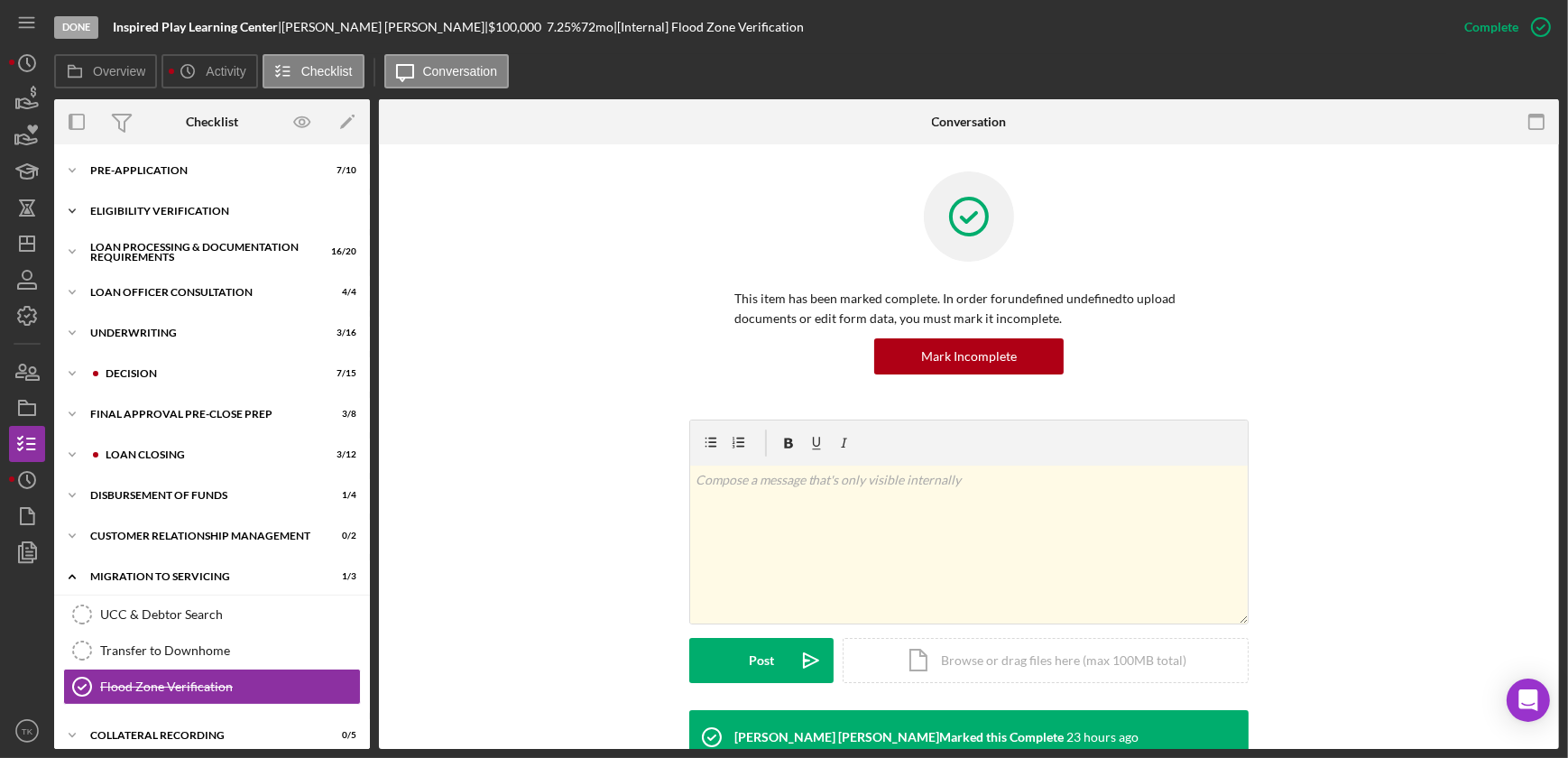
click at [69, 202] on icon "Icon/Expander" at bounding box center [72, 210] width 36 height 36
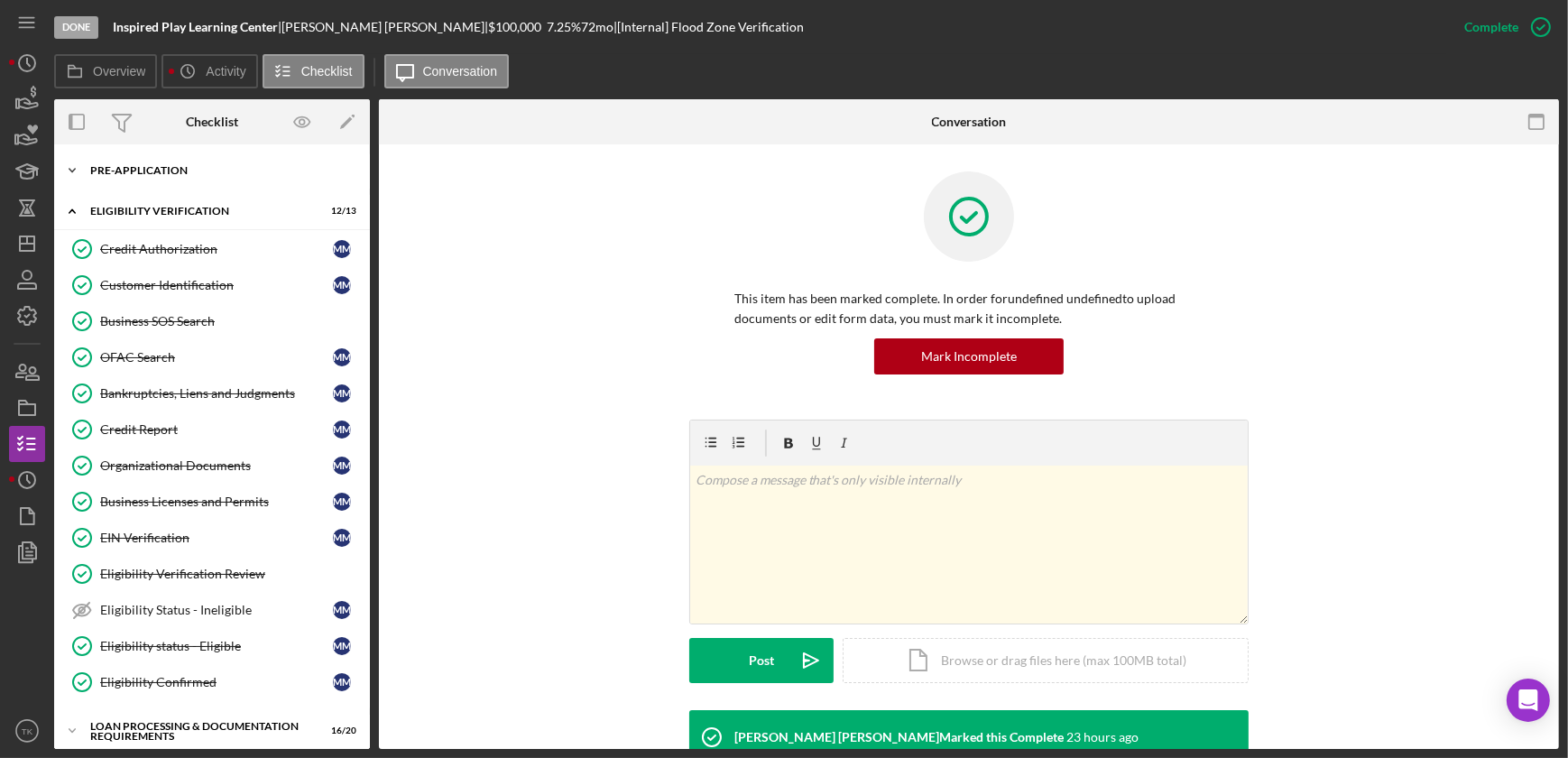
click at [64, 161] on icon "Icon/Expander" at bounding box center [72, 171] width 36 height 36
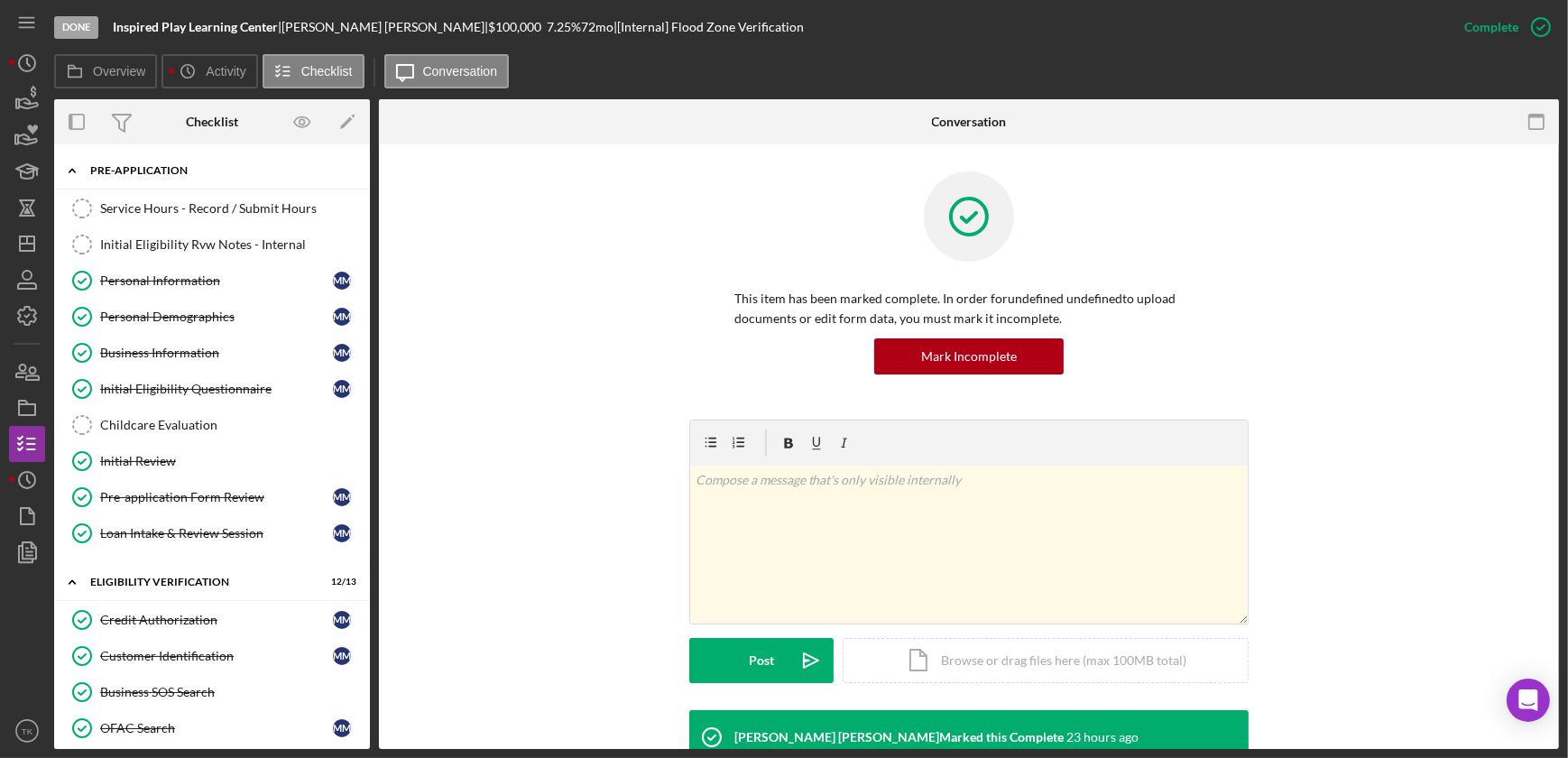
click at [67, 171] on icon "Icon/Expander" at bounding box center [72, 171] width 36 height 36
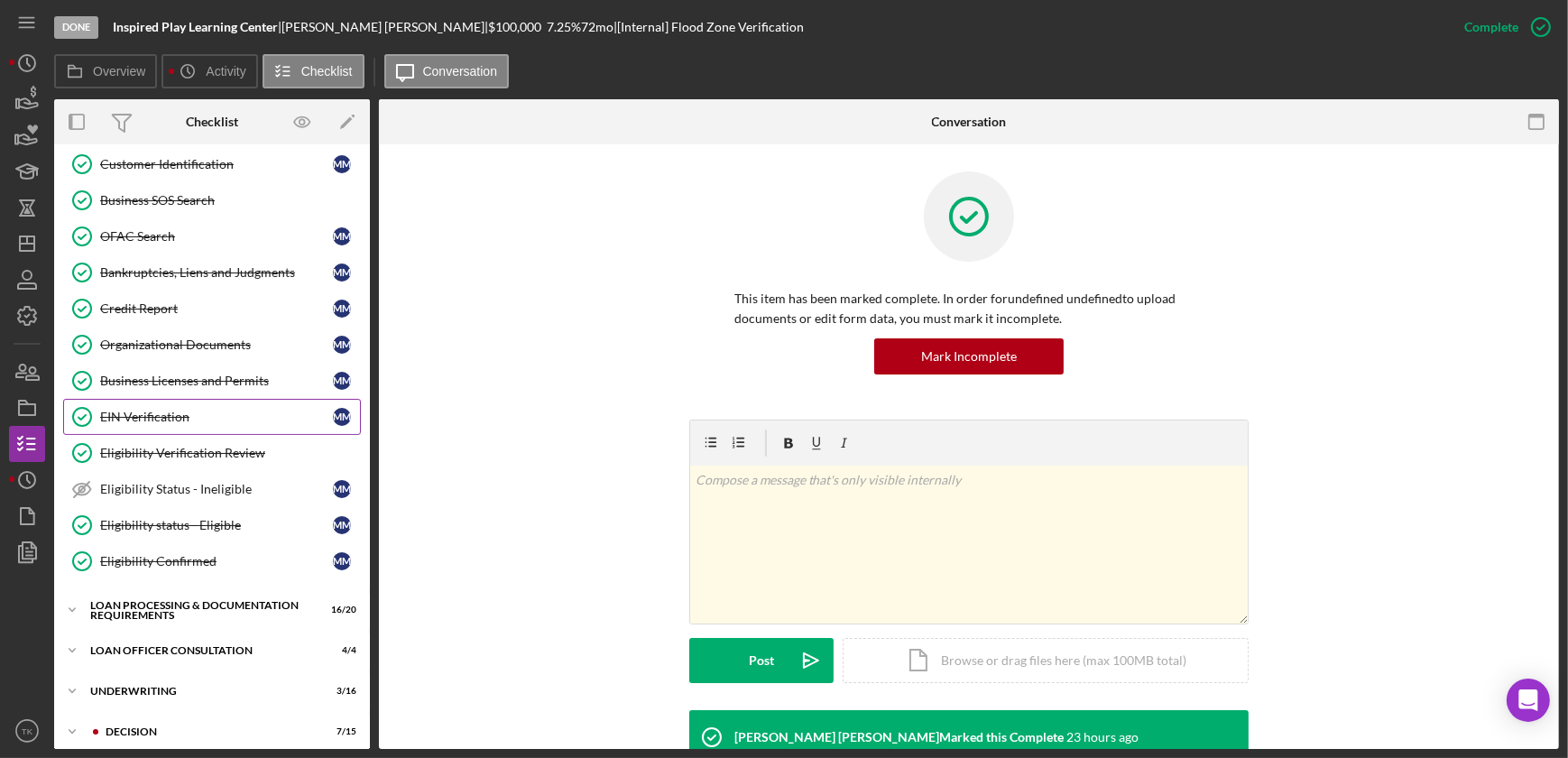
scroll to position [81, 0]
